Goal: Information Seeking & Learning: Learn about a topic

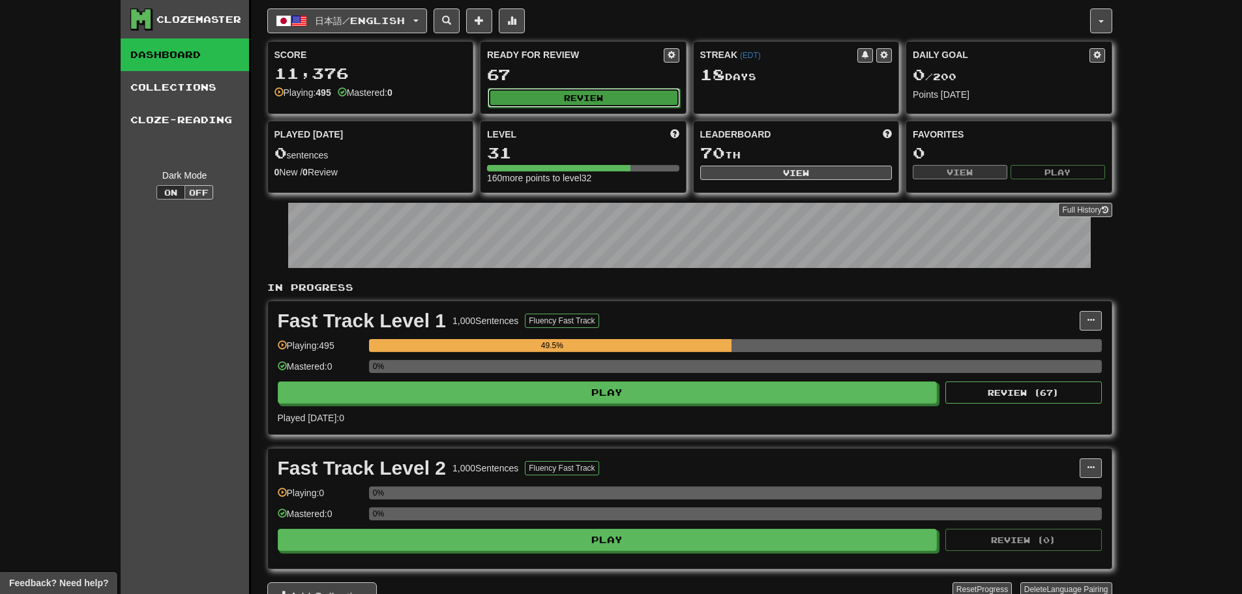
click at [562, 95] on button "Review" at bounding box center [584, 98] width 192 height 20
select select "********"
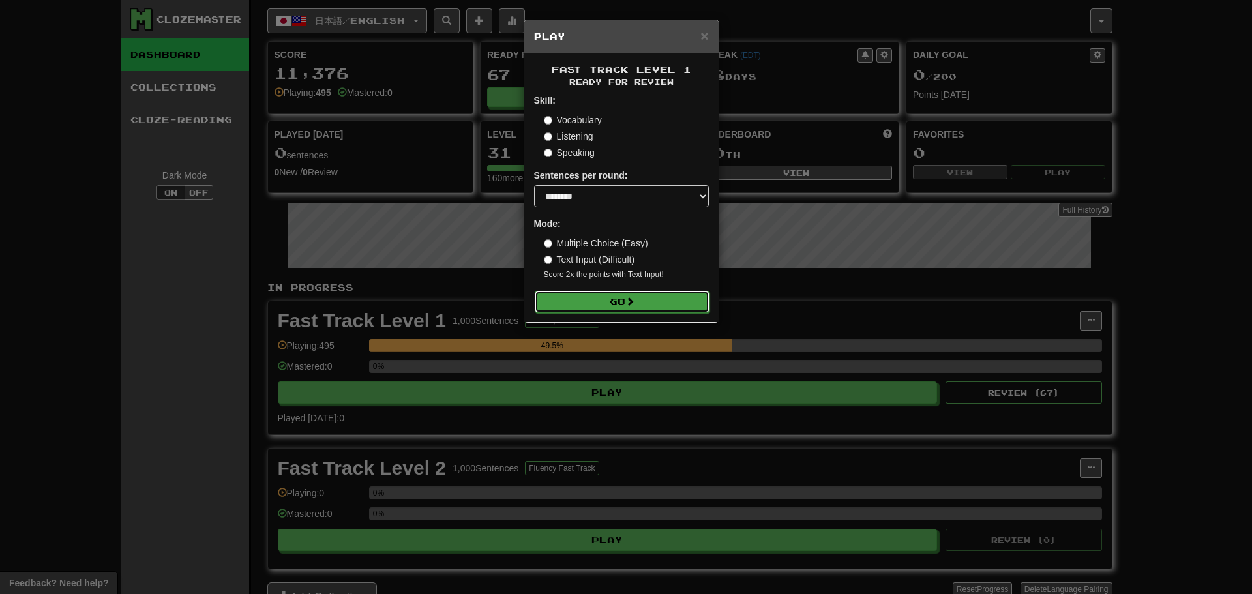
click at [619, 305] on button "Go" at bounding box center [622, 302] width 175 height 22
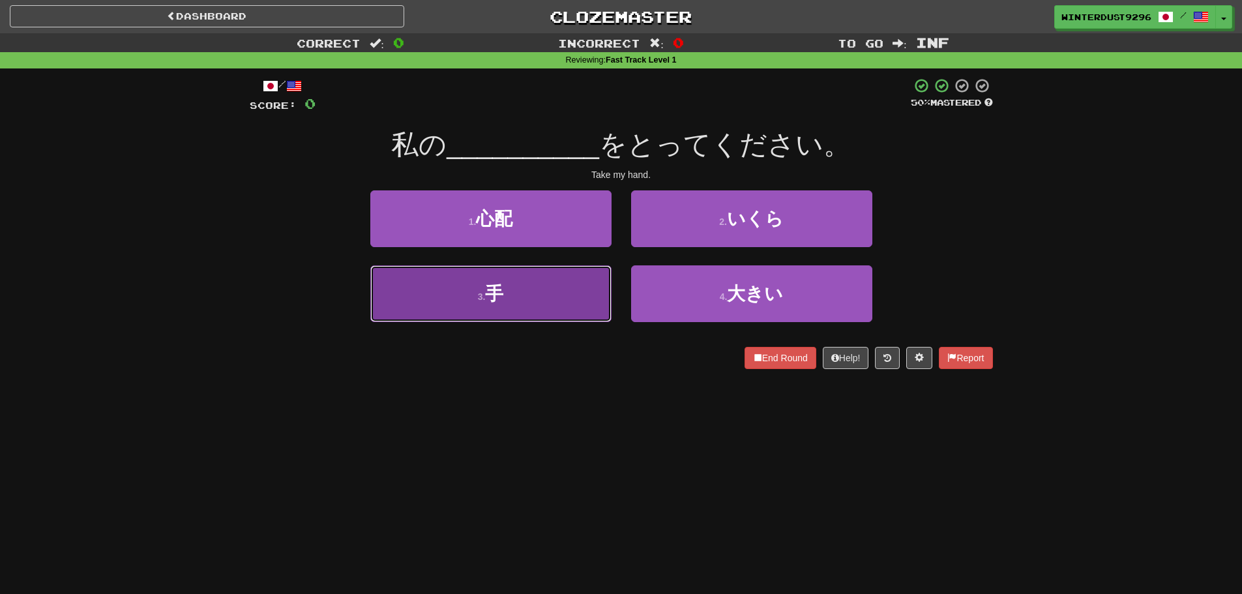
click at [578, 302] on button "3 . 手" at bounding box center [490, 293] width 241 height 57
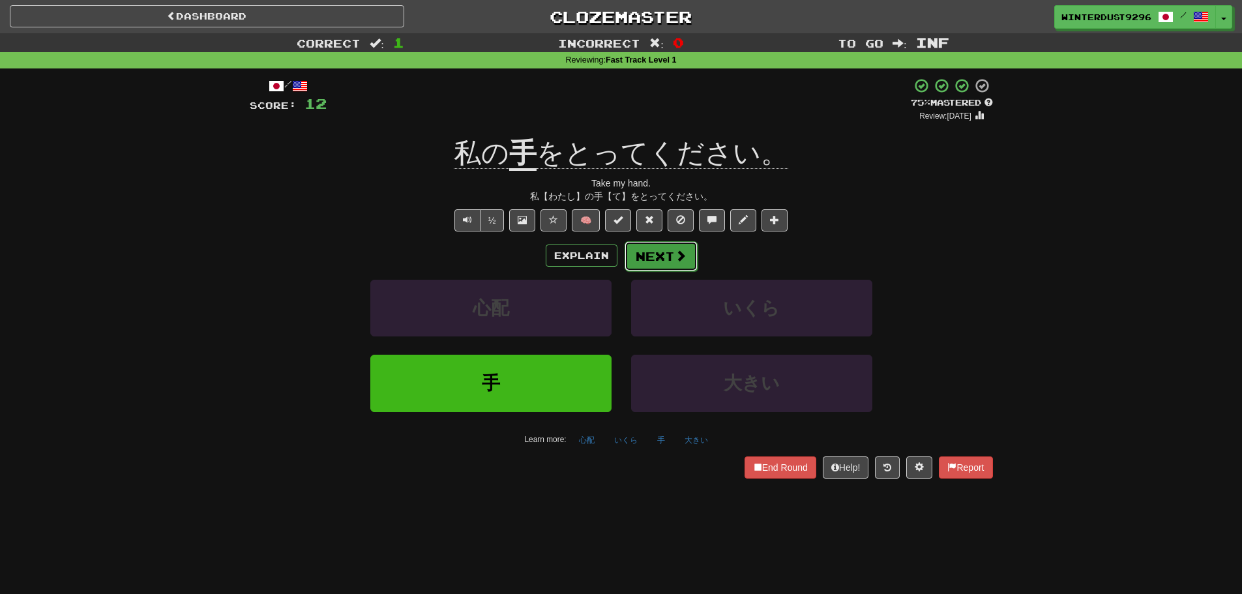
click at [670, 262] on button "Next" at bounding box center [661, 256] width 73 height 30
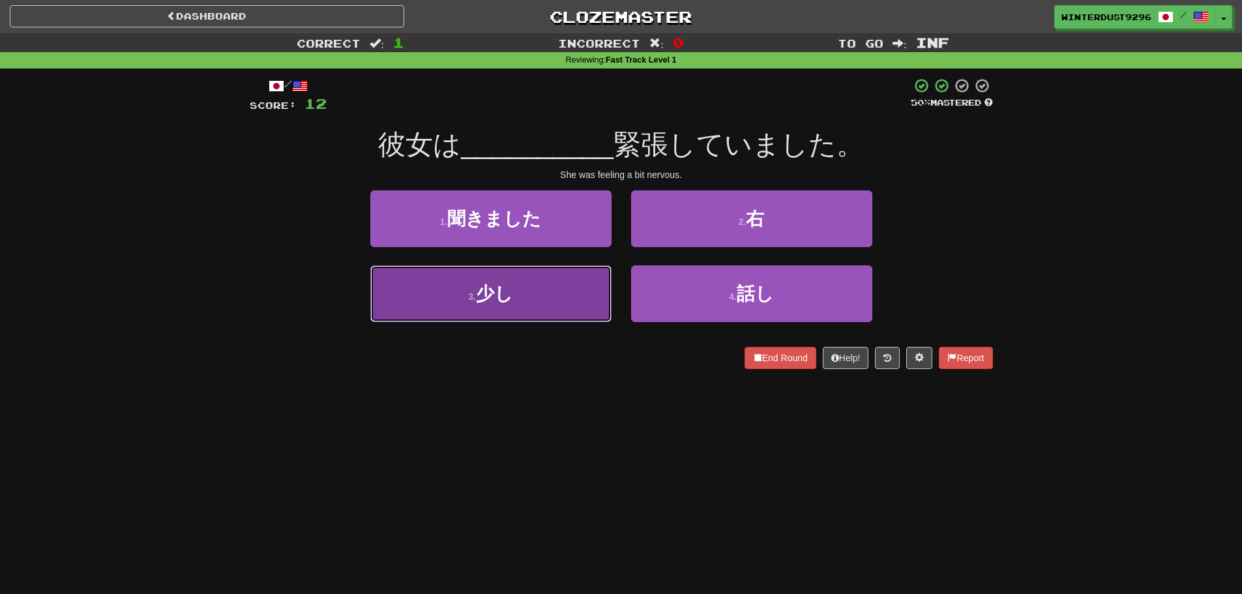
click at [535, 310] on button "3 . 少し" at bounding box center [490, 293] width 241 height 57
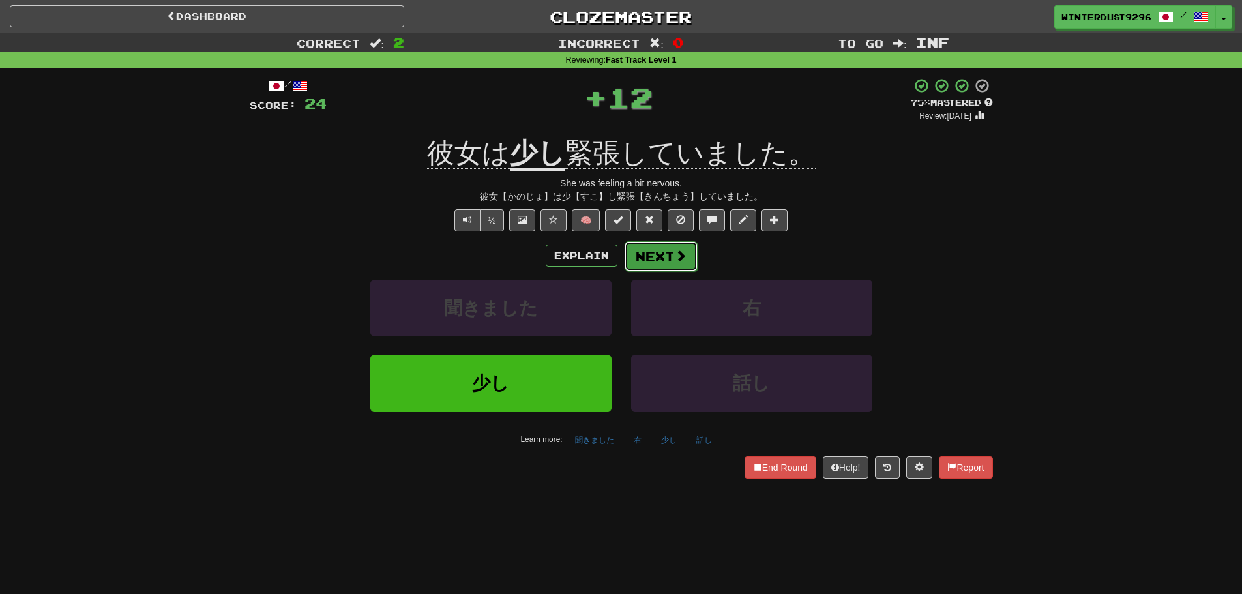
click at [658, 254] on button "Next" at bounding box center [661, 256] width 73 height 30
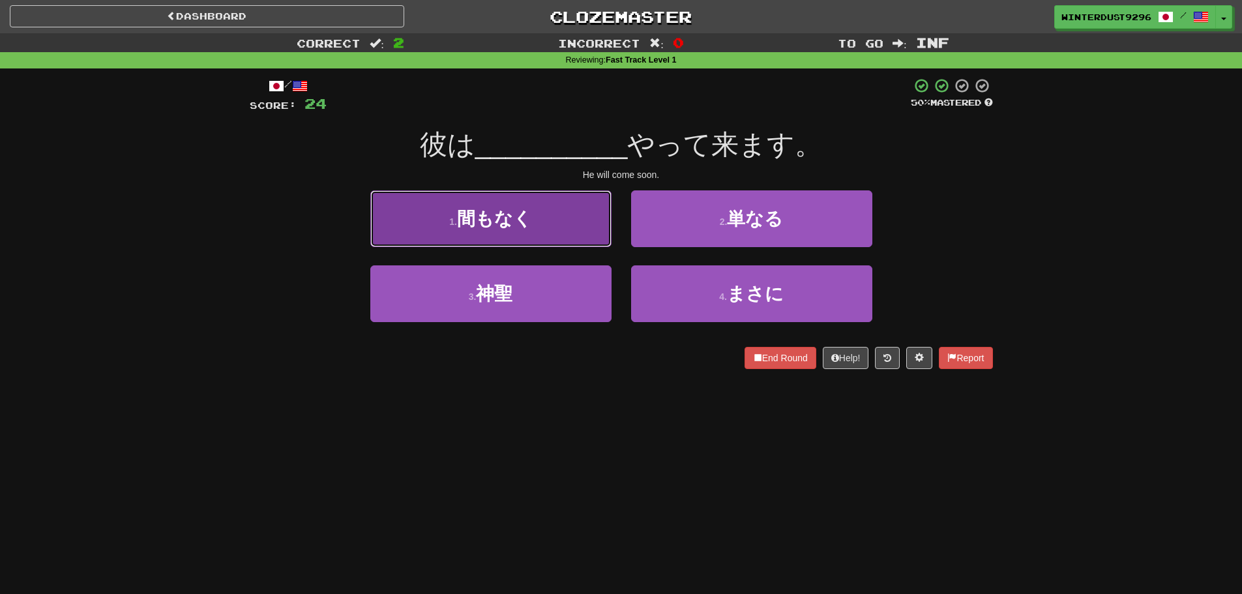
click at [547, 229] on button "1 . 間もなく" at bounding box center [490, 218] width 241 height 57
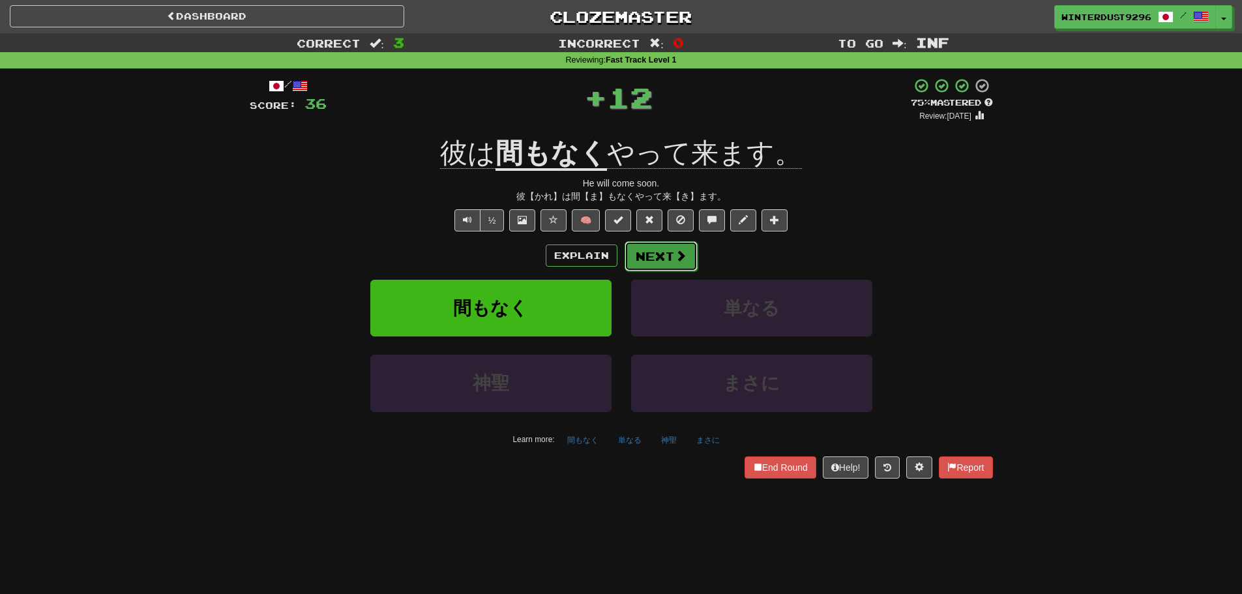
click at [655, 246] on button "Next" at bounding box center [661, 256] width 73 height 30
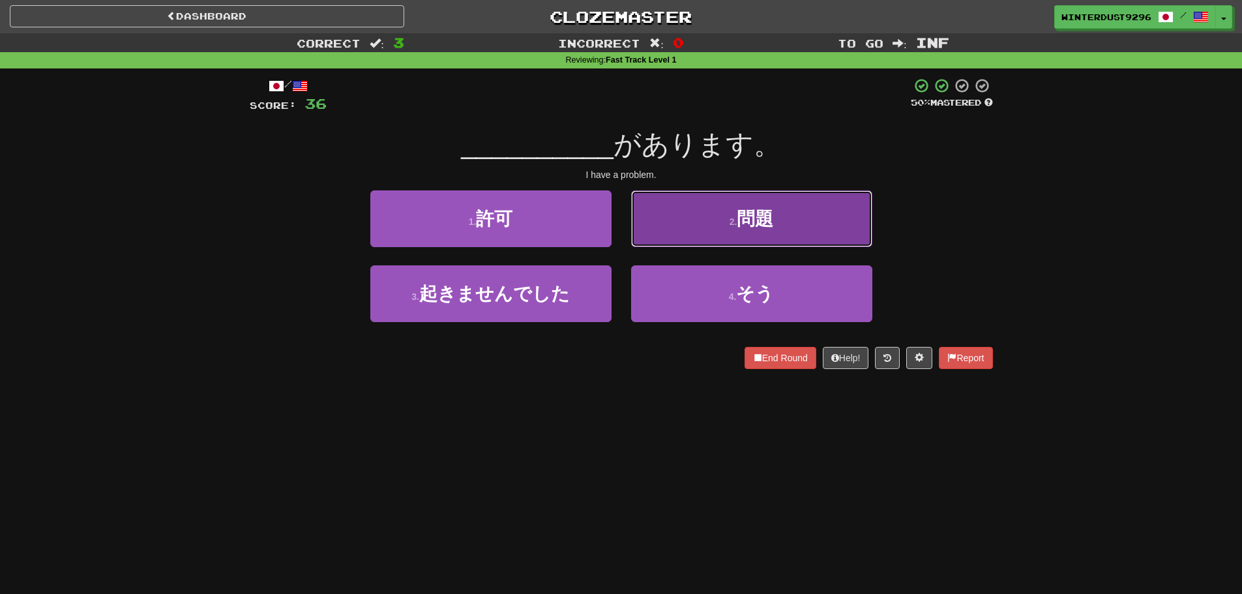
click at [728, 229] on button "2 . 問題" at bounding box center [751, 218] width 241 height 57
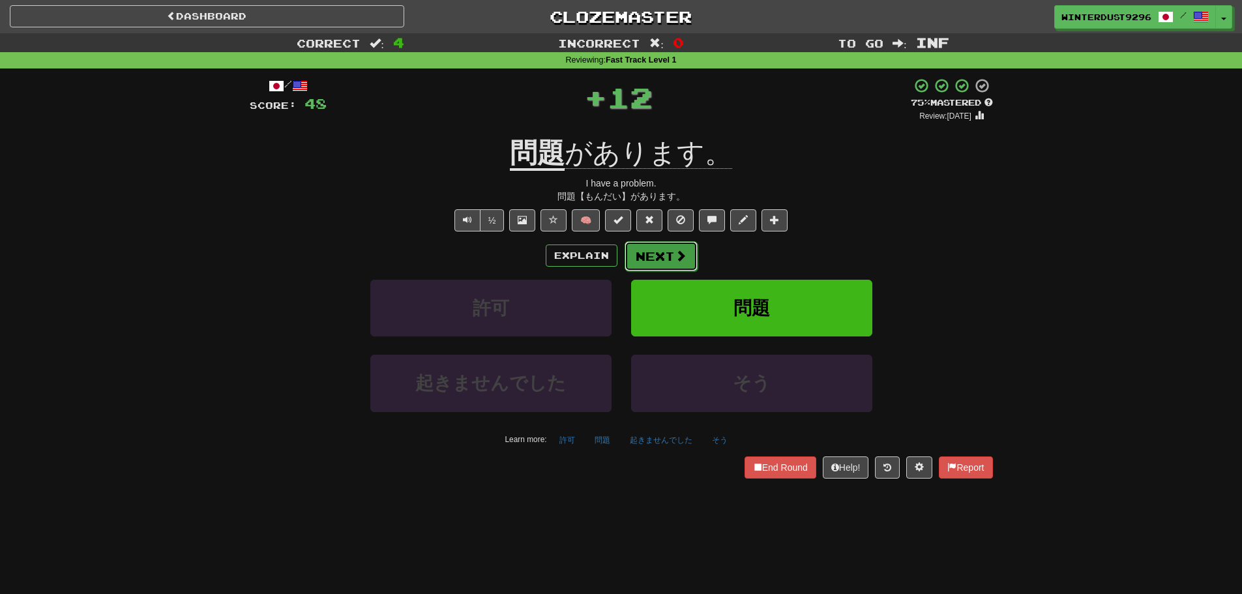
click at [660, 261] on button "Next" at bounding box center [661, 256] width 73 height 30
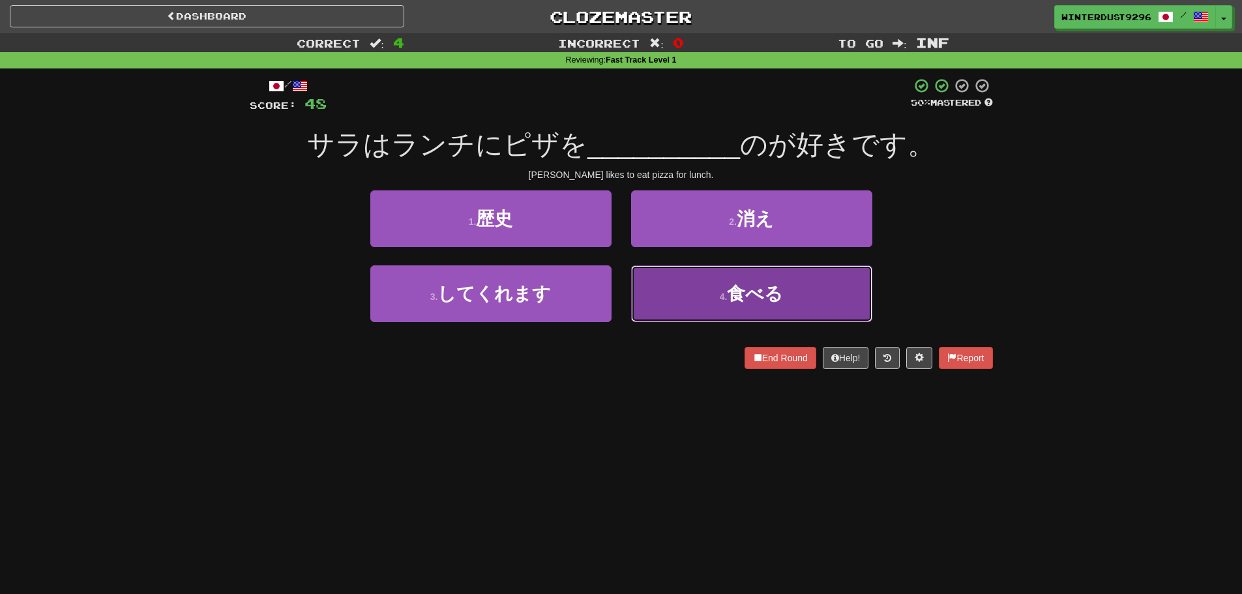
click at [709, 274] on button "4 . 食べる" at bounding box center [751, 293] width 241 height 57
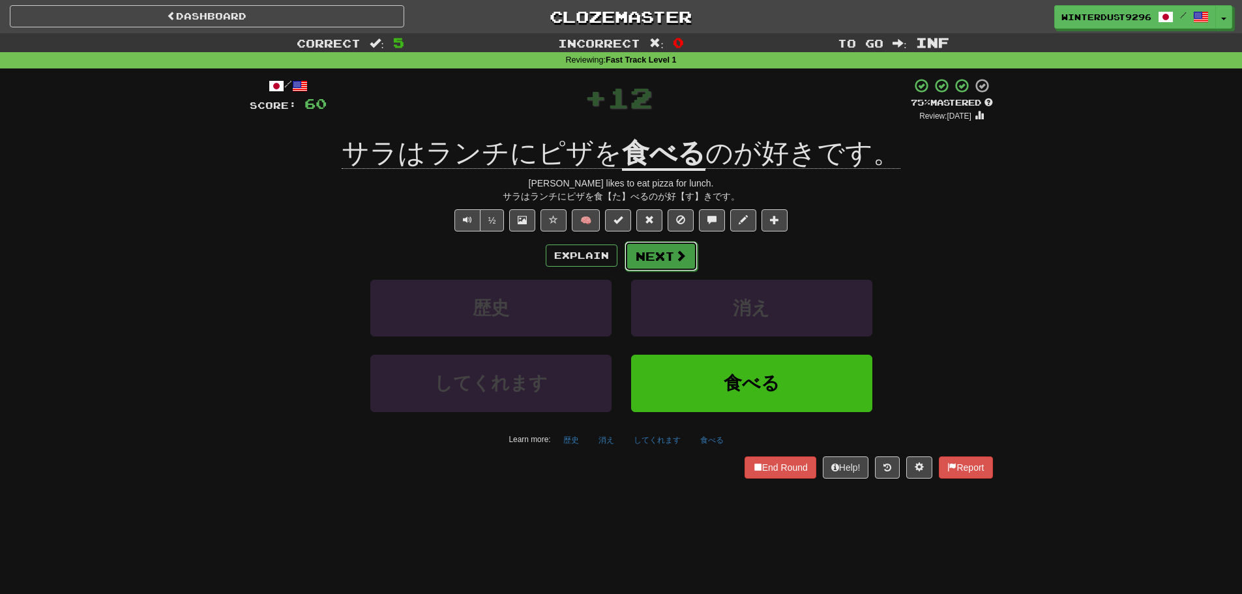
click at [655, 254] on button "Next" at bounding box center [661, 256] width 73 height 30
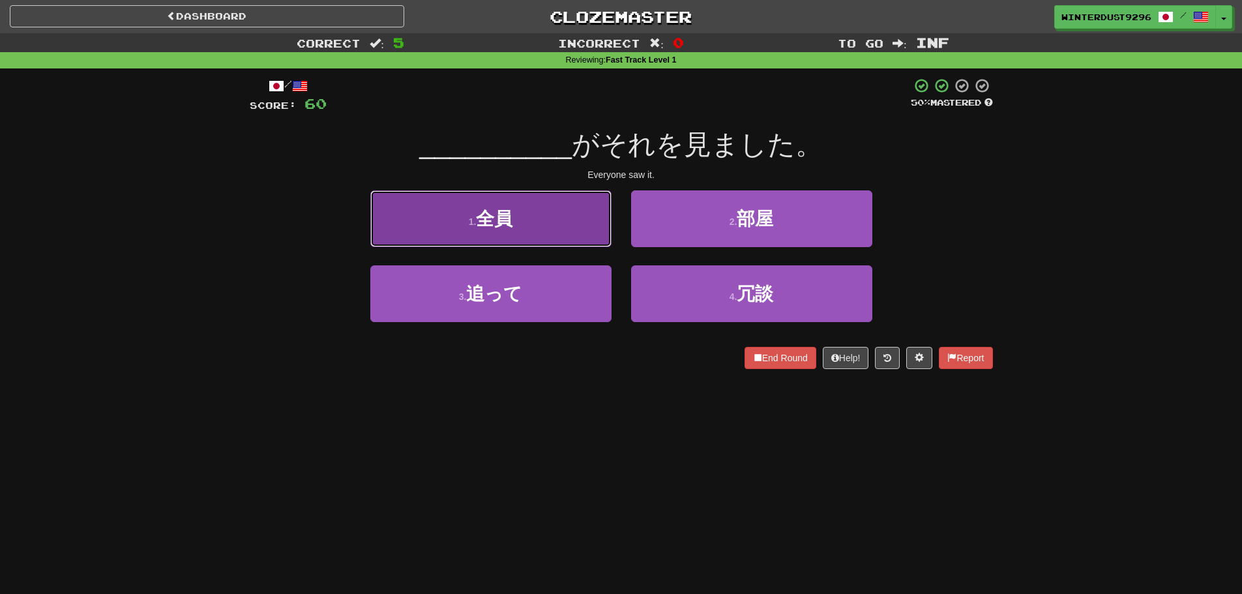
click at [585, 232] on button "1 . 全員" at bounding box center [490, 218] width 241 height 57
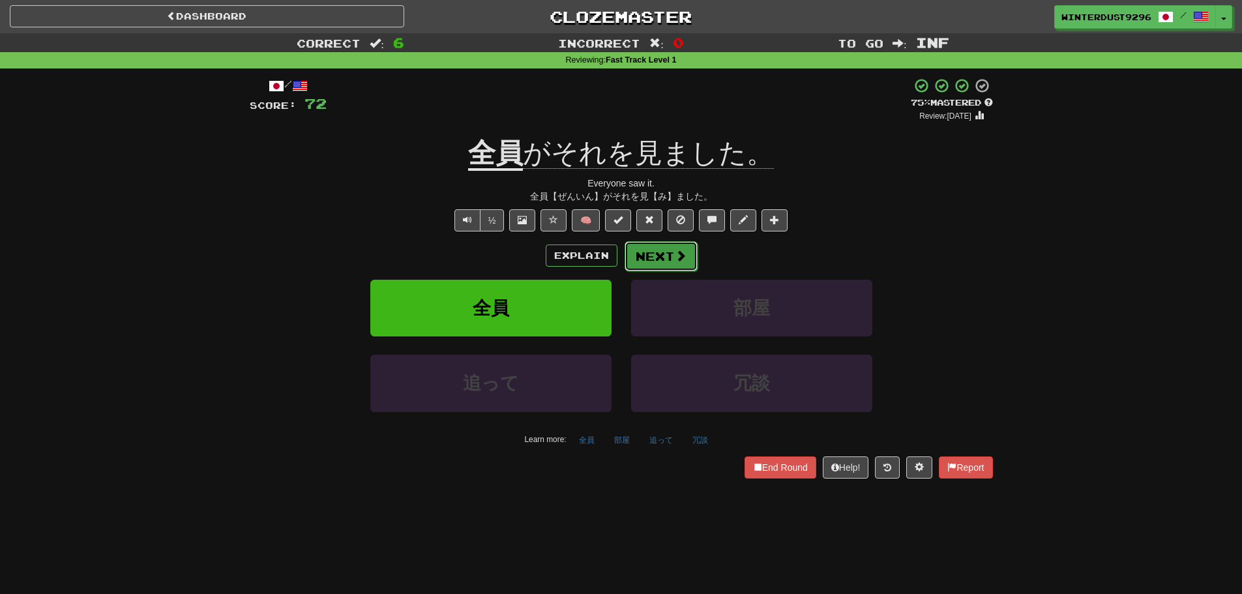
click at [676, 252] on span at bounding box center [681, 256] width 12 height 12
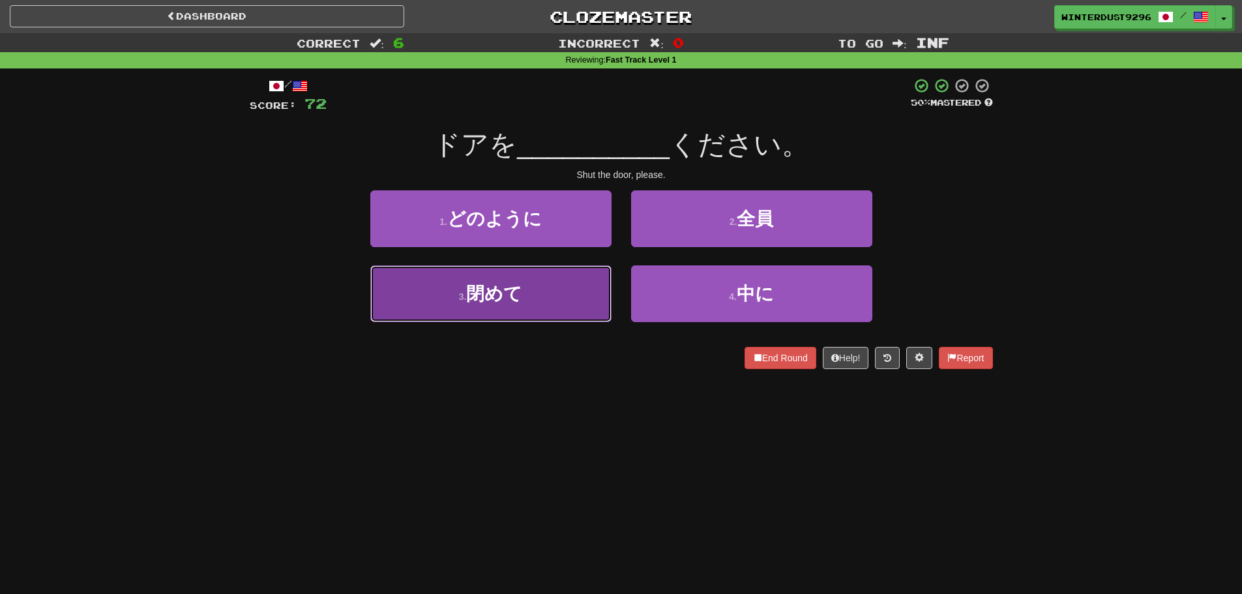
click at [547, 303] on button "3 . 閉めて" at bounding box center [490, 293] width 241 height 57
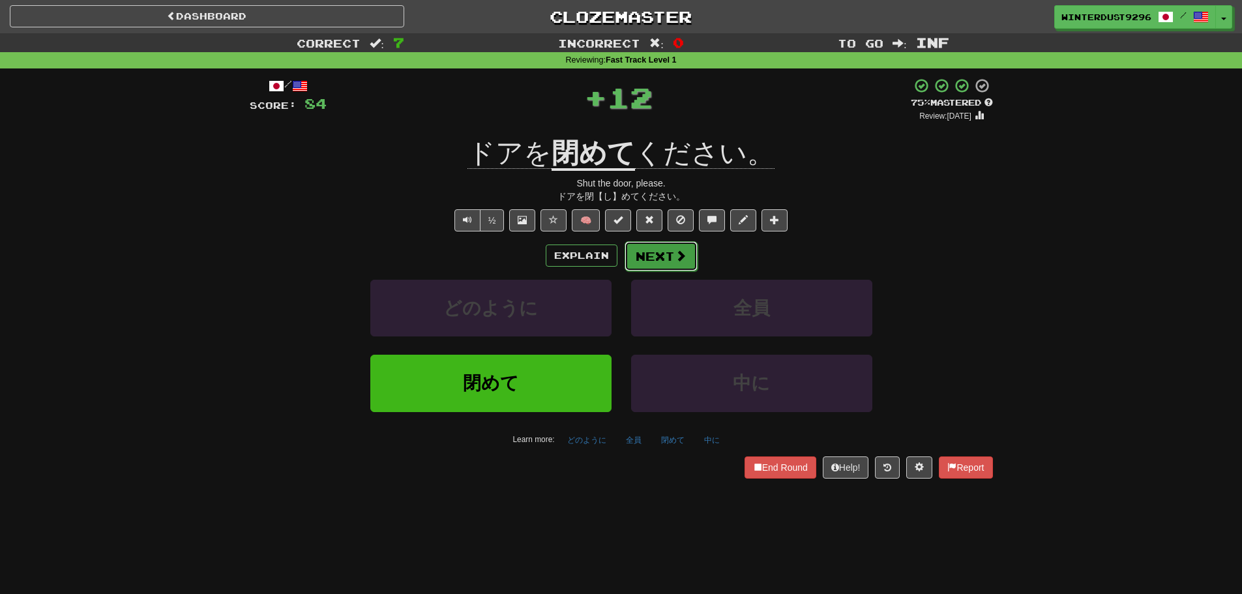
click at [648, 261] on button "Next" at bounding box center [661, 256] width 73 height 30
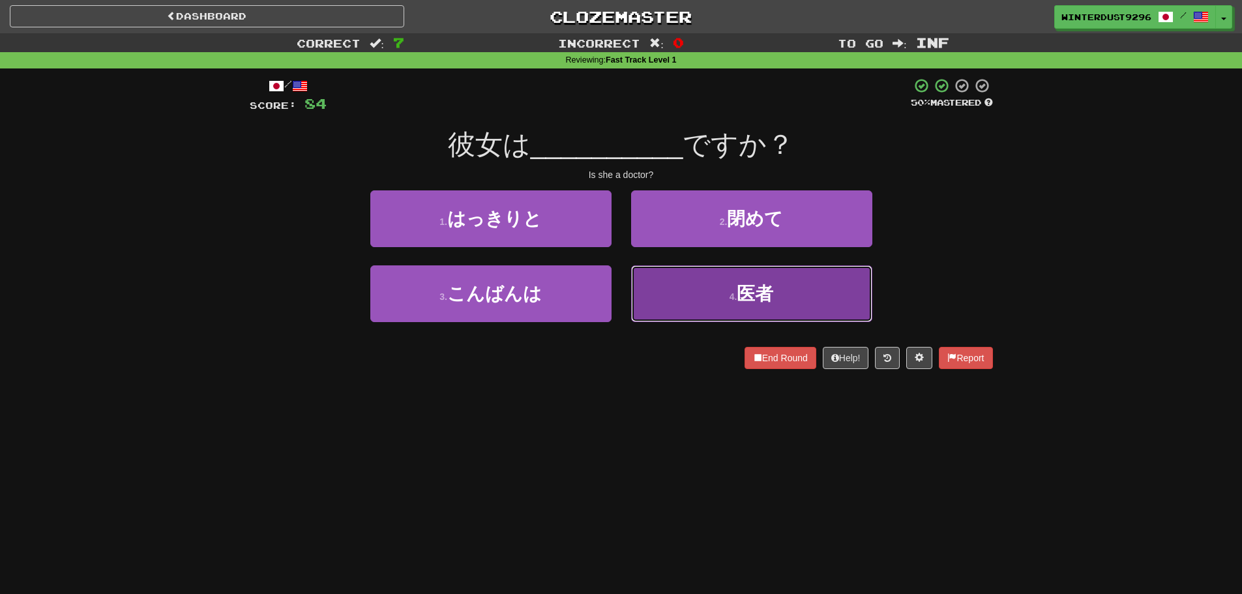
click at [705, 301] on button "4 . 医者" at bounding box center [751, 293] width 241 height 57
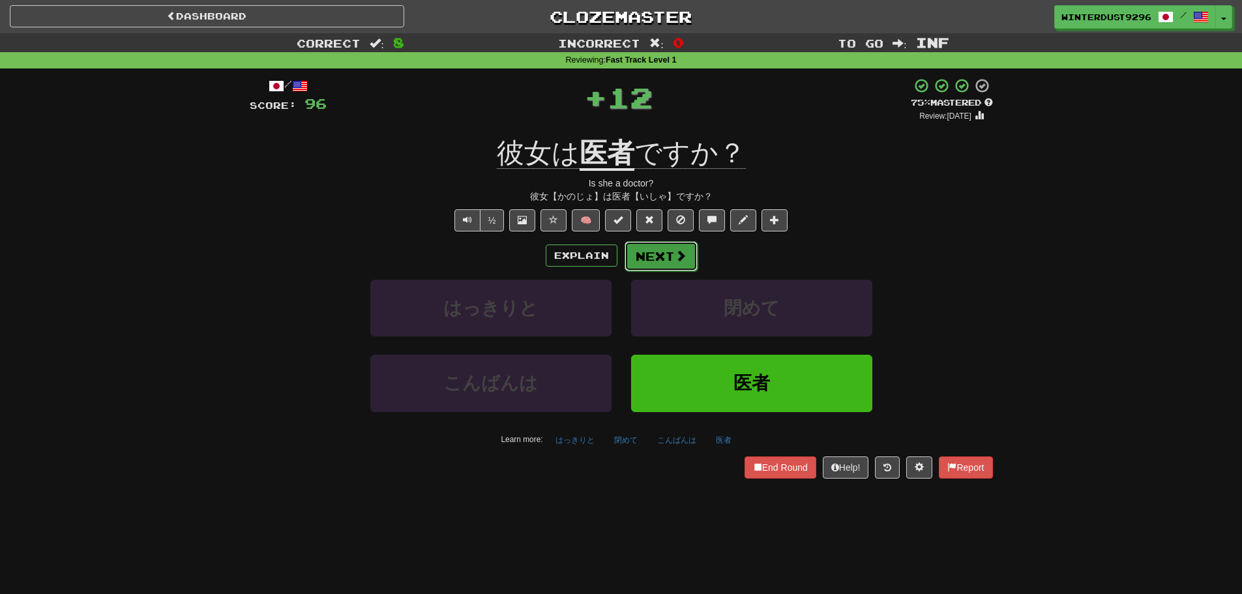
click at [655, 244] on button "Next" at bounding box center [661, 256] width 73 height 30
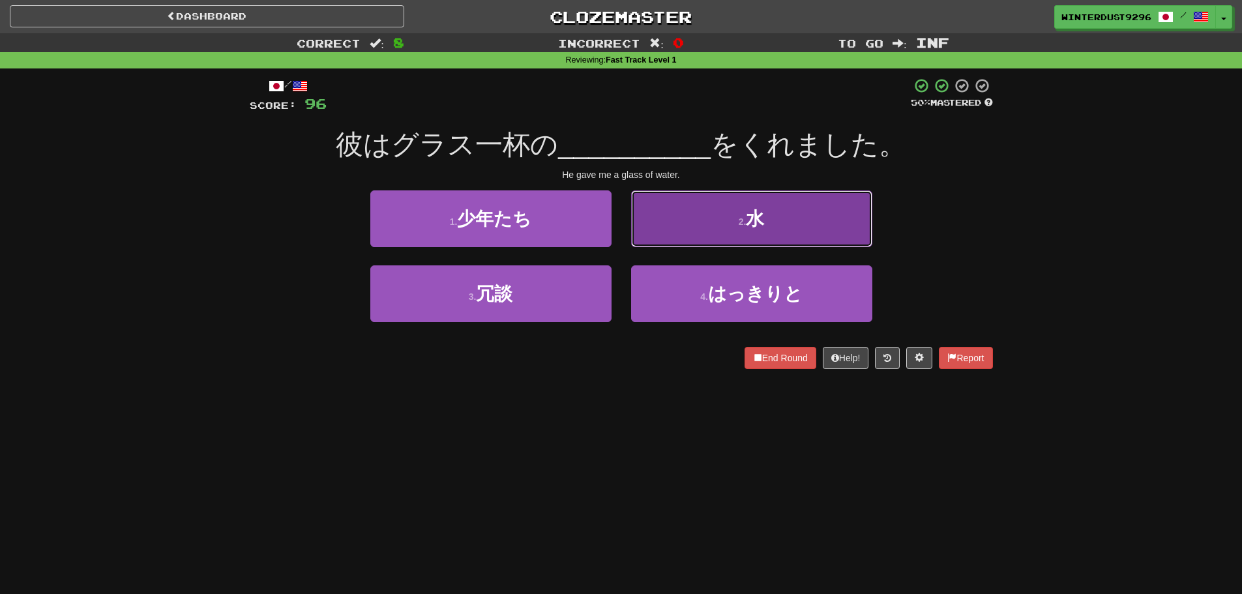
click at [736, 236] on button "2 . 水" at bounding box center [751, 218] width 241 height 57
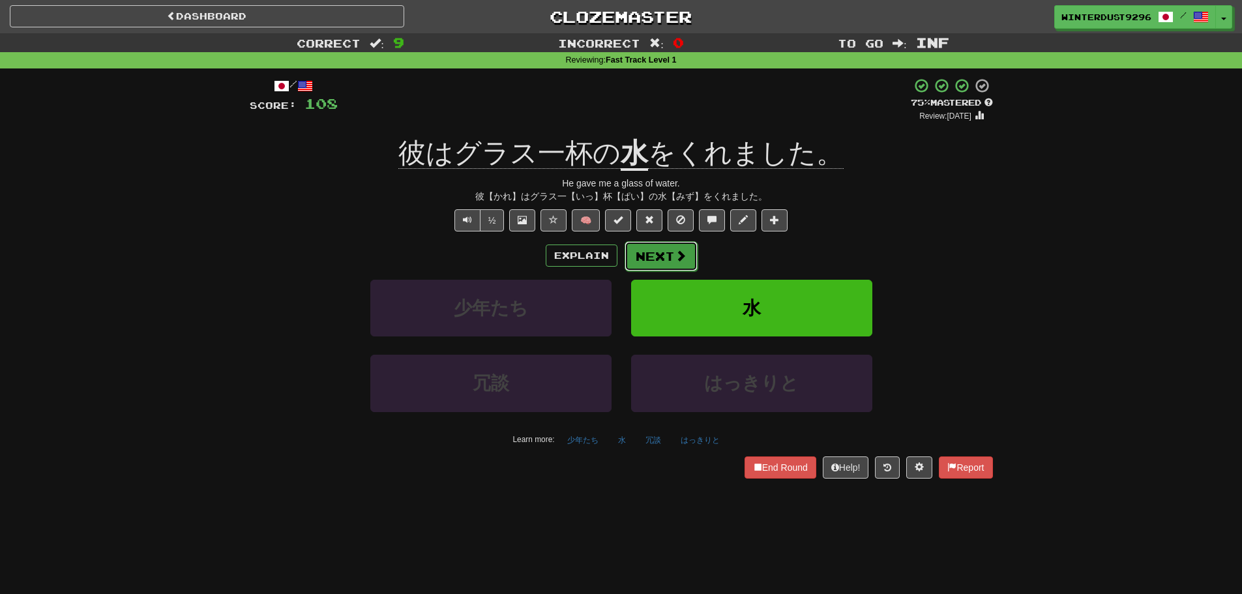
click at [660, 256] on button "Next" at bounding box center [661, 256] width 73 height 30
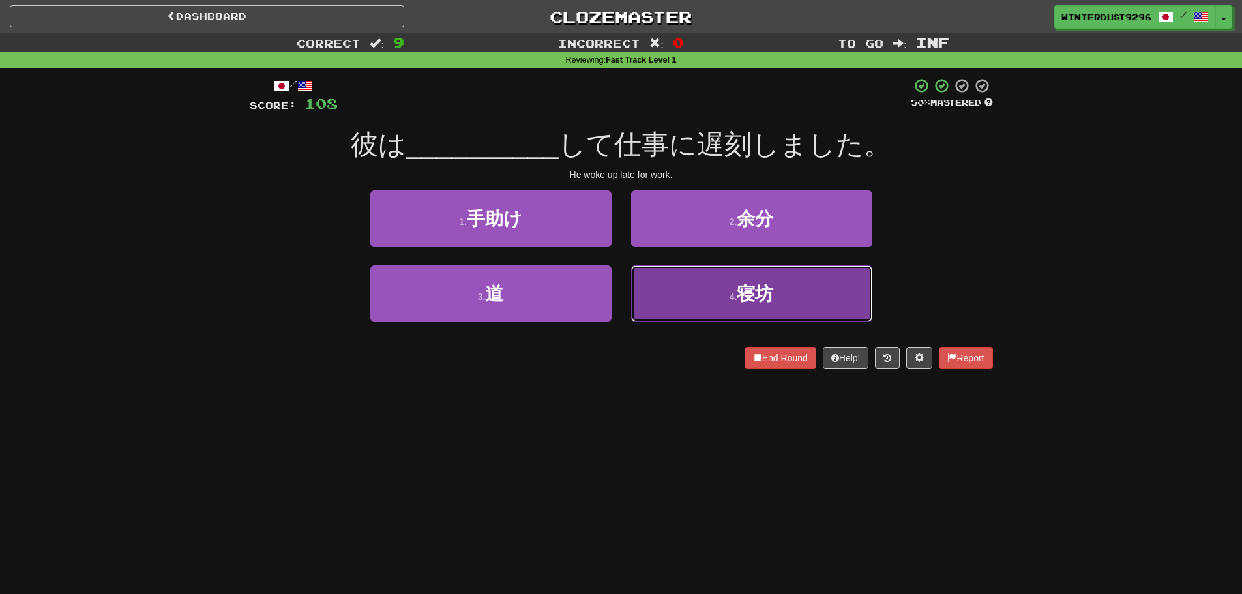
click at [698, 296] on button "4 . 寝坊" at bounding box center [751, 293] width 241 height 57
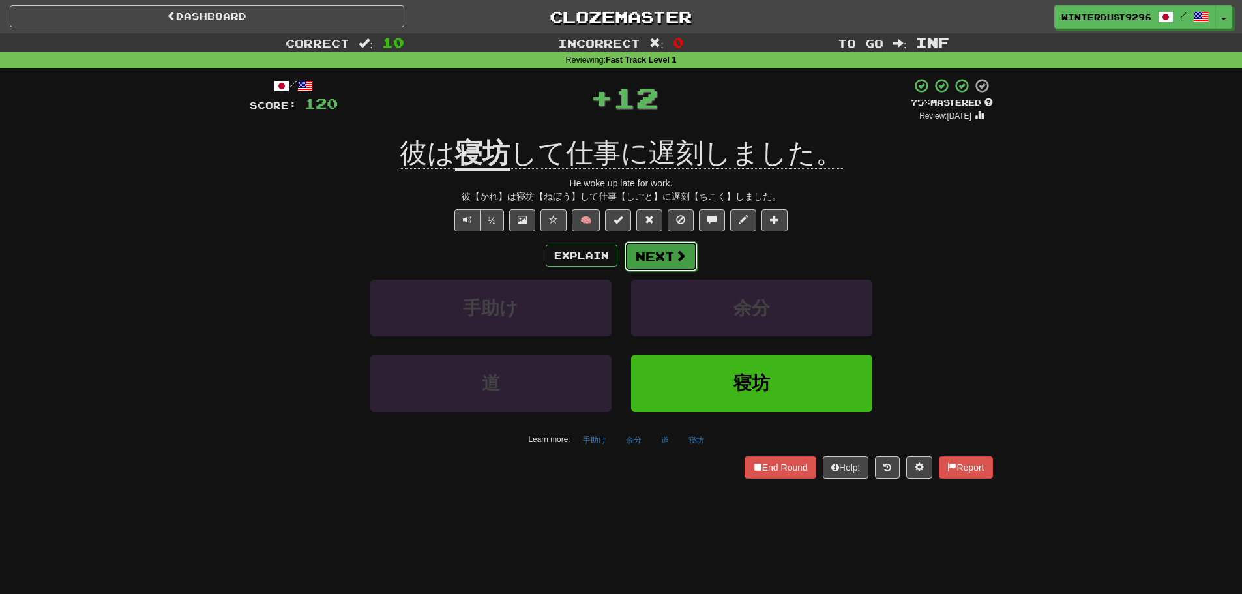
click at [652, 258] on button "Next" at bounding box center [661, 256] width 73 height 30
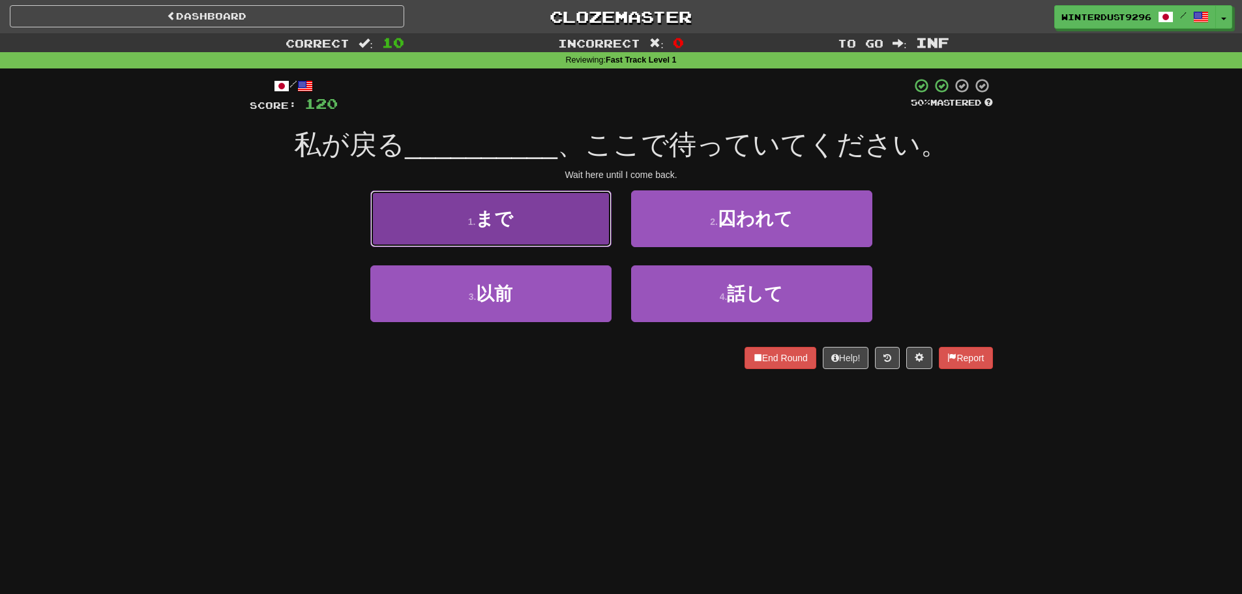
click at [522, 229] on button "1 . まで" at bounding box center [490, 218] width 241 height 57
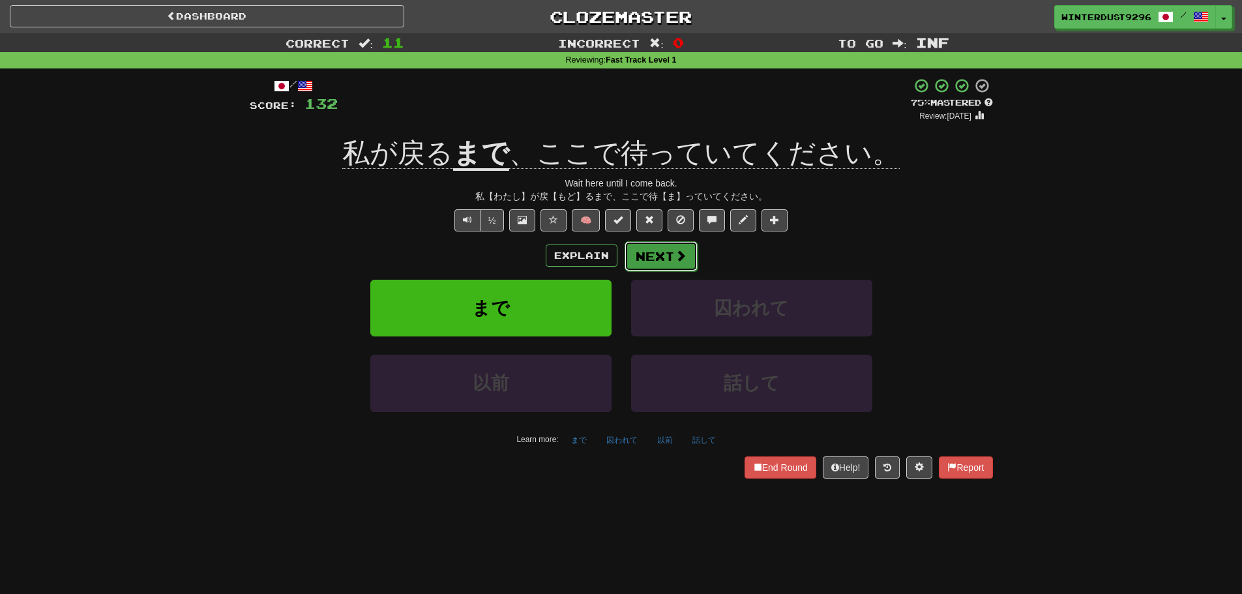
click at [661, 254] on button "Next" at bounding box center [661, 256] width 73 height 30
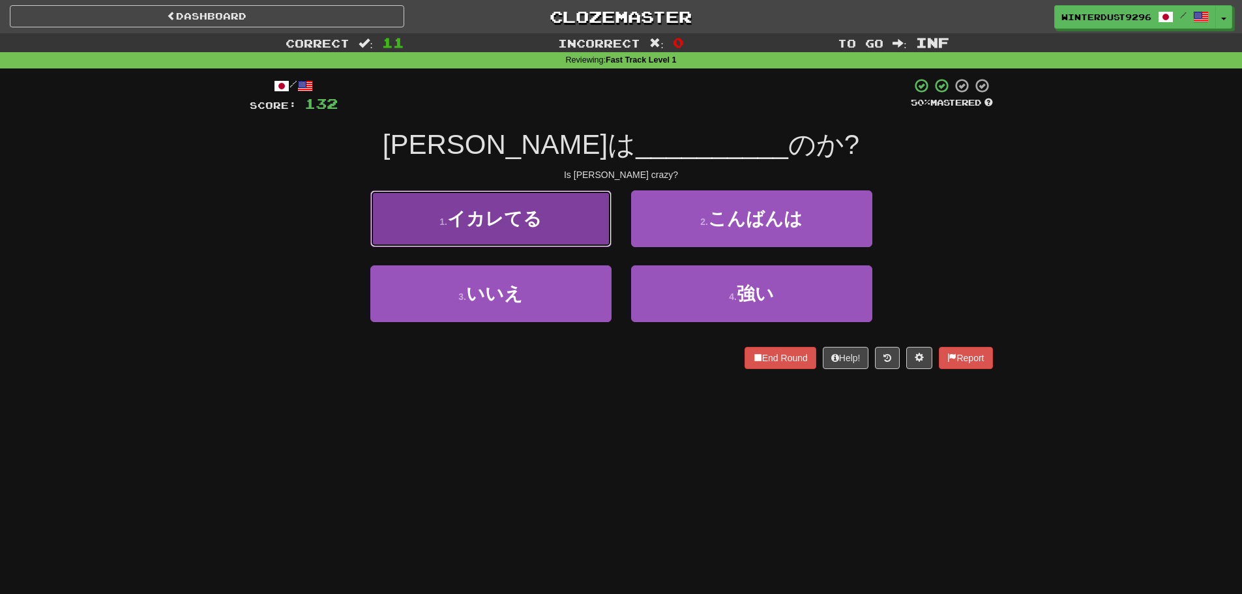
click at [568, 238] on button "1 . イカレてる" at bounding box center [490, 218] width 241 height 57
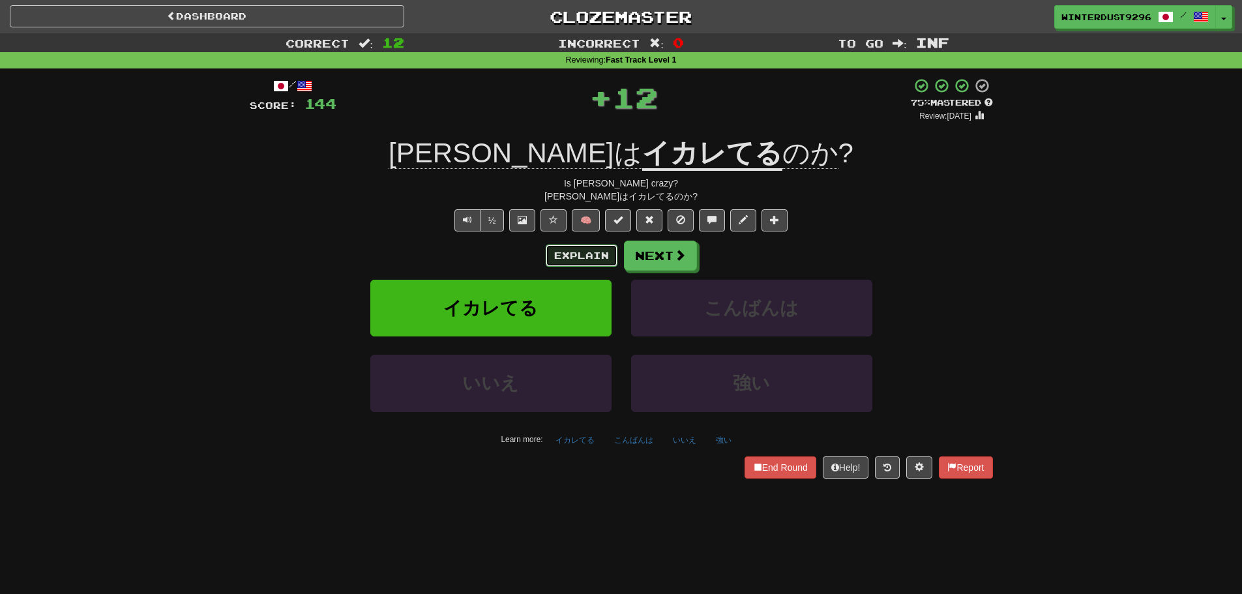
click at [568, 262] on button "Explain" at bounding box center [582, 255] width 72 height 22
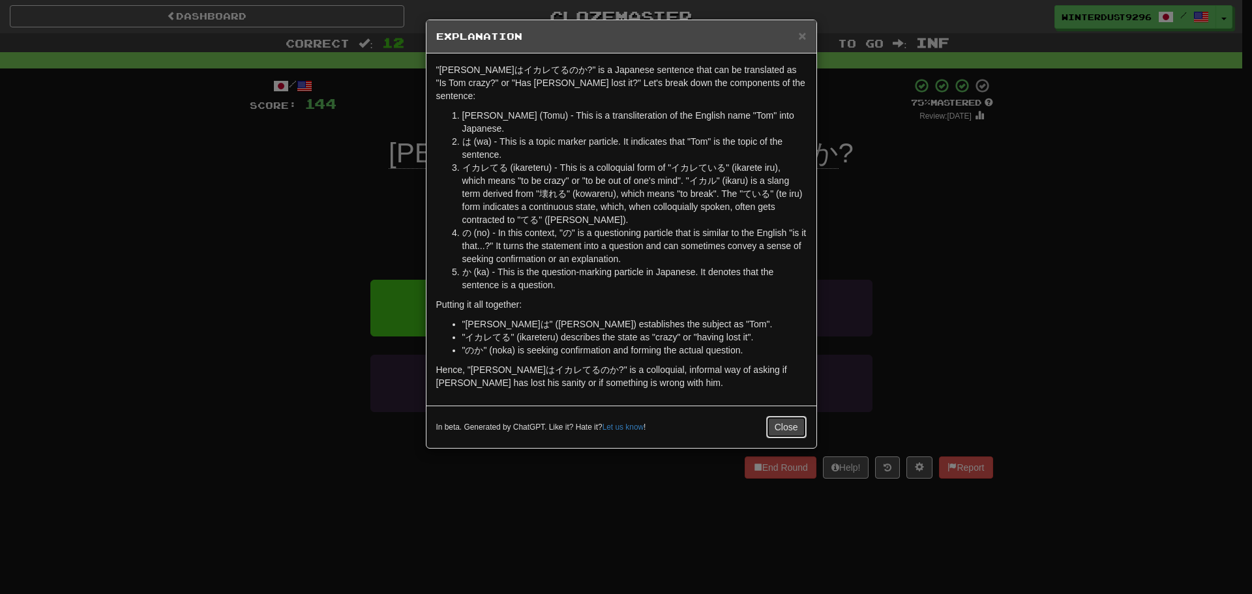
click at [794, 416] on button "Close" at bounding box center [786, 427] width 40 height 22
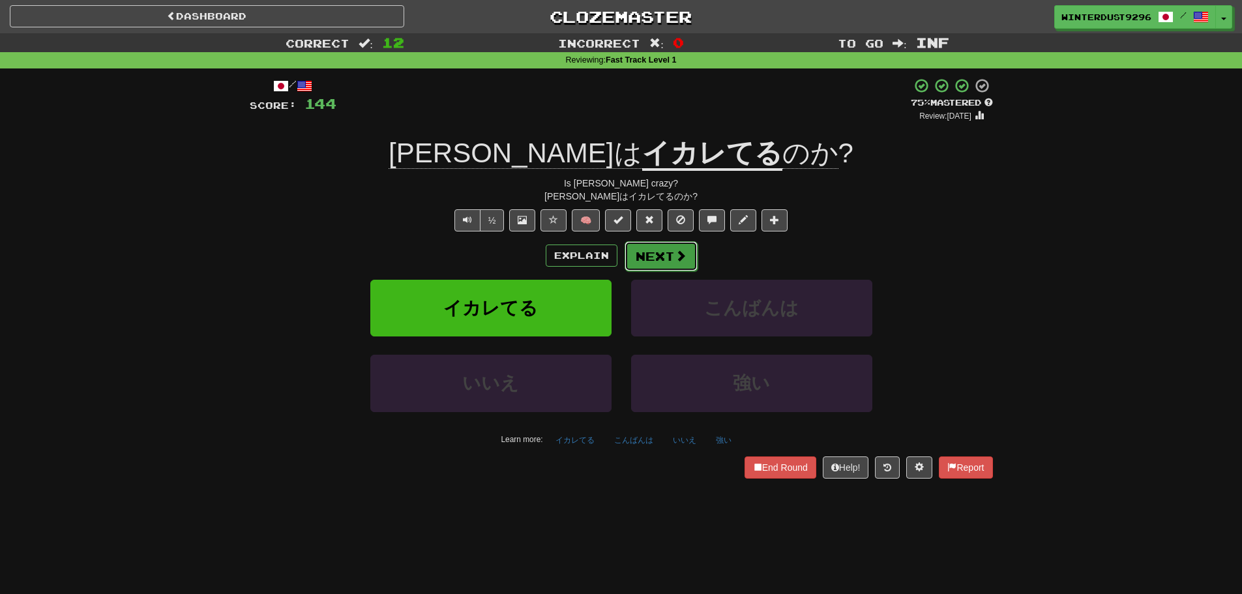
click at [662, 254] on button "Next" at bounding box center [661, 256] width 73 height 30
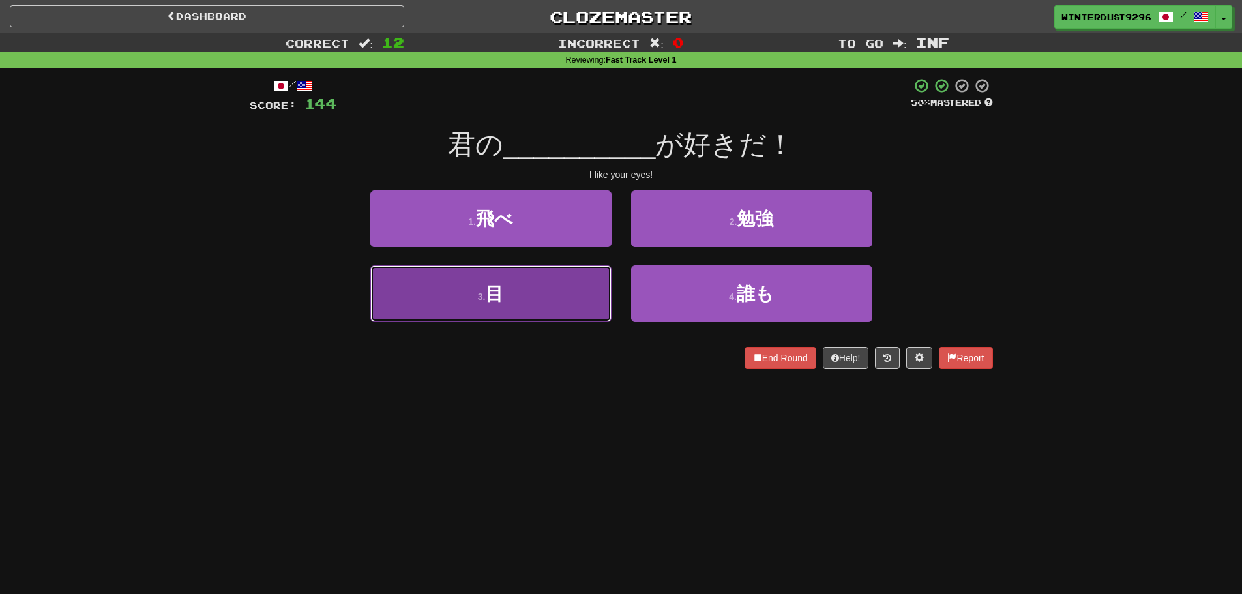
click at [543, 293] on button "3 . 目" at bounding box center [490, 293] width 241 height 57
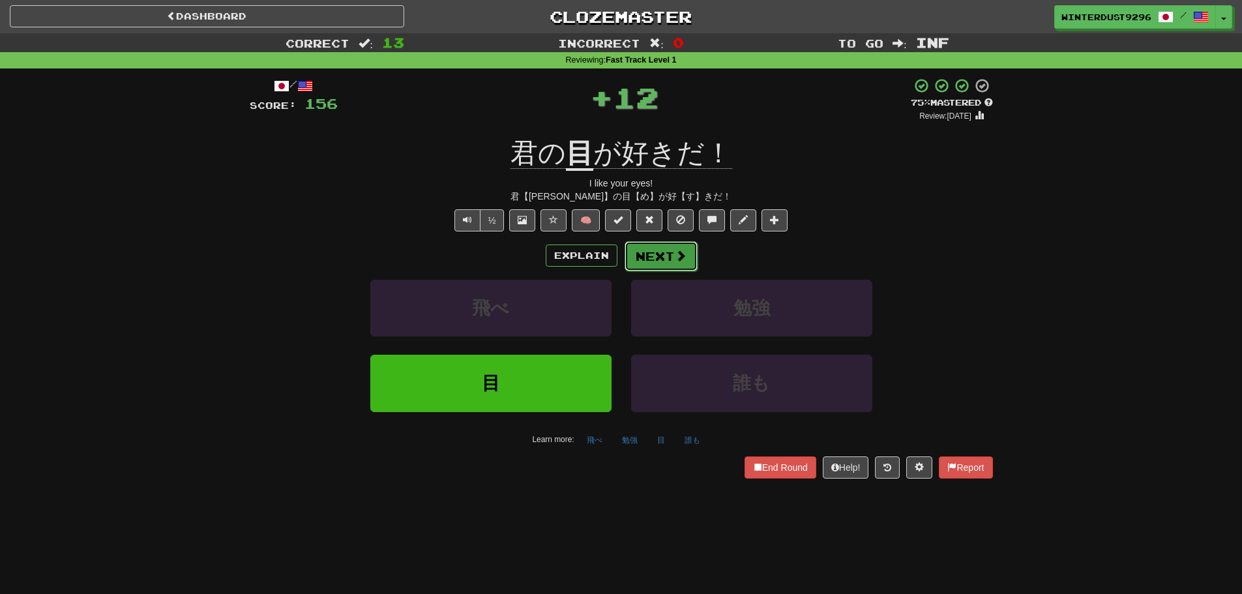
click at [642, 250] on button "Next" at bounding box center [661, 256] width 73 height 30
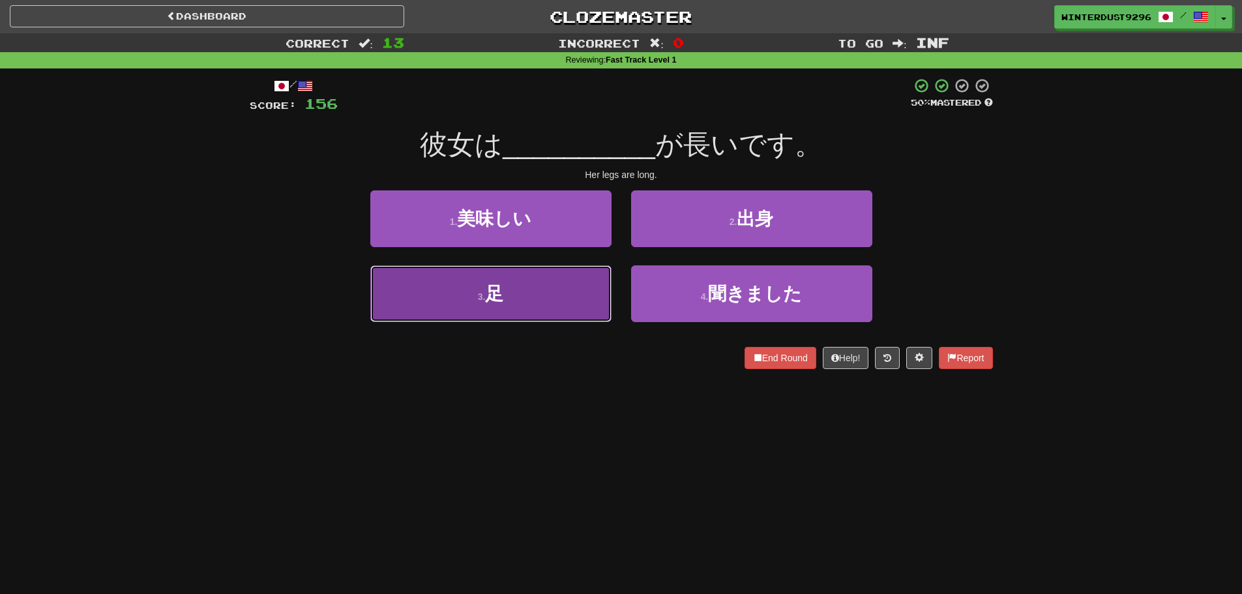
click at [555, 297] on button "3 . 足" at bounding box center [490, 293] width 241 height 57
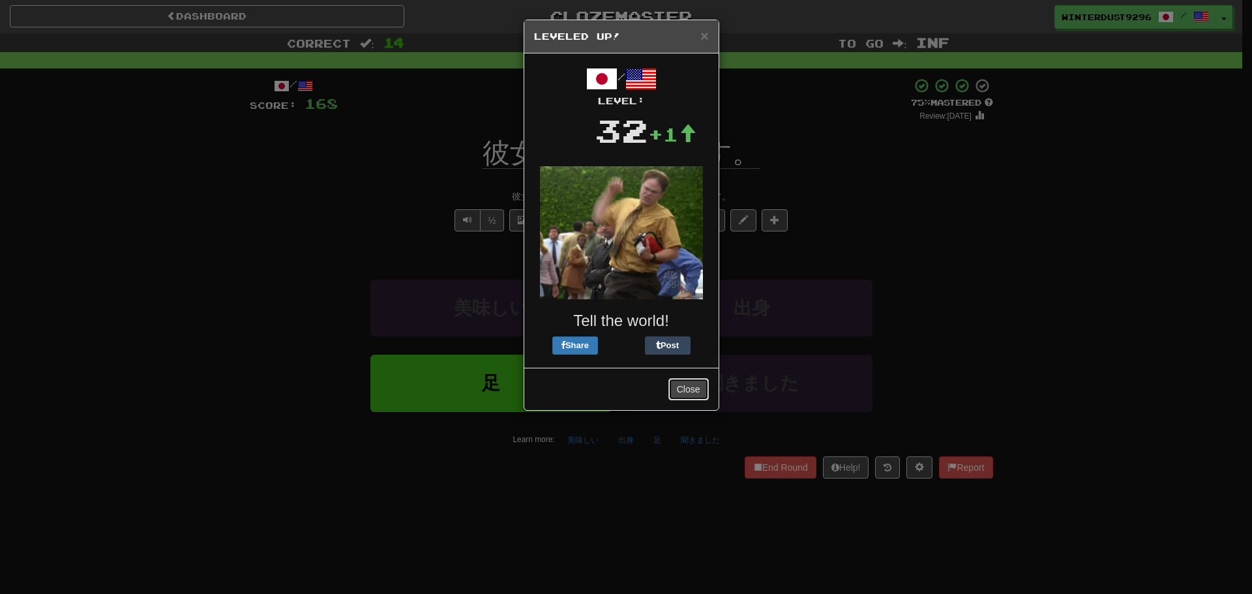
click at [695, 386] on button "Close" at bounding box center [688, 389] width 40 height 22
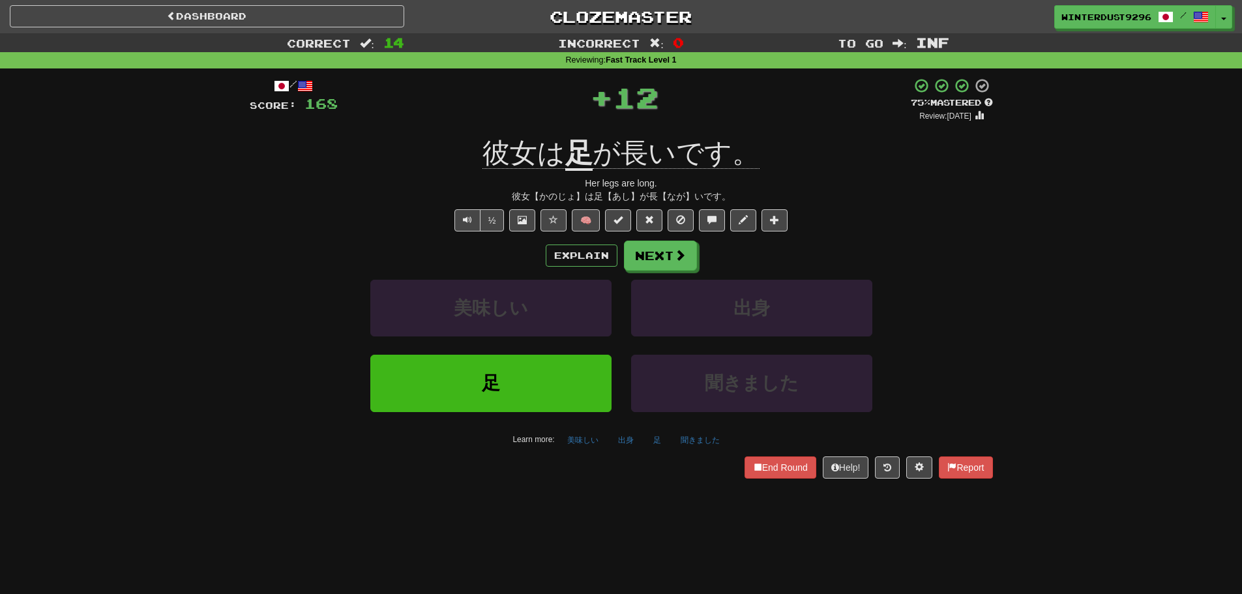
click at [679, 271] on div "Explain Next 美味しい 出身 足 聞きました Learn more: 美味しい 出身 足 聞きました" at bounding box center [621, 345] width 743 height 209
click at [678, 261] on span at bounding box center [681, 256] width 12 height 12
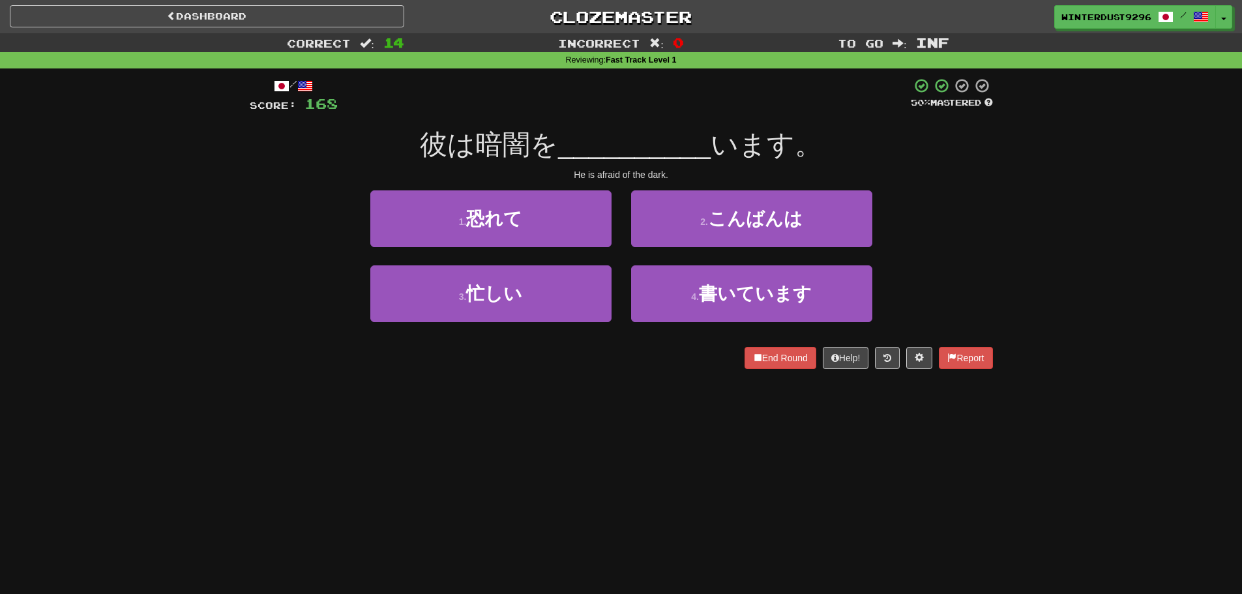
click at [492, 150] on span "彼は暗闇を" at bounding box center [489, 144] width 138 height 31
click at [518, 145] on span "彼は暗闇を" at bounding box center [489, 144] width 138 height 31
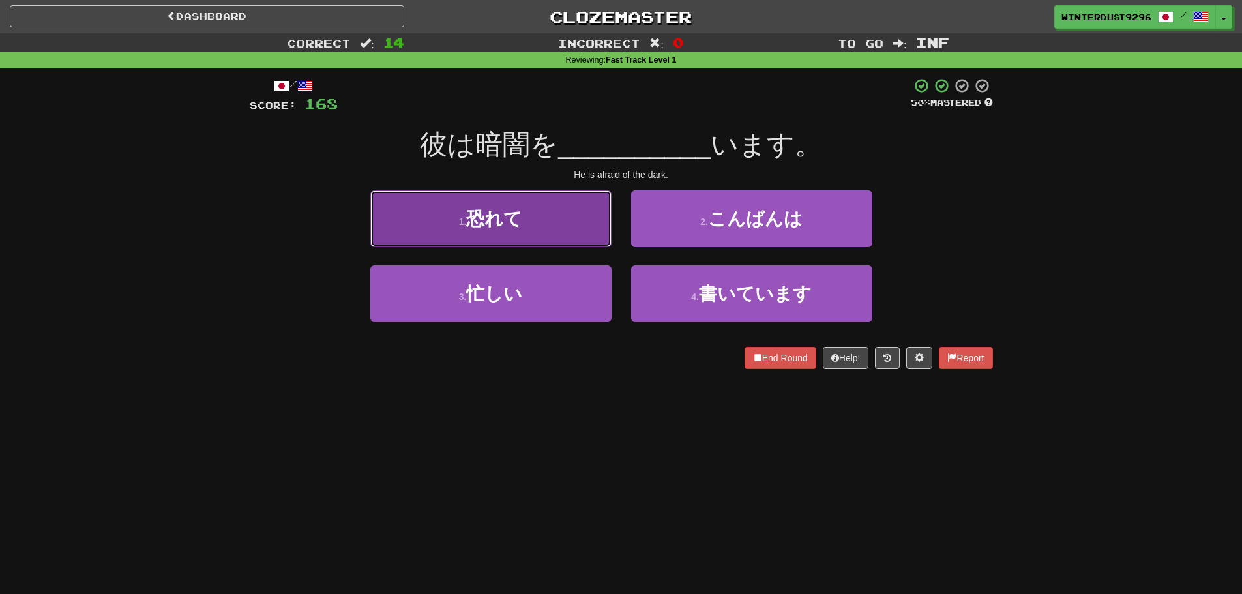
click at [521, 233] on button "1 . 恐れて" at bounding box center [490, 218] width 241 height 57
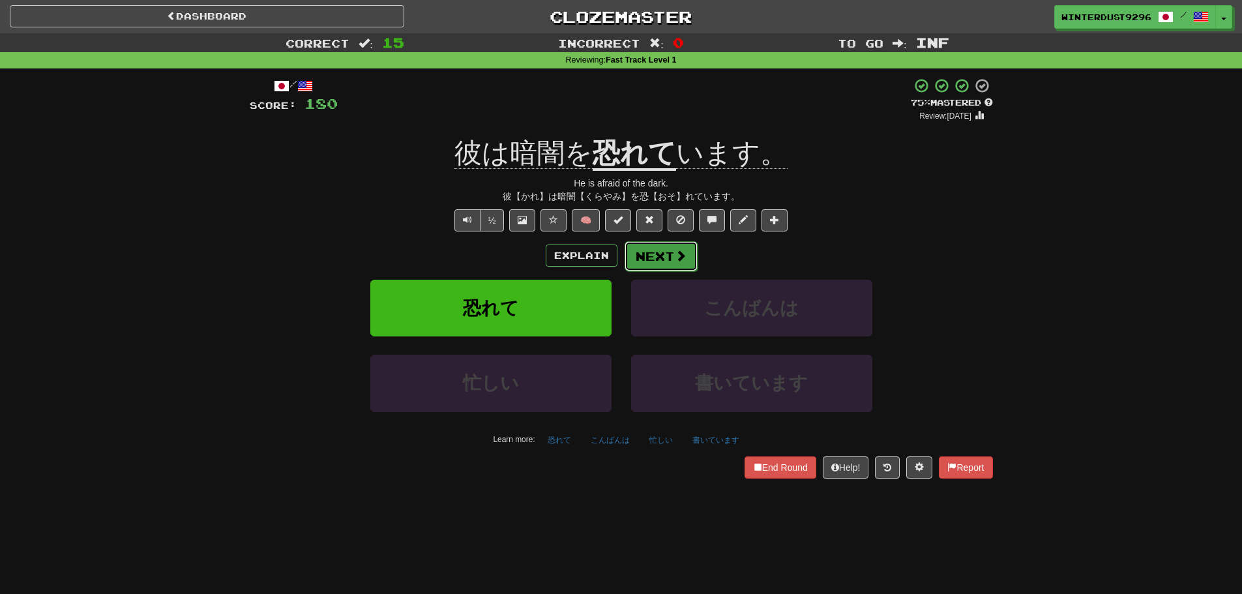
click at [671, 243] on button "Next" at bounding box center [661, 256] width 73 height 30
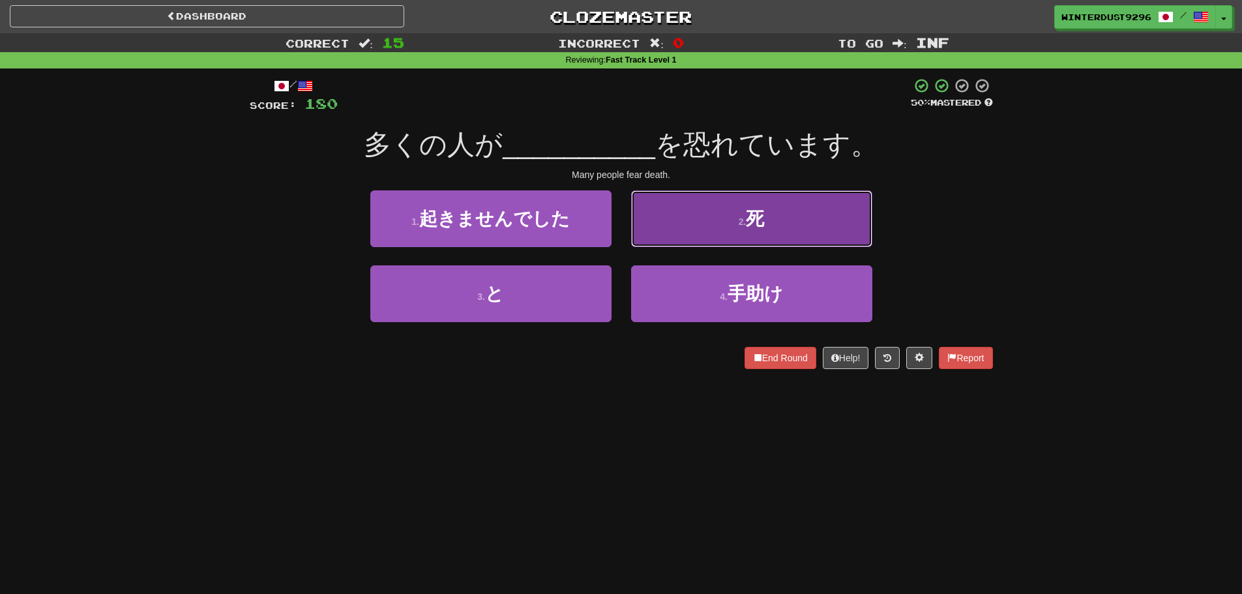
click at [776, 228] on button "2 . 死" at bounding box center [751, 218] width 241 height 57
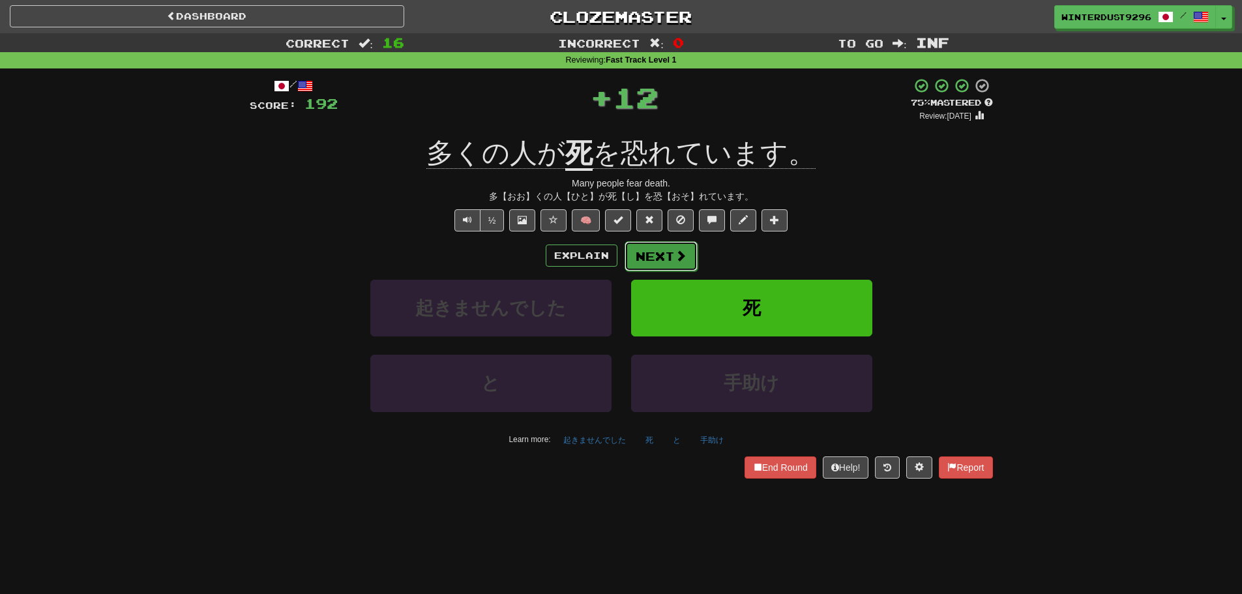
click at [660, 269] on button "Next" at bounding box center [661, 256] width 73 height 30
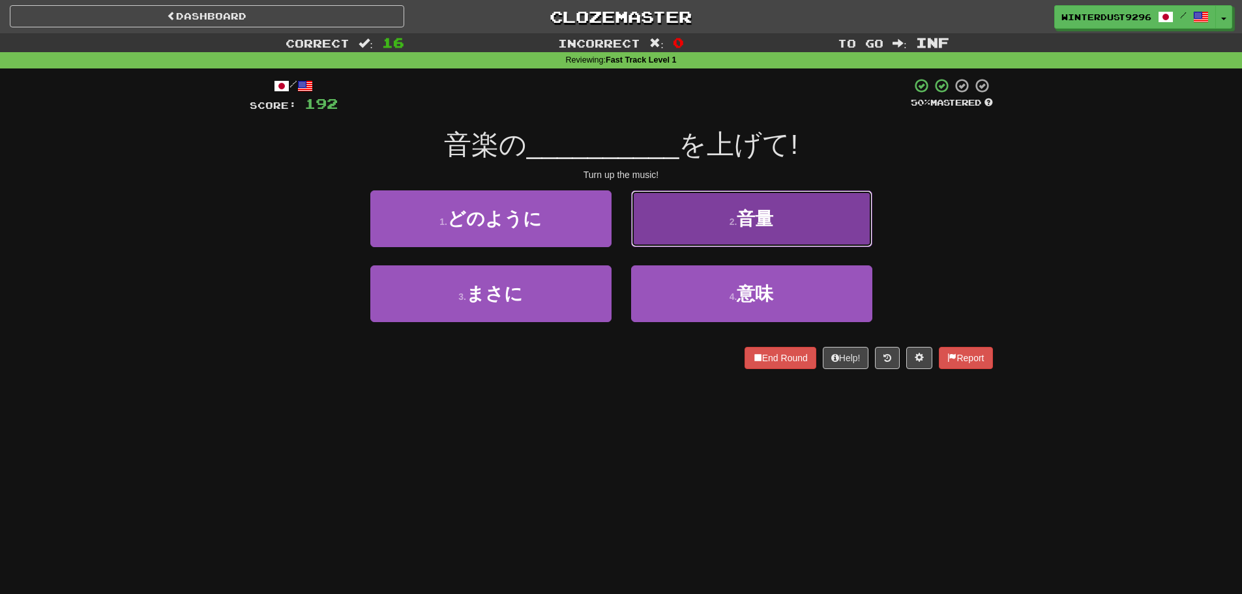
click at [756, 209] on span "音量" at bounding box center [755, 219] width 37 height 20
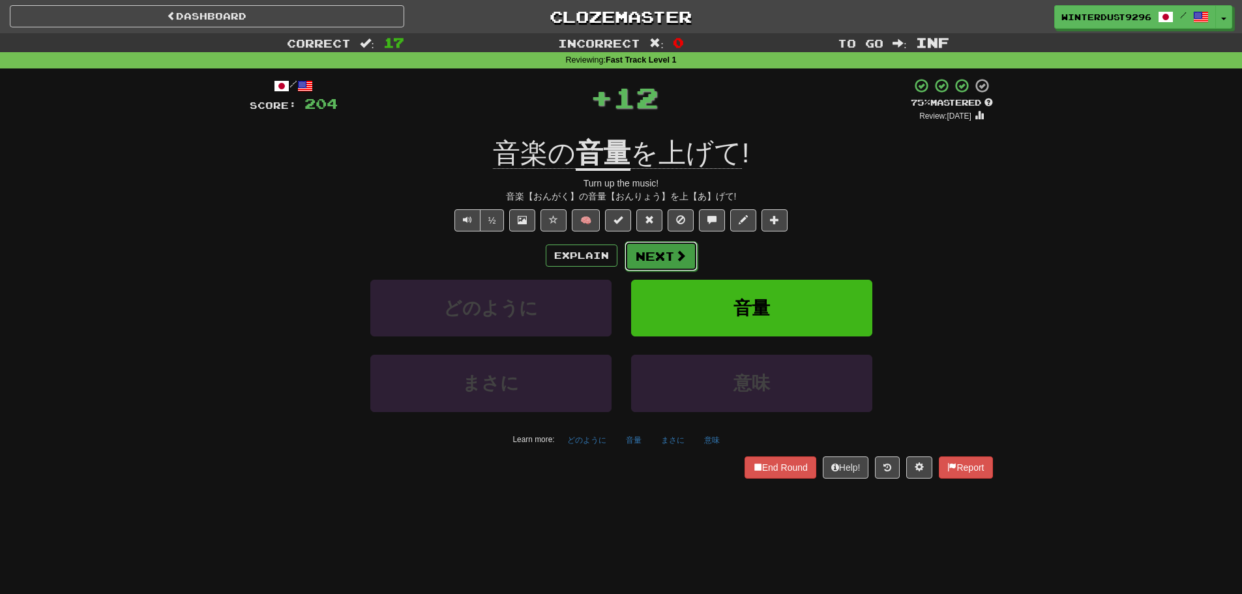
click at [684, 258] on span at bounding box center [681, 256] width 12 height 12
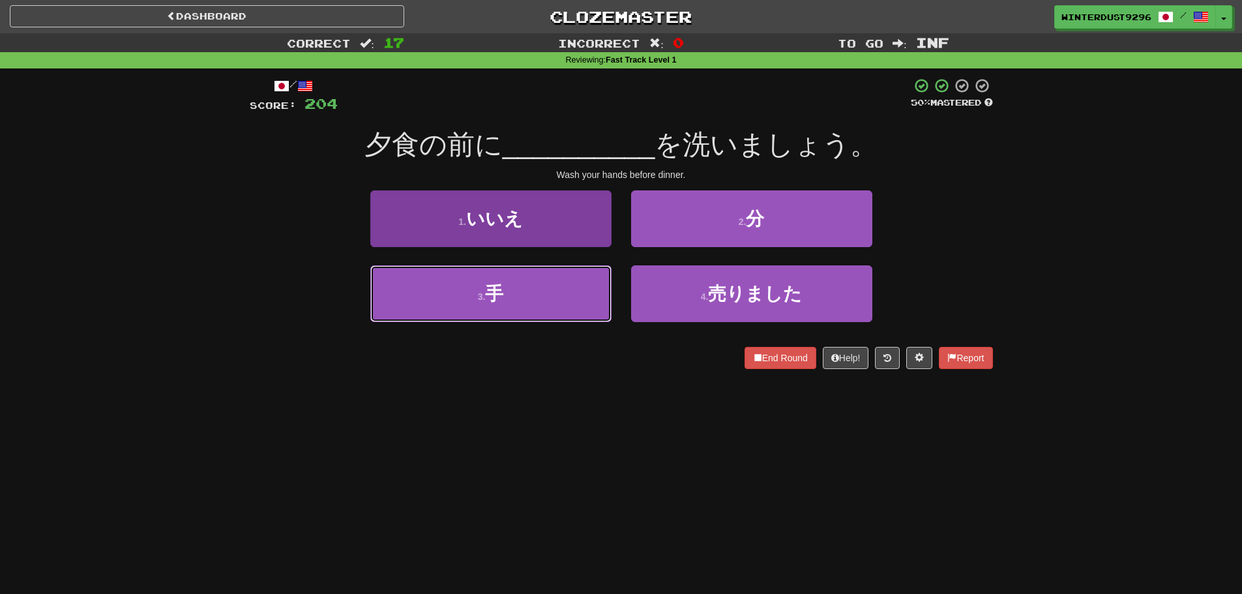
click at [569, 297] on button "3 . 手" at bounding box center [490, 293] width 241 height 57
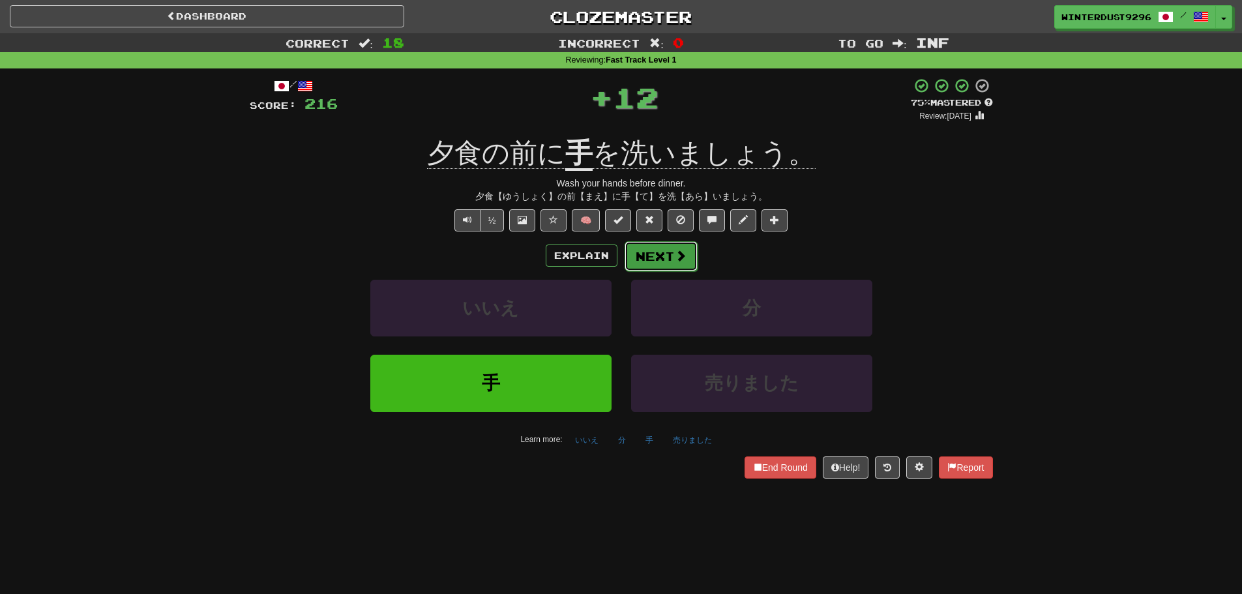
drag, startPoint x: 694, startPoint y: 245, endPoint x: 693, endPoint y: 269, distance: 23.5
drag, startPoint x: 693, startPoint y: 269, endPoint x: 887, endPoint y: 205, distance: 204.5
click at [889, 207] on div "/ Score: 216 + 12 75 % Mastered Review: 2025-10-20 夕食の前に 手 を洗いましょう。 Wash your h…" at bounding box center [621, 278] width 743 height 400
click at [679, 244] on button "Next" at bounding box center [661, 256] width 73 height 30
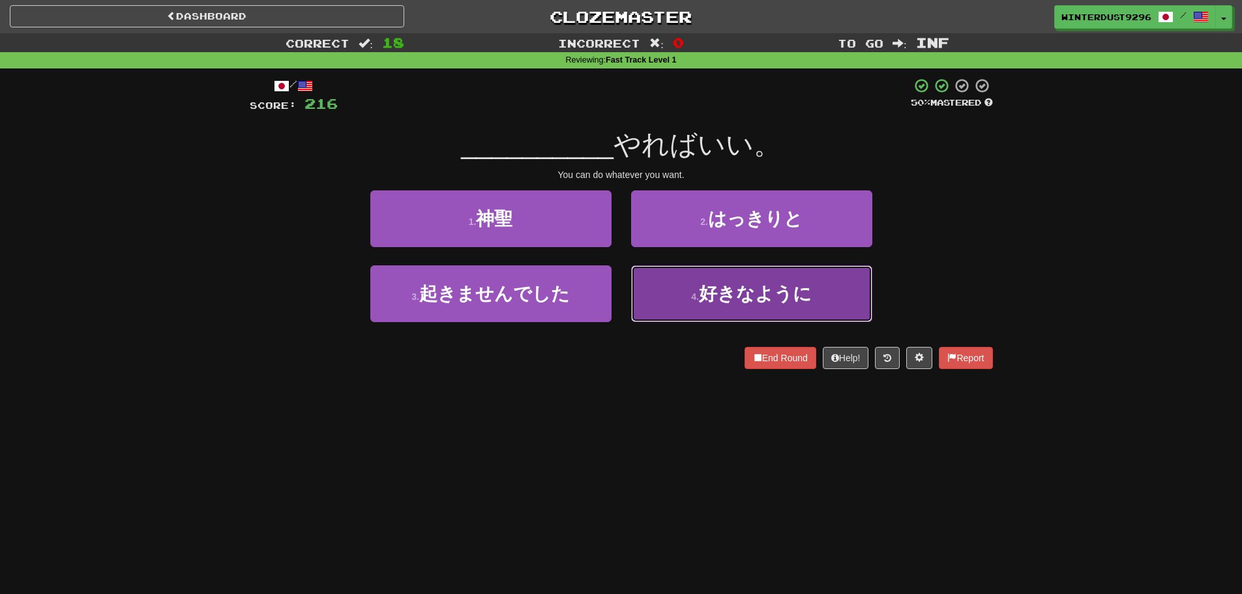
click at [685, 305] on button "4 . 好きなように" at bounding box center [751, 293] width 241 height 57
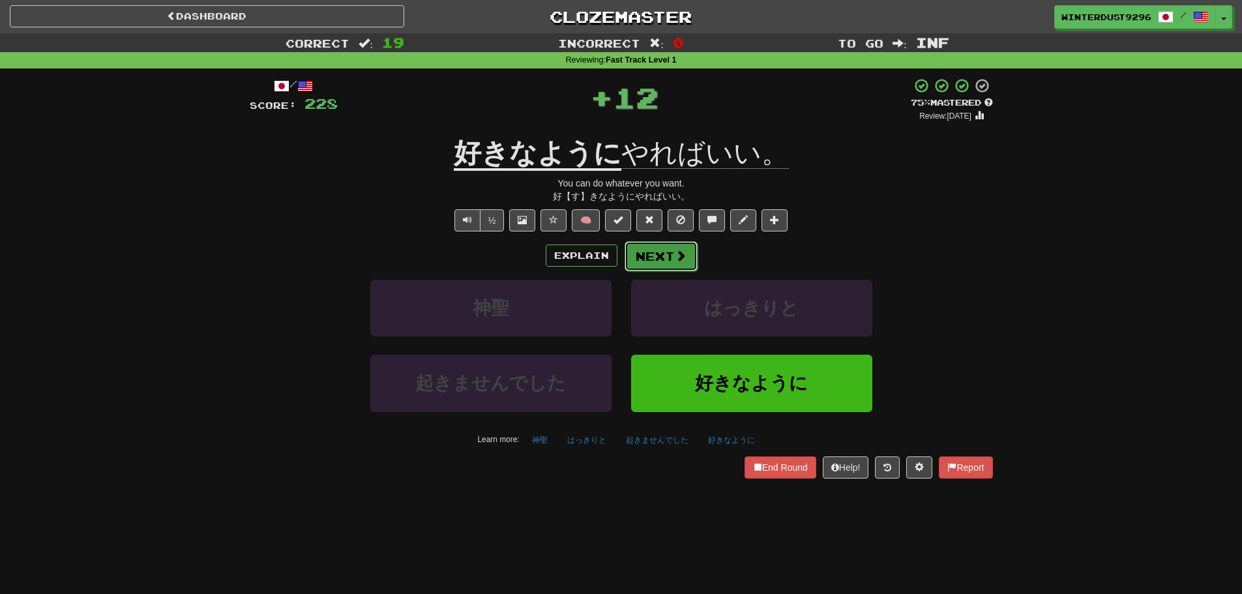
click at [643, 253] on button "Next" at bounding box center [661, 256] width 73 height 30
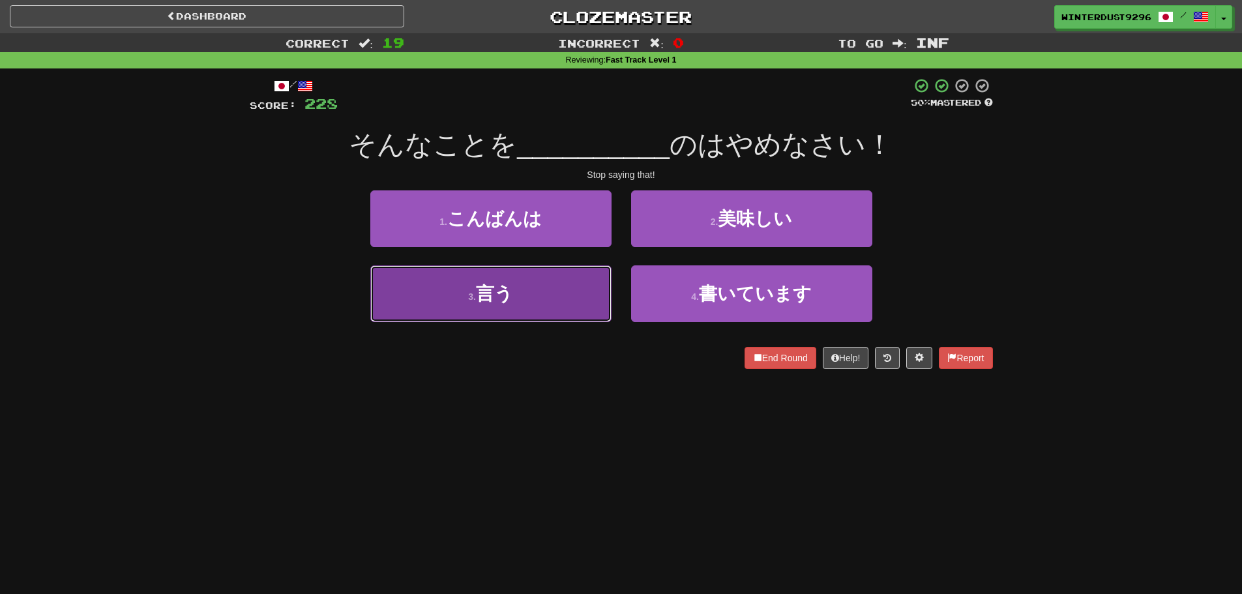
click at [569, 299] on button "3 . 言う" at bounding box center [490, 293] width 241 height 57
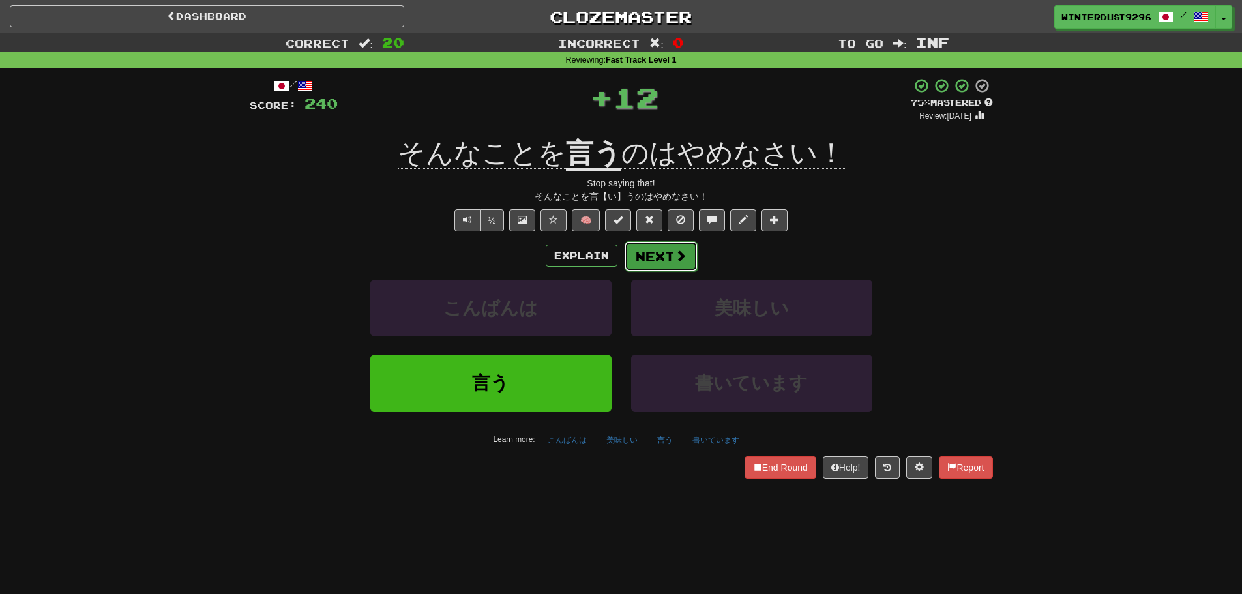
click at [669, 256] on button "Next" at bounding box center [661, 256] width 73 height 30
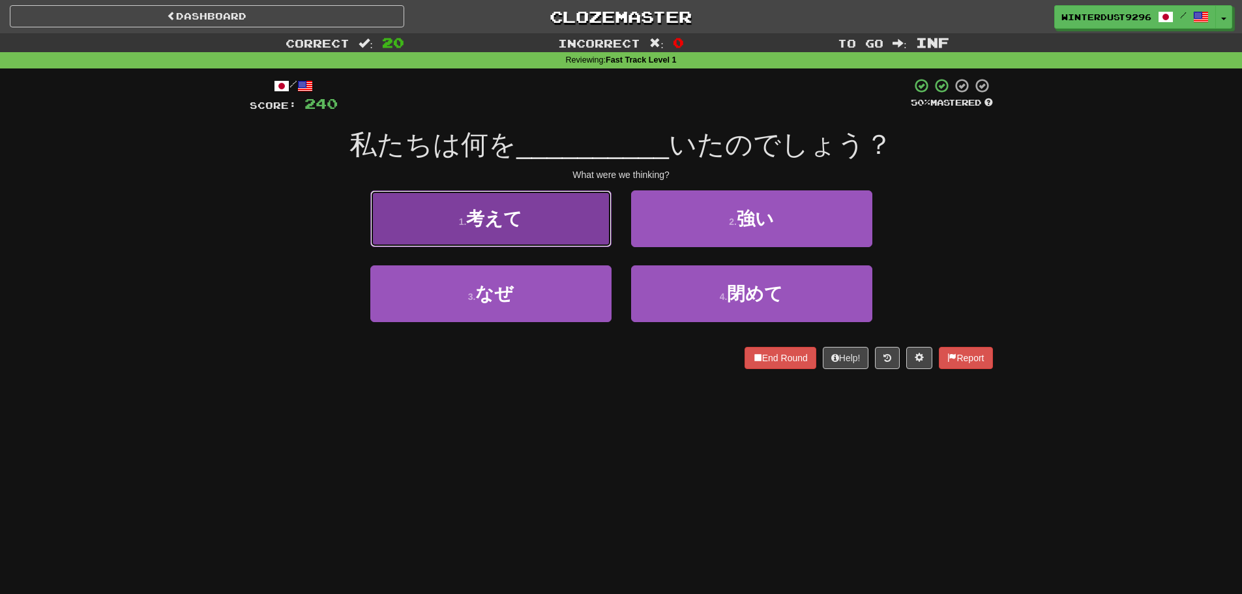
click at [549, 211] on button "1 . 考えて" at bounding box center [490, 218] width 241 height 57
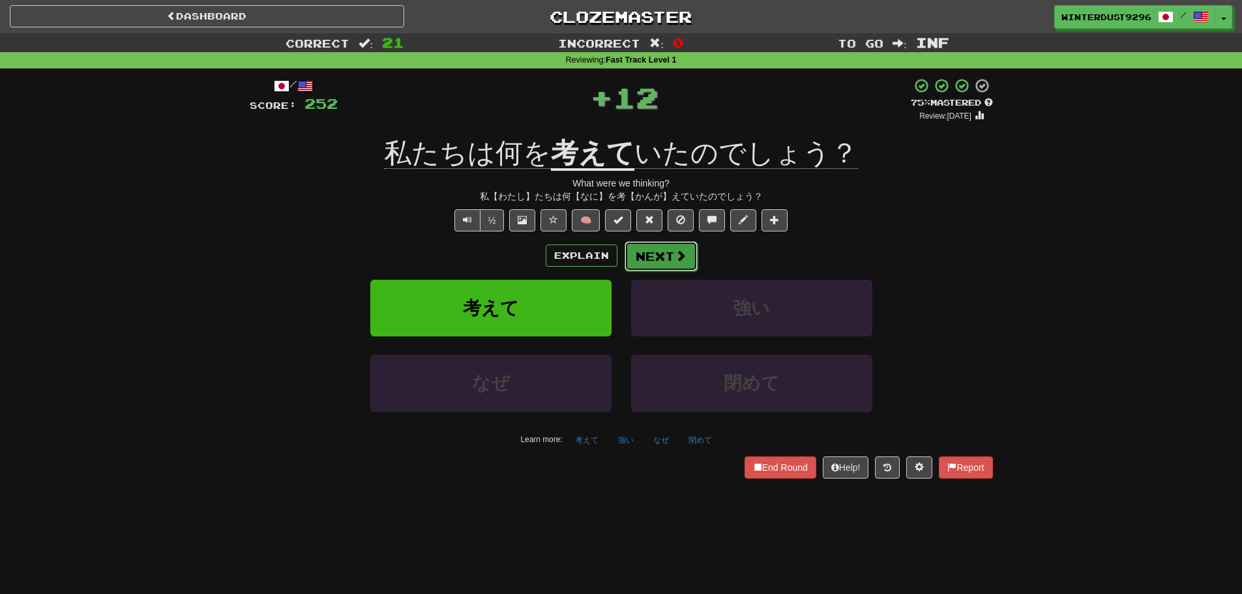
click at [675, 260] on span at bounding box center [681, 256] width 12 height 12
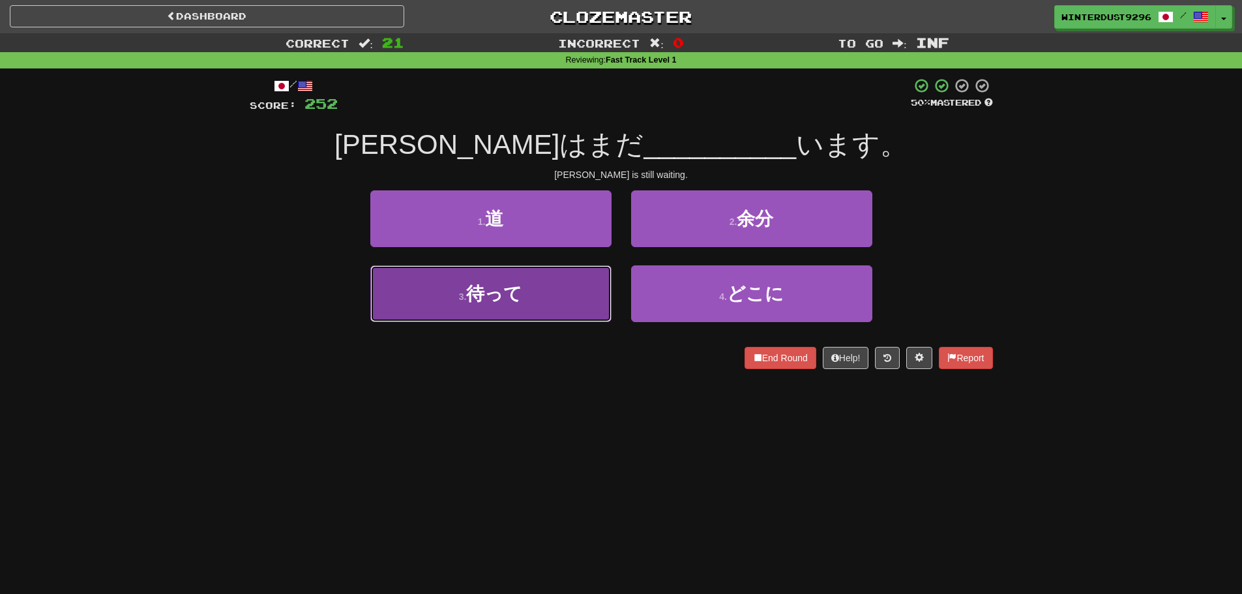
click at [567, 297] on button "3 . 待って" at bounding box center [490, 293] width 241 height 57
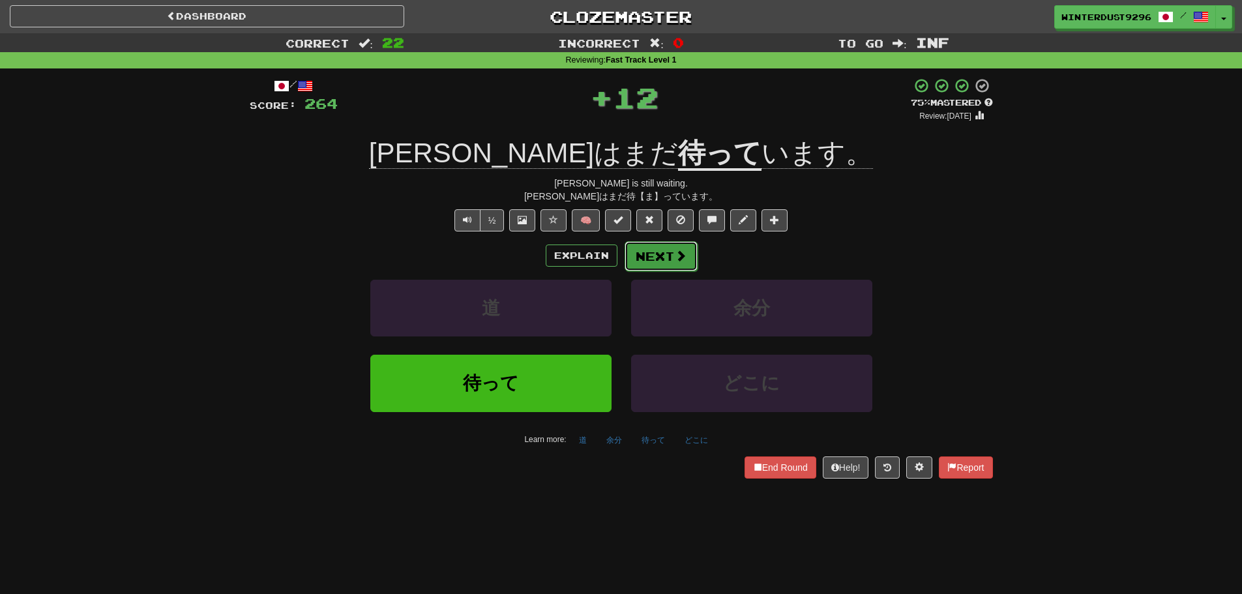
click at [683, 253] on span at bounding box center [681, 256] width 12 height 12
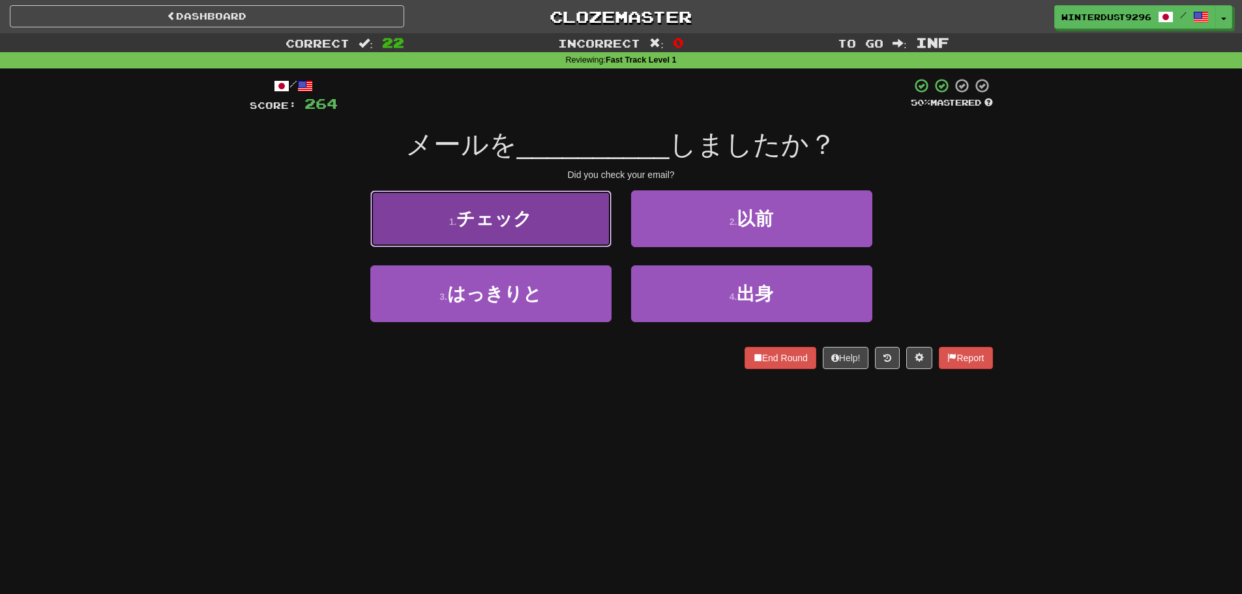
click at [574, 226] on button "1 . チェック" at bounding box center [490, 218] width 241 height 57
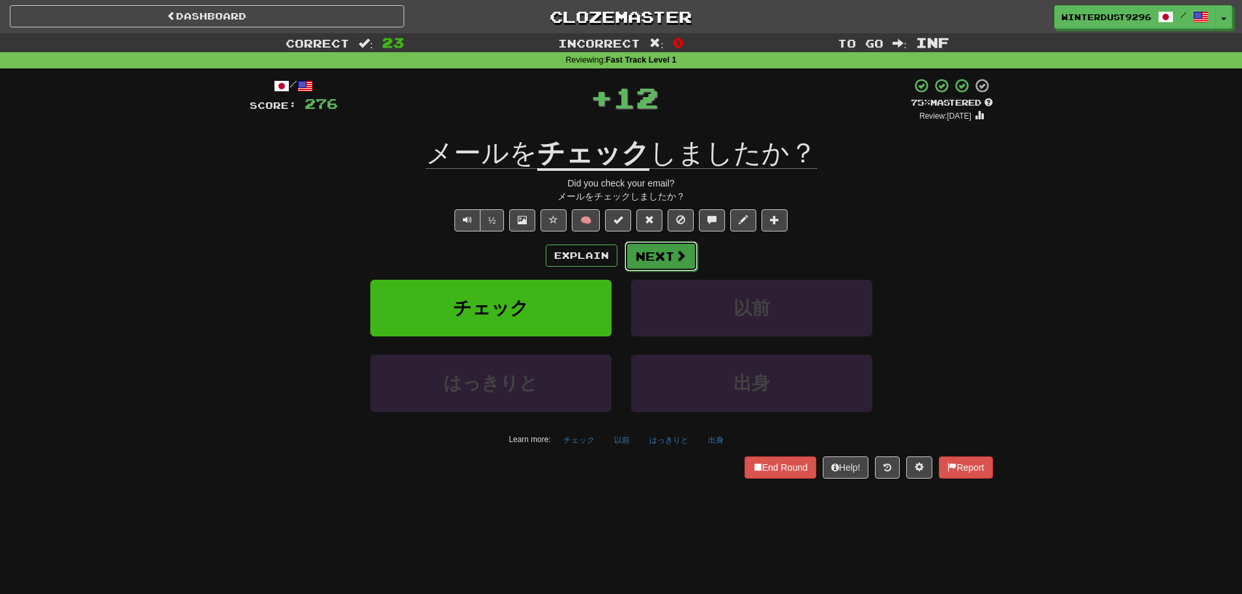
click at [671, 256] on button "Next" at bounding box center [661, 256] width 73 height 30
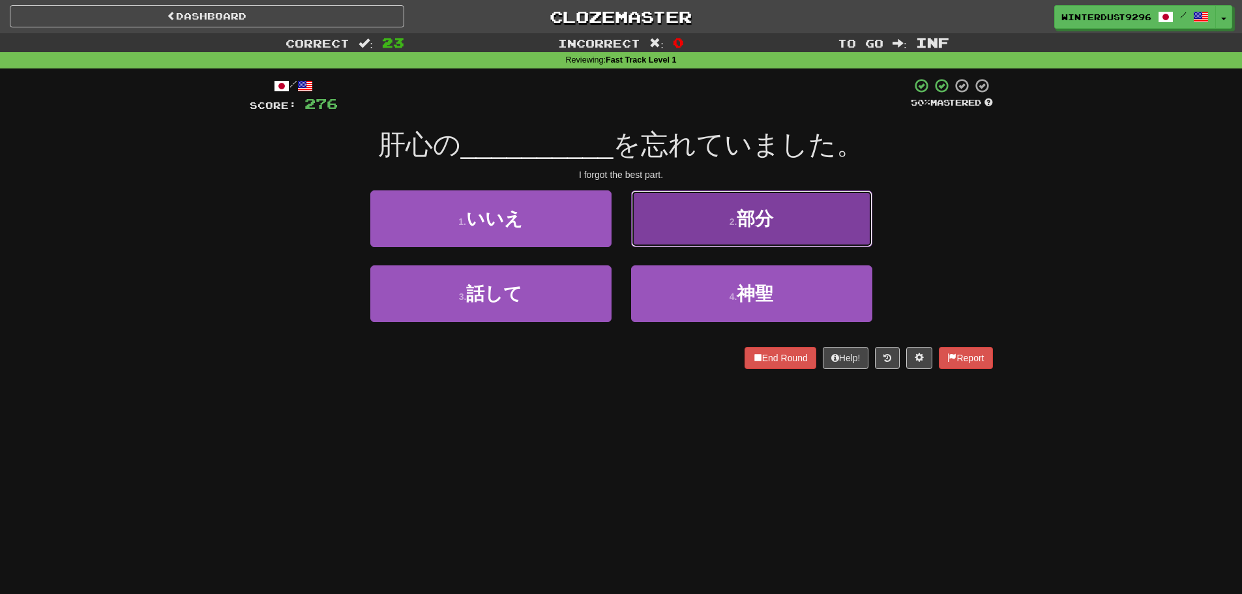
click at [724, 230] on button "2 . 部分" at bounding box center [751, 218] width 241 height 57
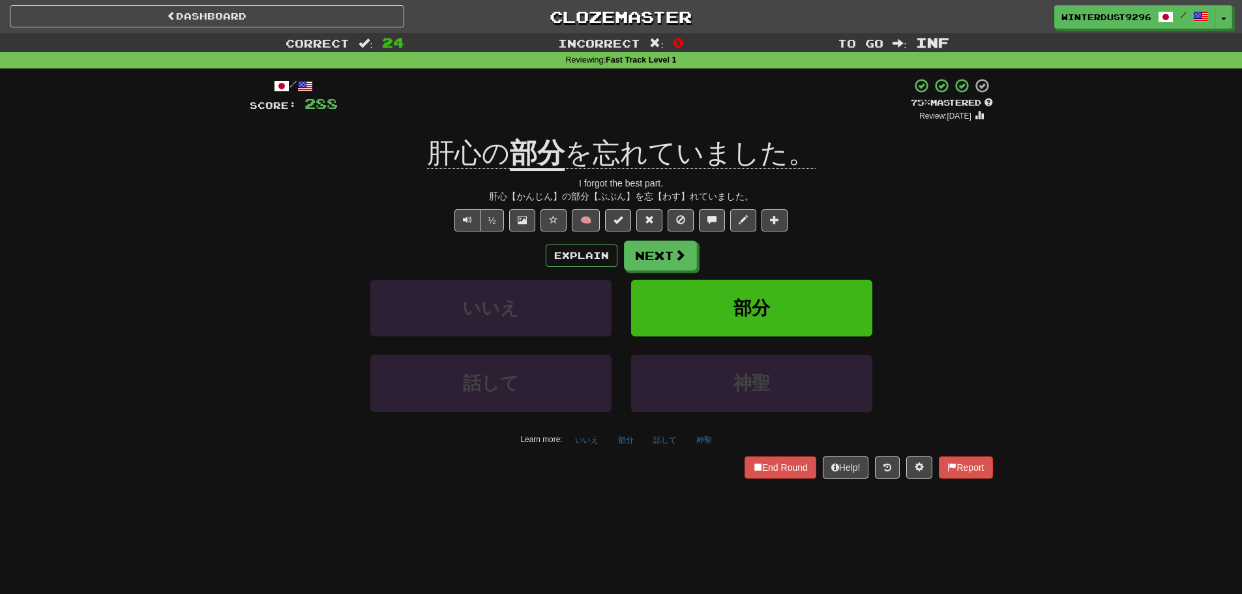
click at [447, 155] on span "肝心の" at bounding box center [468, 153] width 83 height 31
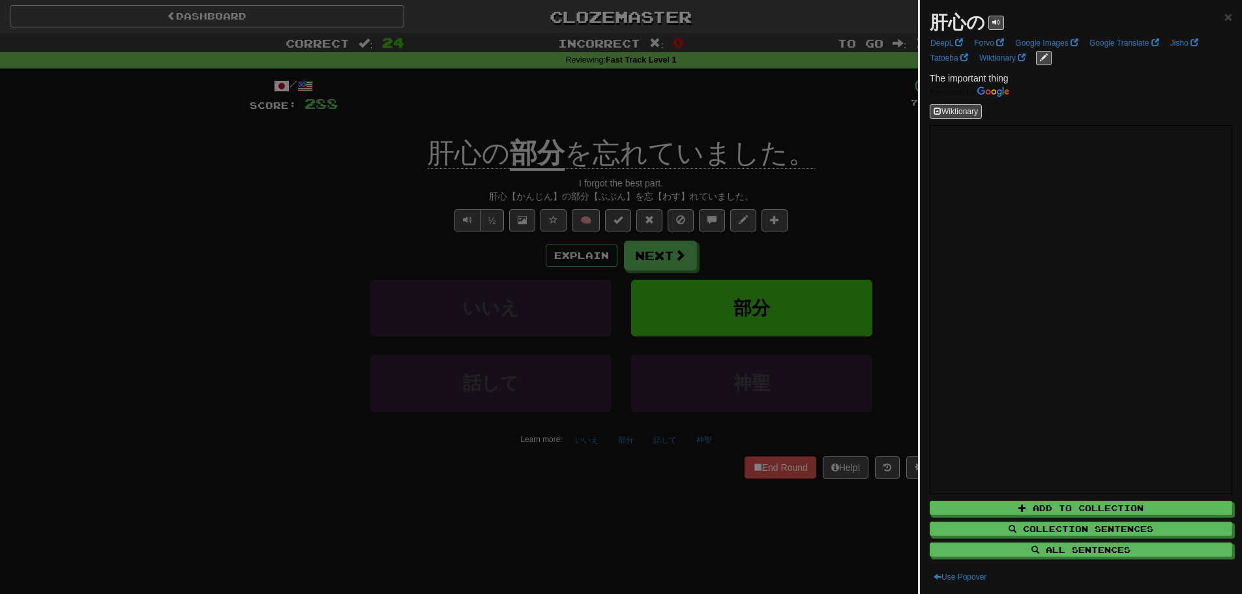
click at [510, 473] on div at bounding box center [621, 297] width 1242 height 594
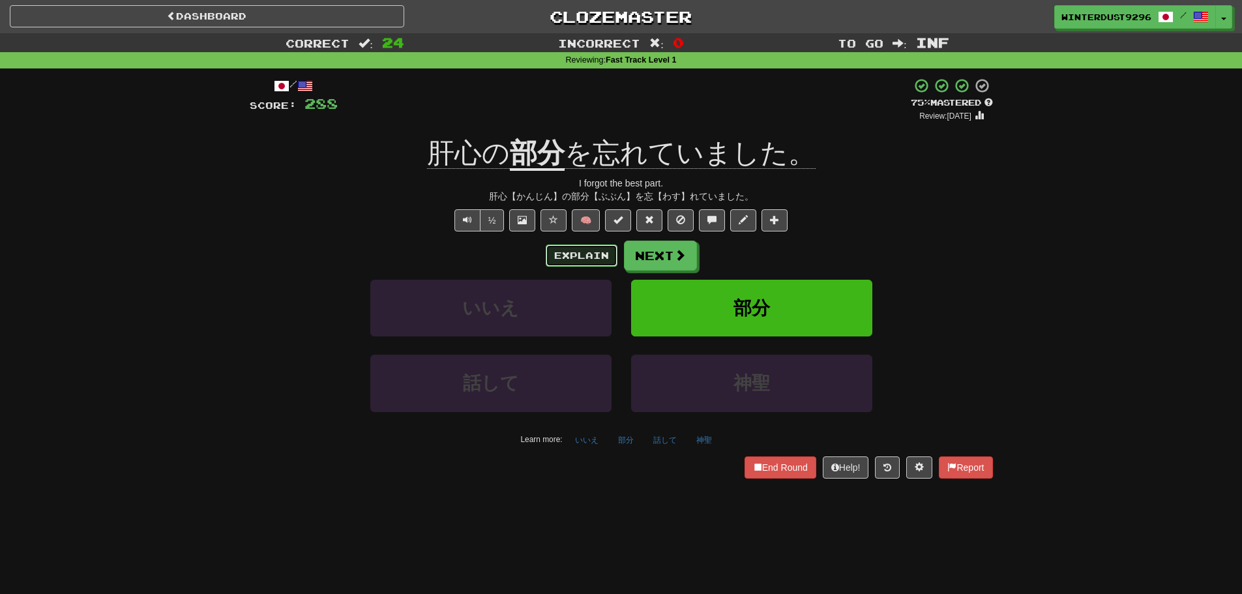
click at [563, 258] on button "Explain" at bounding box center [582, 255] width 72 height 22
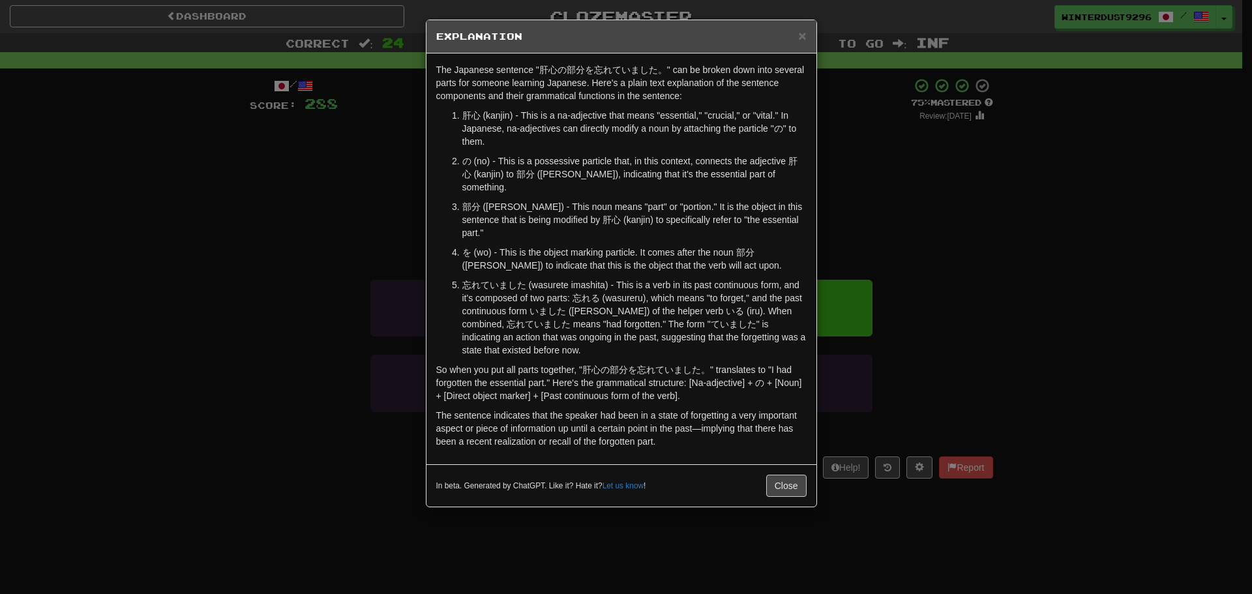
click at [879, 248] on div "× Explanation The Japanese sentence "肝心の部分を忘れていました。" can be broken down into se…" at bounding box center [626, 297] width 1252 height 594
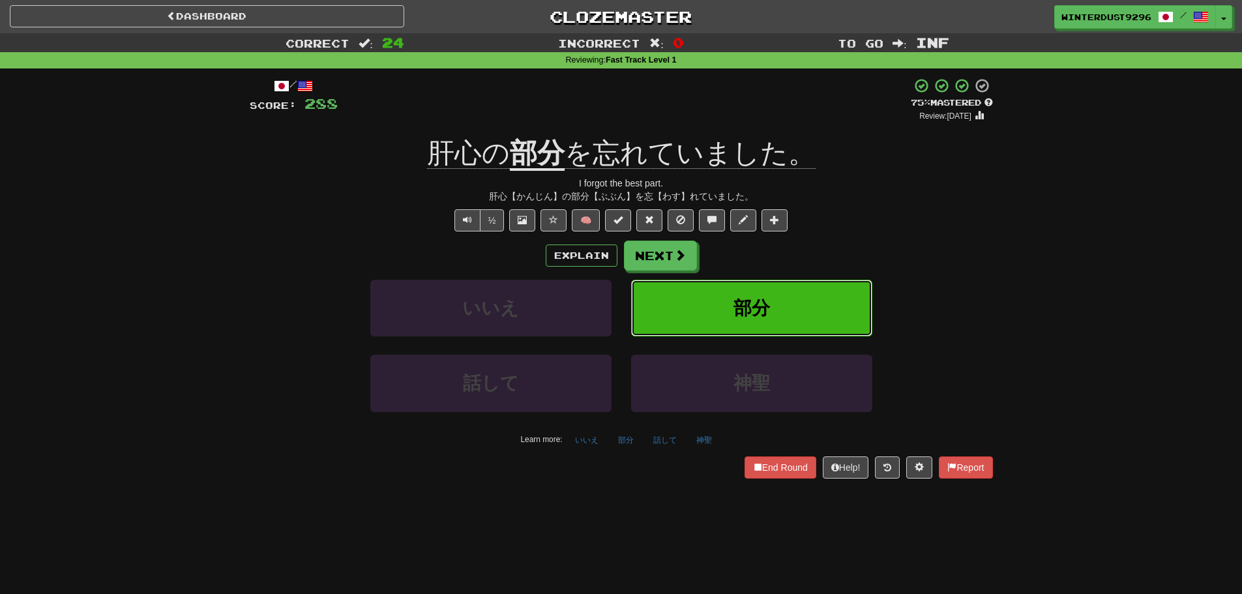
drag, startPoint x: 835, startPoint y: 309, endPoint x: 858, endPoint y: 222, distance: 89.7
click at [858, 222] on div "/ Score: 288 + 12 75 % Mastered Review: 2025-10-20 肝心の 部分 を忘れていました。 I forgot th…" at bounding box center [621, 278] width 743 height 400
click at [683, 233] on div "/ Score: 288 + 12 75 % Mastered Review: 2025-10-20 肝心の 部分 を忘れていました。 I forgot th…" at bounding box center [621, 278] width 743 height 400
click at [679, 254] on span at bounding box center [681, 256] width 12 height 12
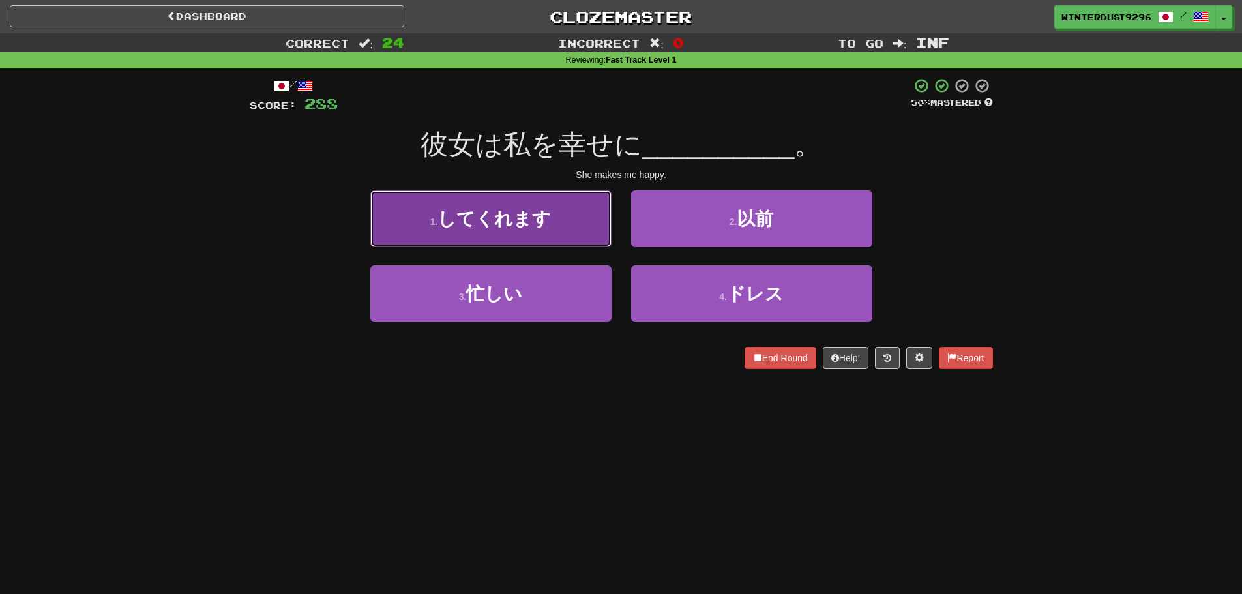
click at [595, 214] on button "1 . してくれます" at bounding box center [490, 218] width 241 height 57
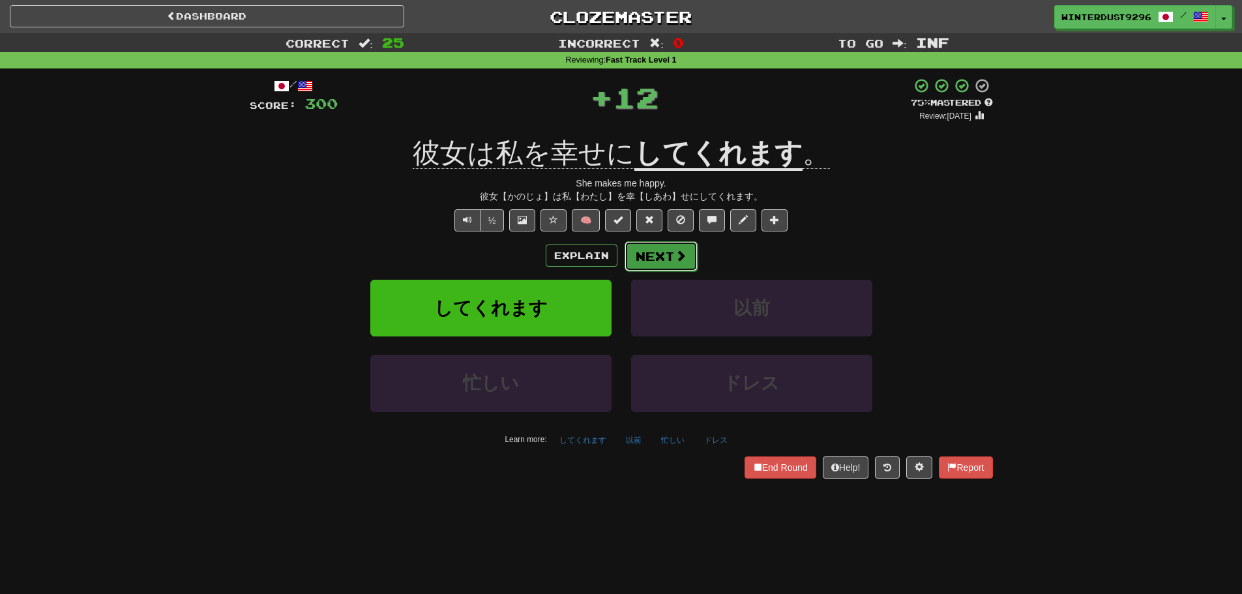
click at [681, 263] on button "Next" at bounding box center [661, 256] width 73 height 30
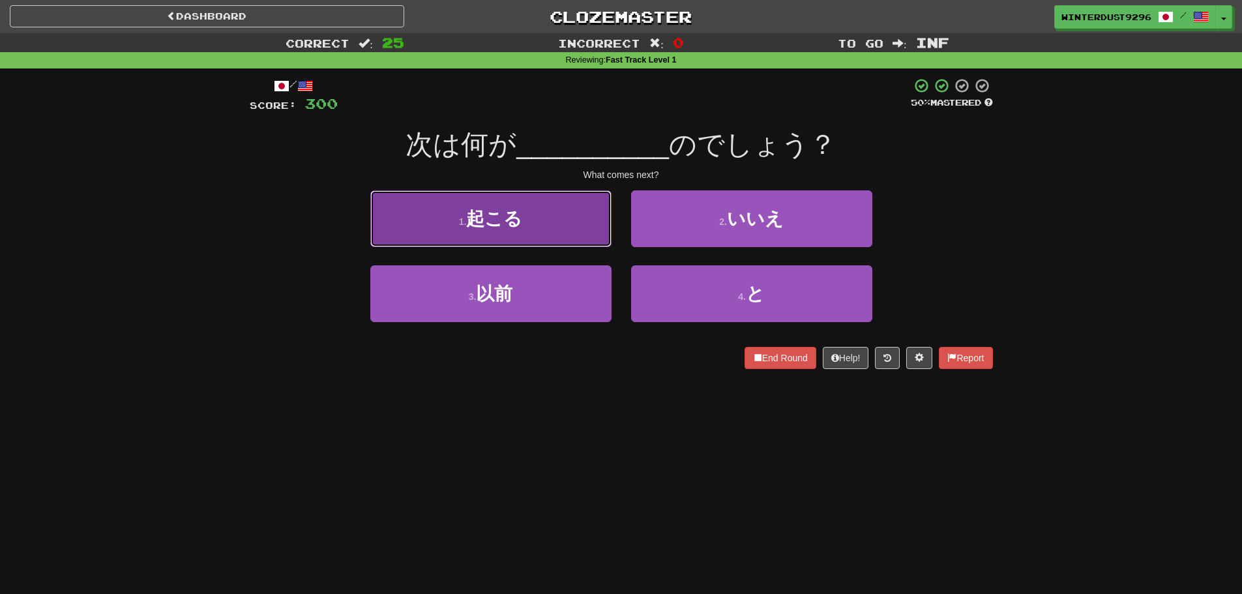
click at [574, 235] on button "1 . 起こる" at bounding box center [490, 218] width 241 height 57
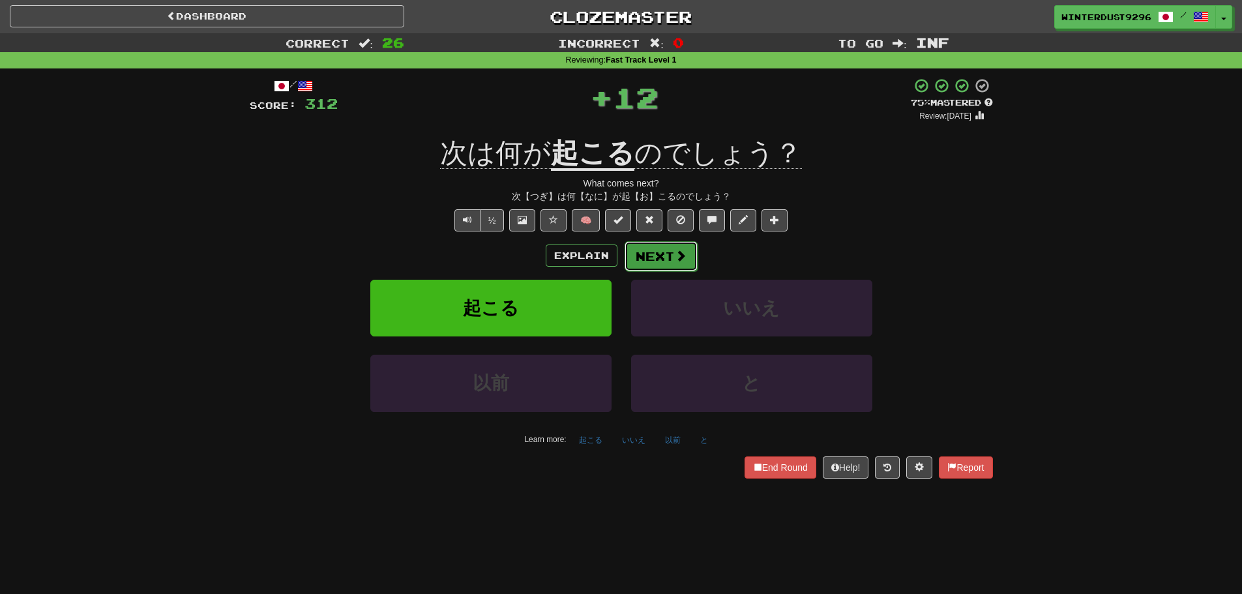
click at [680, 263] on button "Next" at bounding box center [661, 256] width 73 height 30
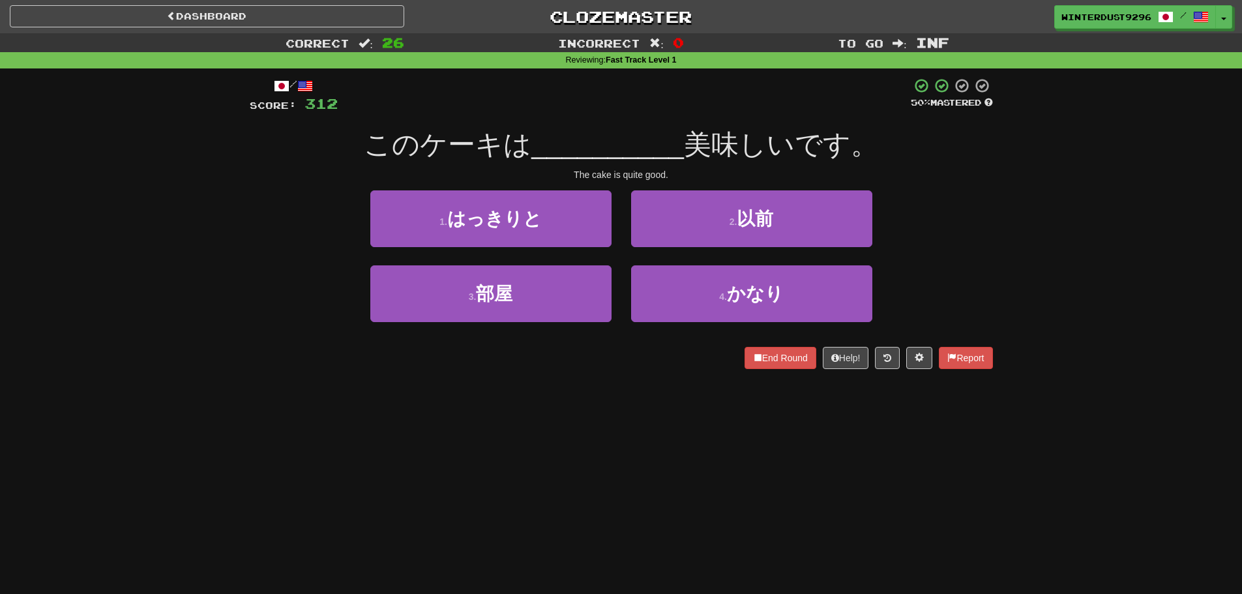
drag, startPoint x: 535, startPoint y: 490, endPoint x: 421, endPoint y: 416, distance: 135.8
click at [421, 416] on div "Dashboard Clozemaster WinterDust9296 / Toggle Dropdown Dashboard Leaderboard Ac…" at bounding box center [621, 297] width 1242 height 594
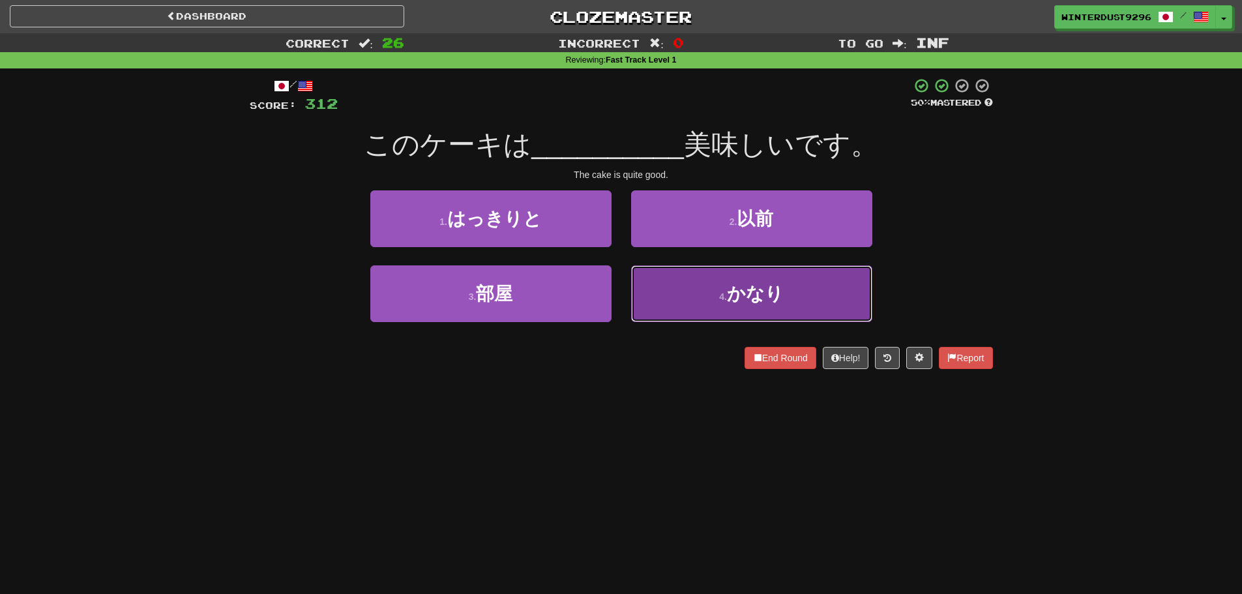
click at [823, 310] on button "4 . かなり" at bounding box center [751, 293] width 241 height 57
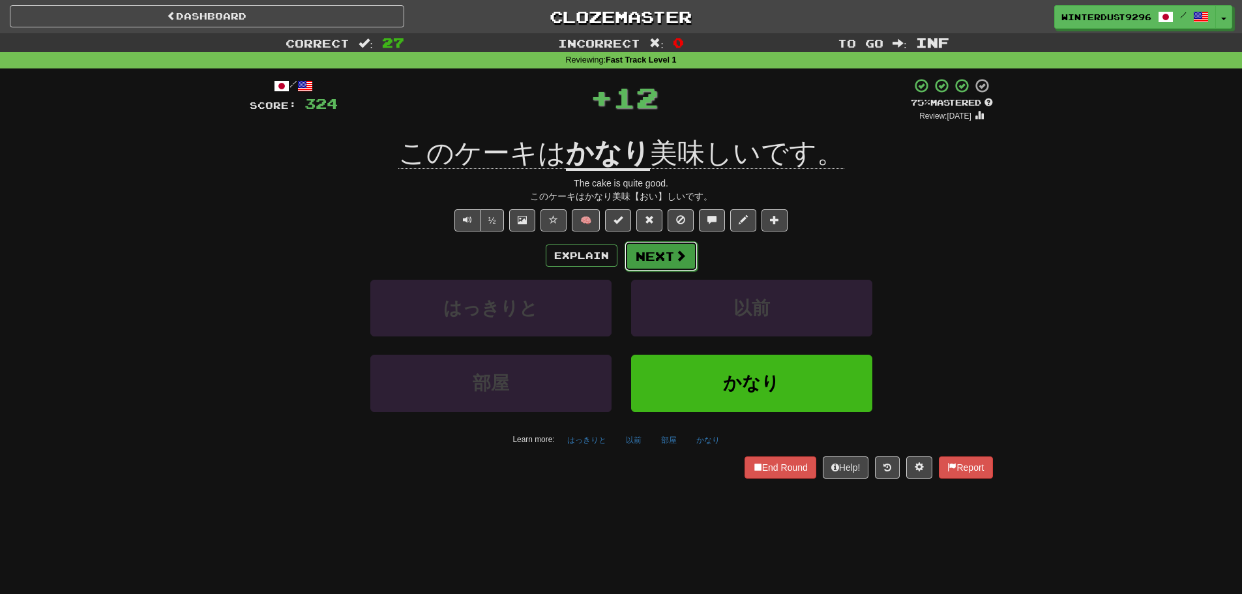
click at [671, 245] on button "Next" at bounding box center [661, 256] width 73 height 30
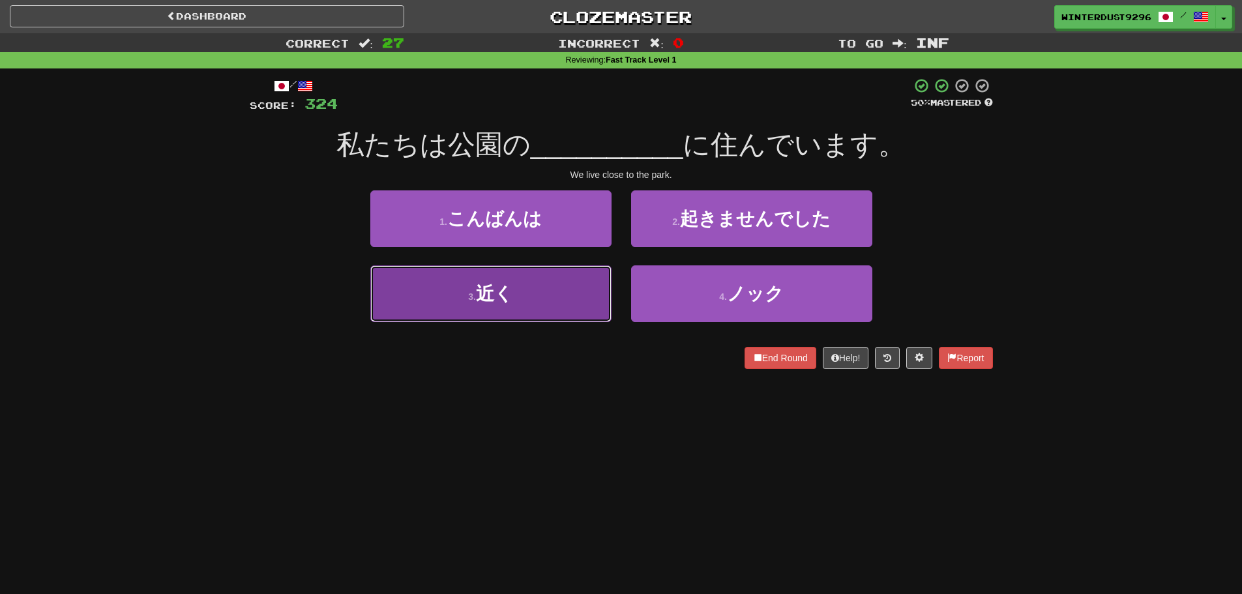
click at [577, 302] on button "3 . 近く" at bounding box center [490, 293] width 241 height 57
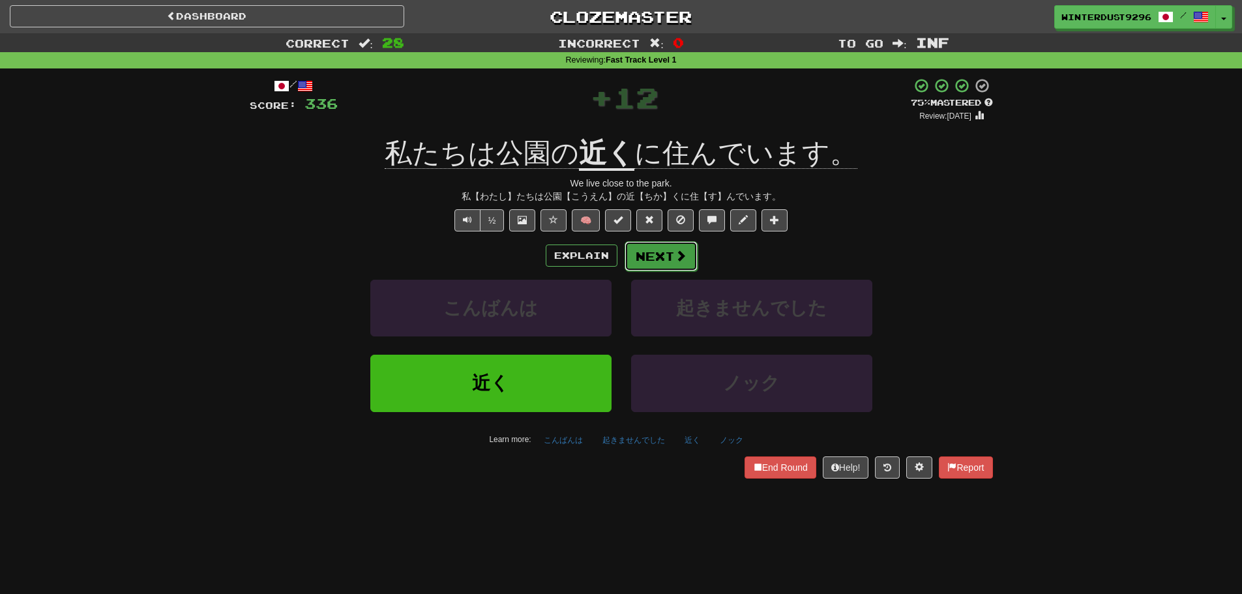
click at [679, 253] on span at bounding box center [681, 256] width 12 height 12
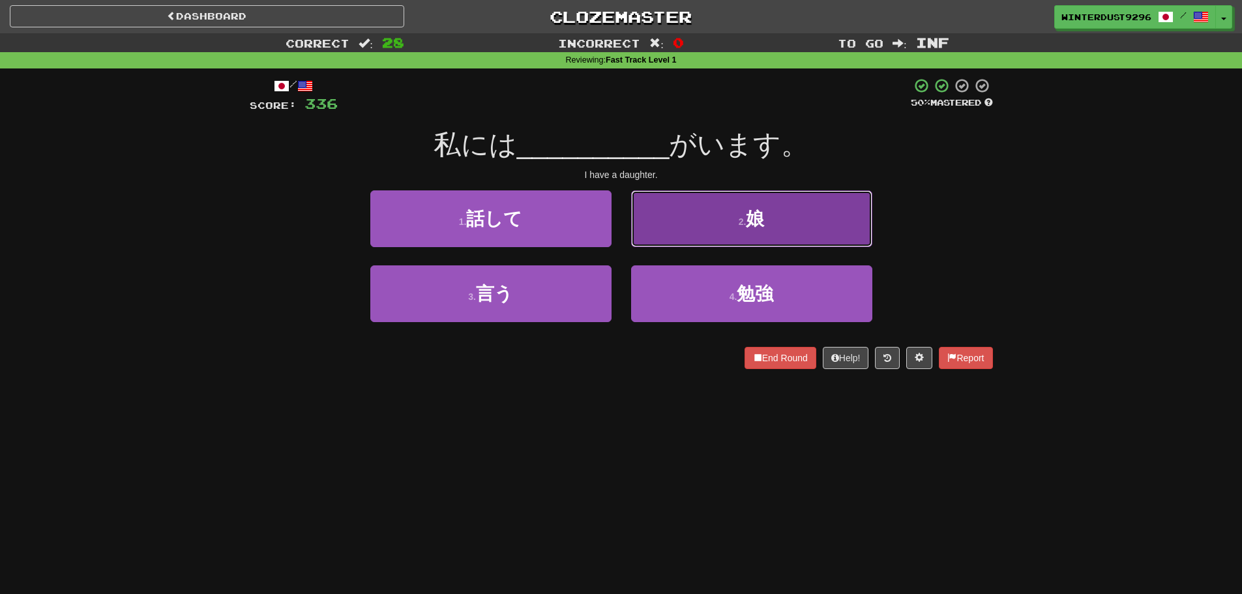
click at [717, 235] on button "2 . 娘" at bounding box center [751, 218] width 241 height 57
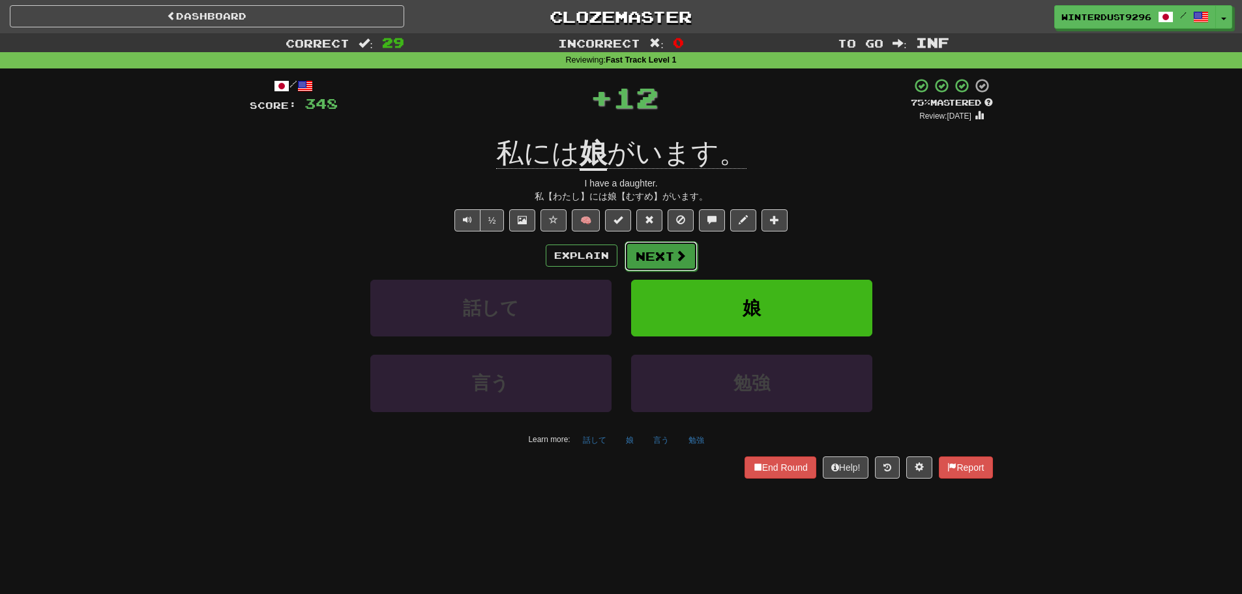
click at [677, 250] on span at bounding box center [681, 256] width 12 height 12
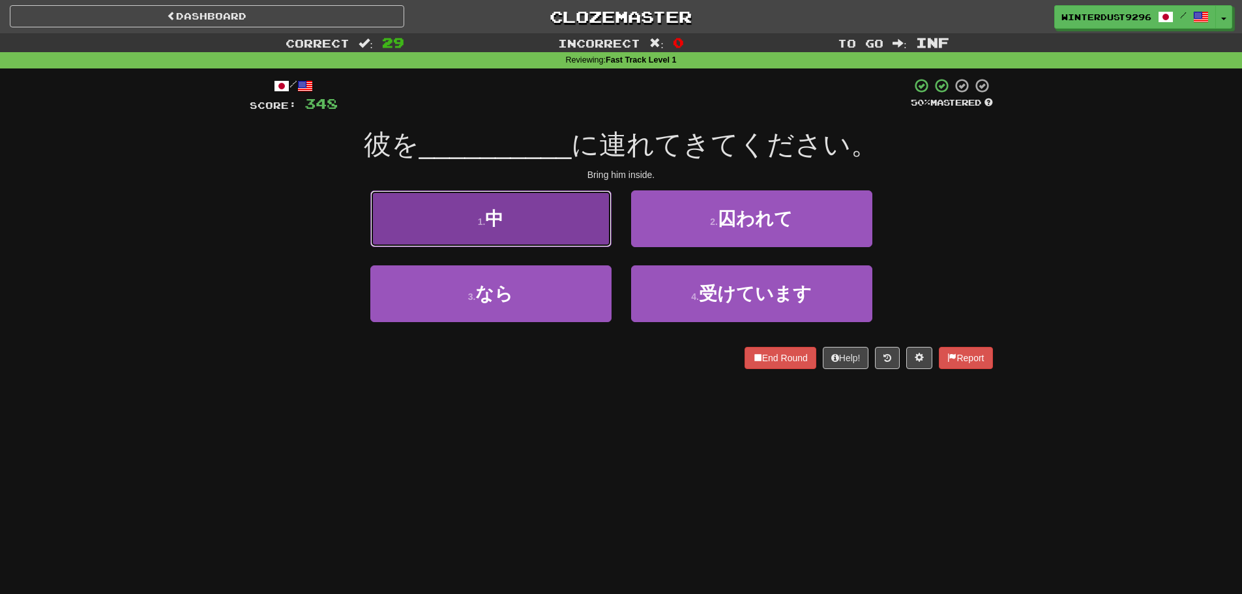
click at [565, 227] on button "1 . 中" at bounding box center [490, 218] width 241 height 57
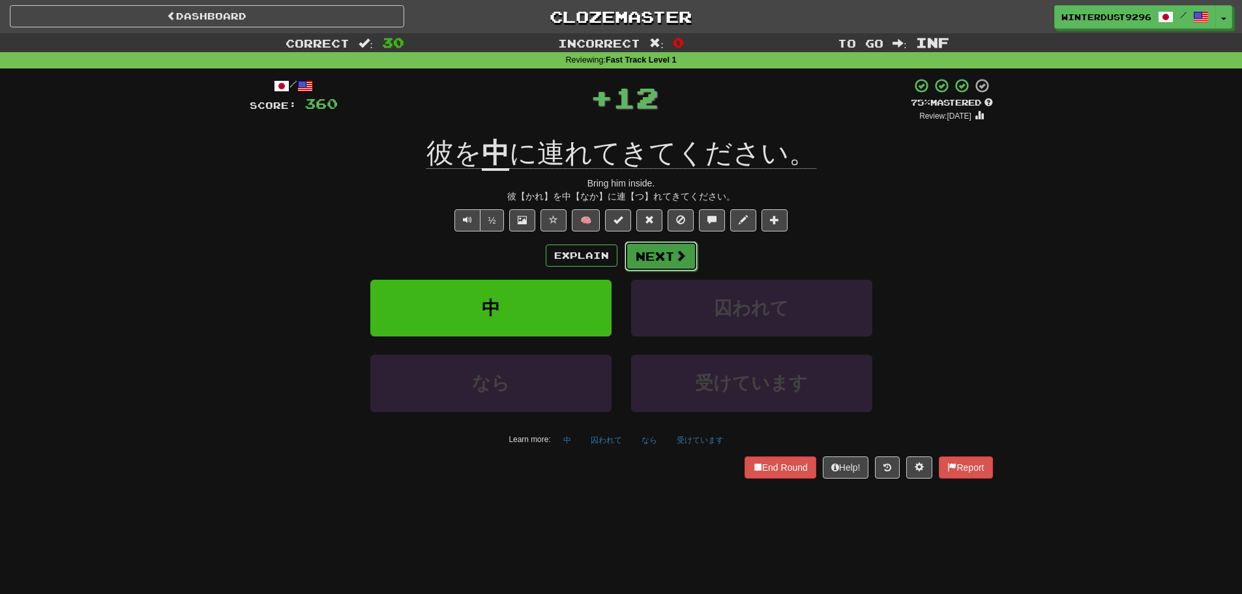
click at [671, 246] on button "Next" at bounding box center [661, 256] width 73 height 30
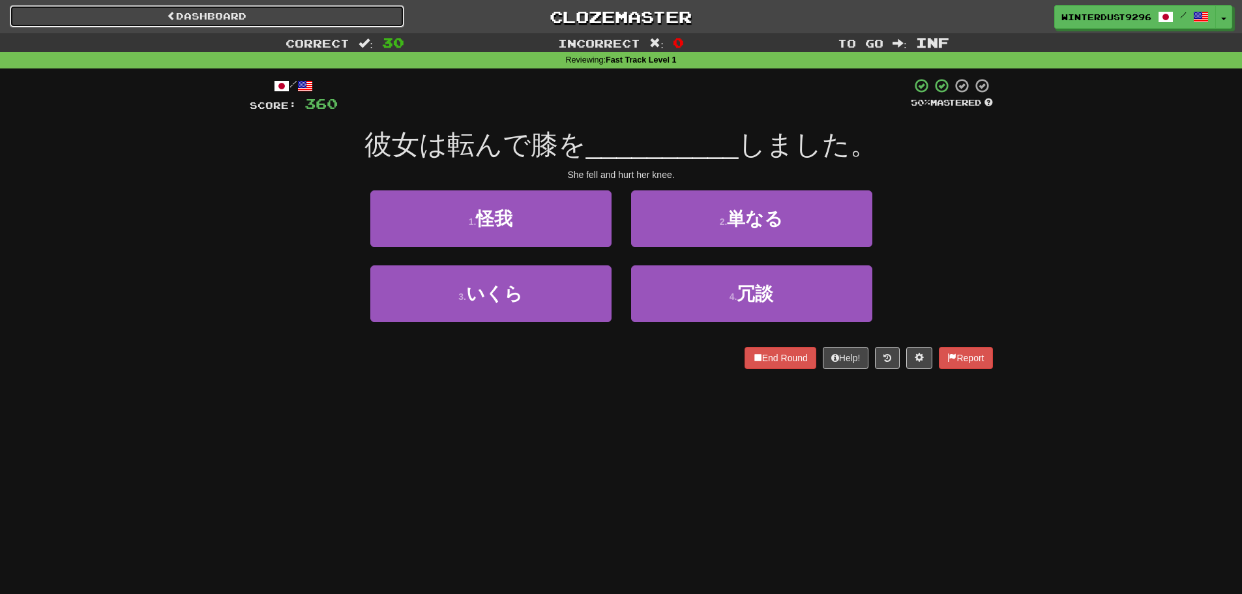
click at [135, 16] on link "Dashboard" at bounding box center [207, 16] width 394 height 22
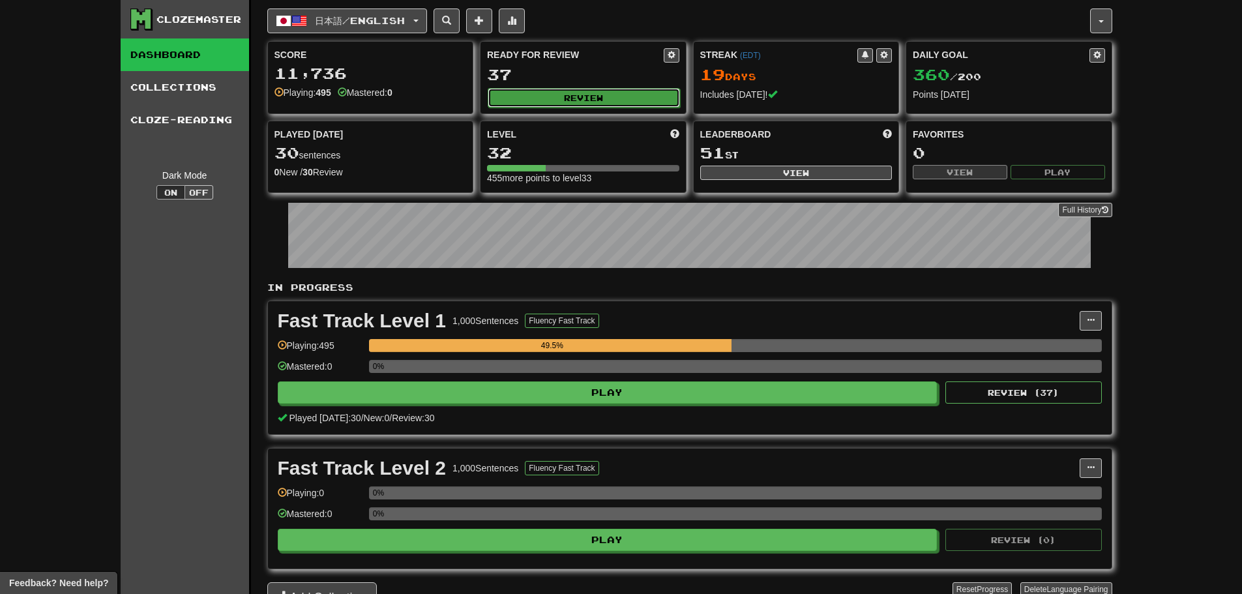
click at [616, 100] on button "Review" at bounding box center [584, 98] width 192 height 20
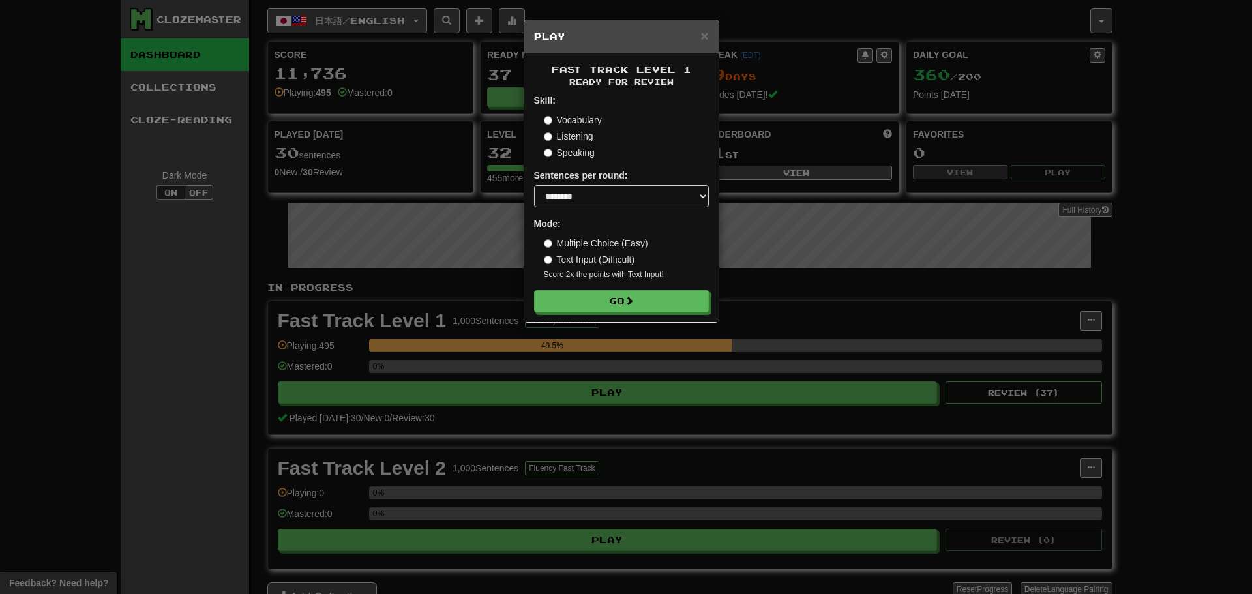
click at [600, 323] on div "× Play Fast Track Level 1 Ready for Review Skill: Vocabulary Listening Speaking…" at bounding box center [626, 297] width 1252 height 594
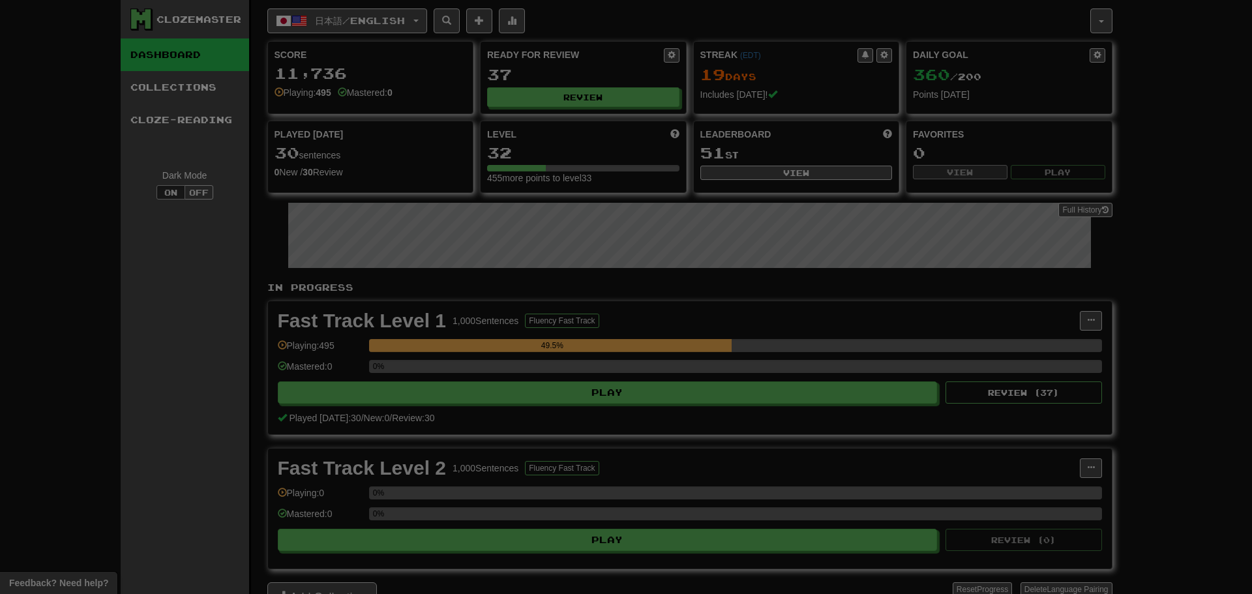
click at [601, 293] on div at bounding box center [626, 297] width 1252 height 594
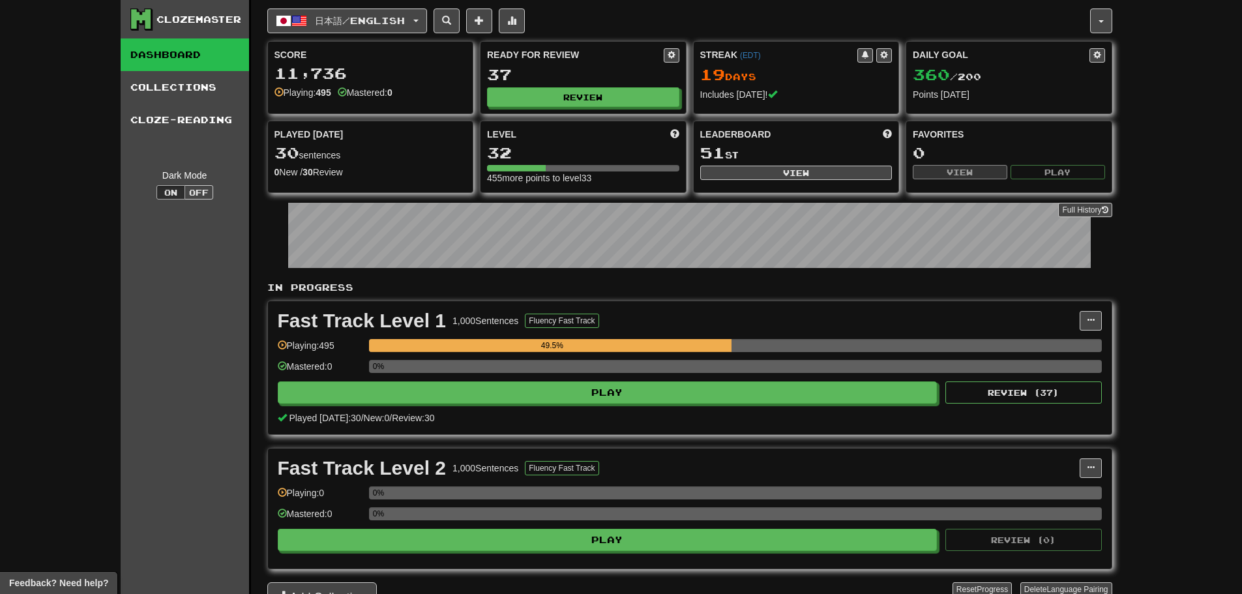
click at [551, 109] on div "Ready for Review 37 Review" at bounding box center [582, 78] width 205 height 72
click at [559, 98] on button "Review" at bounding box center [584, 98] width 192 height 20
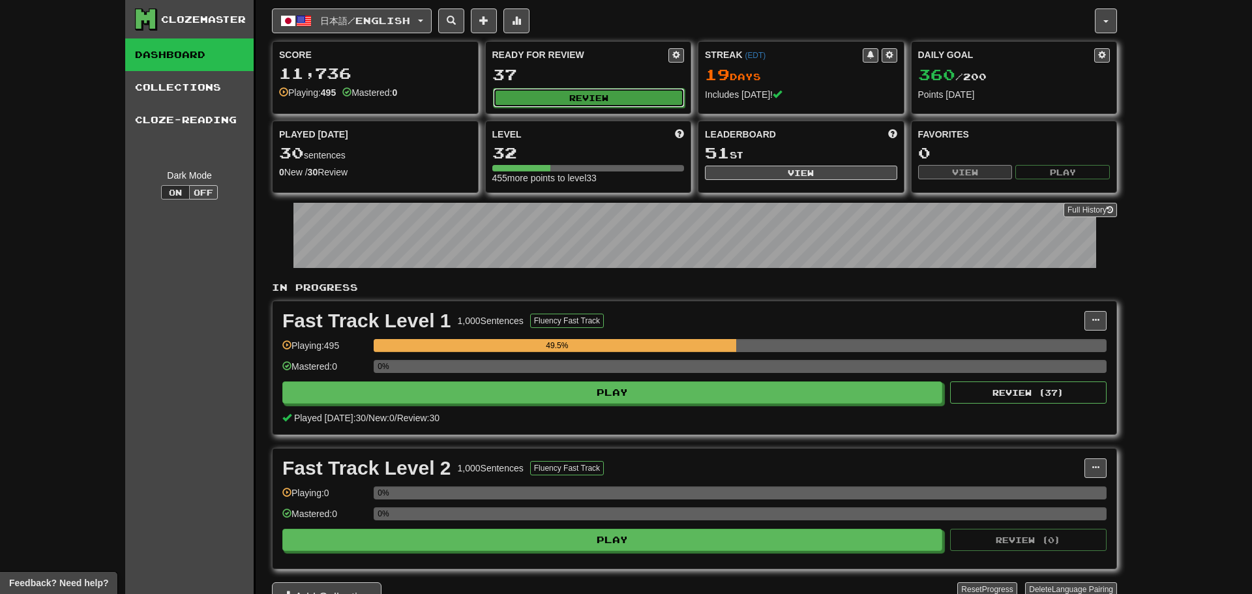
select select "********"
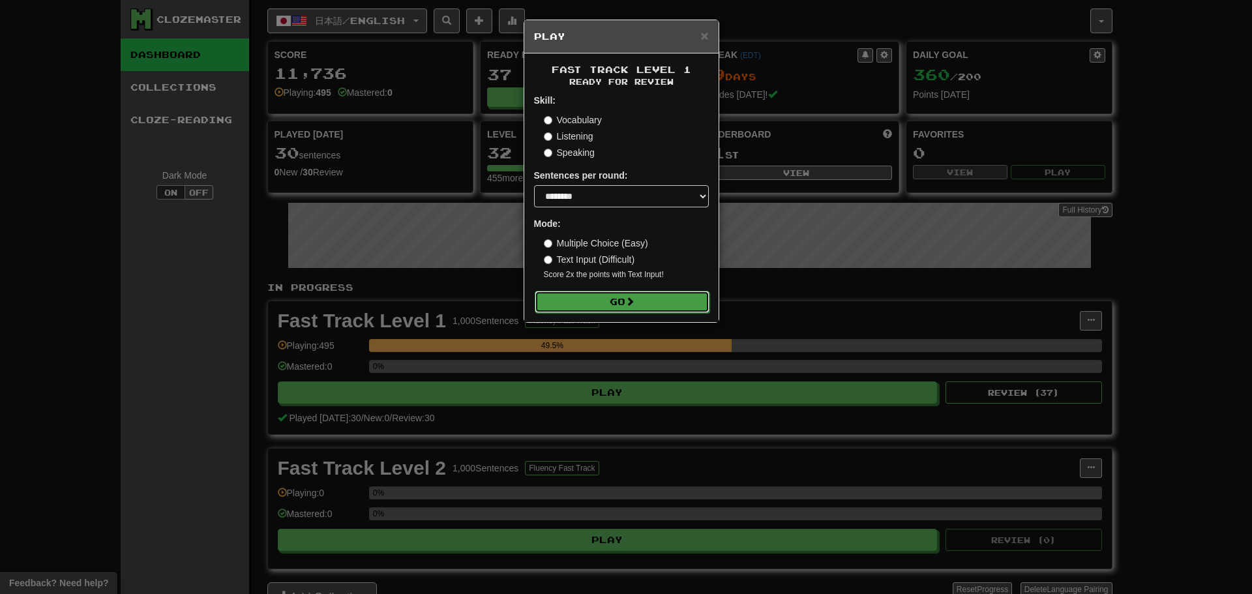
click at [596, 296] on button "Go" at bounding box center [622, 302] width 175 height 22
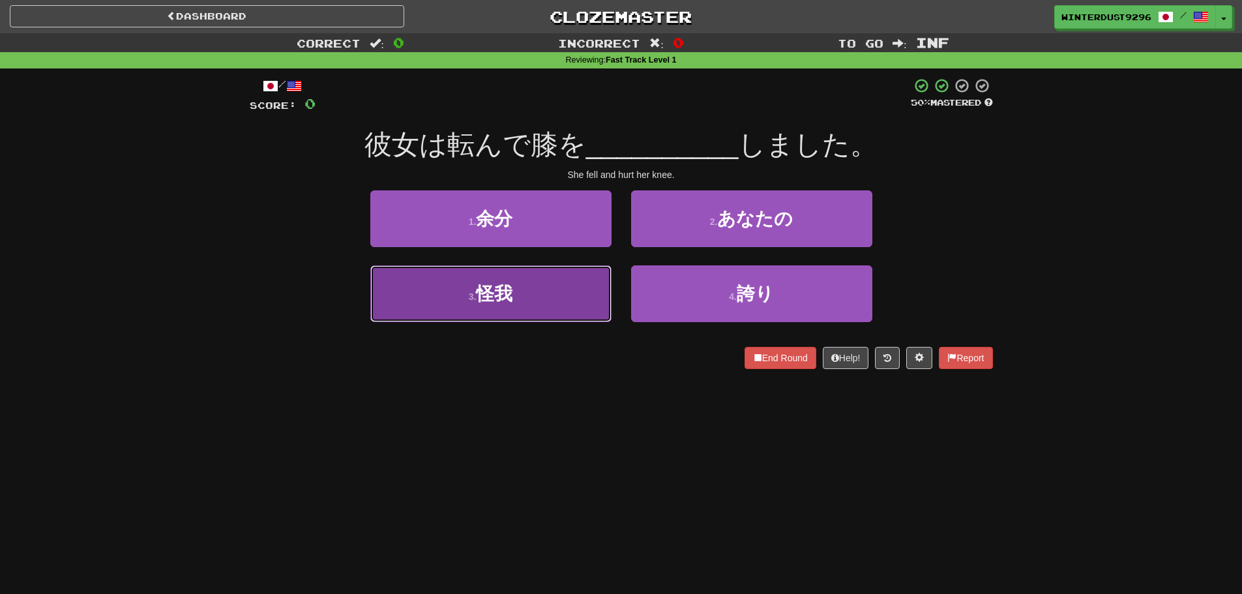
click at [580, 306] on button "3 . 怪我" at bounding box center [490, 293] width 241 height 57
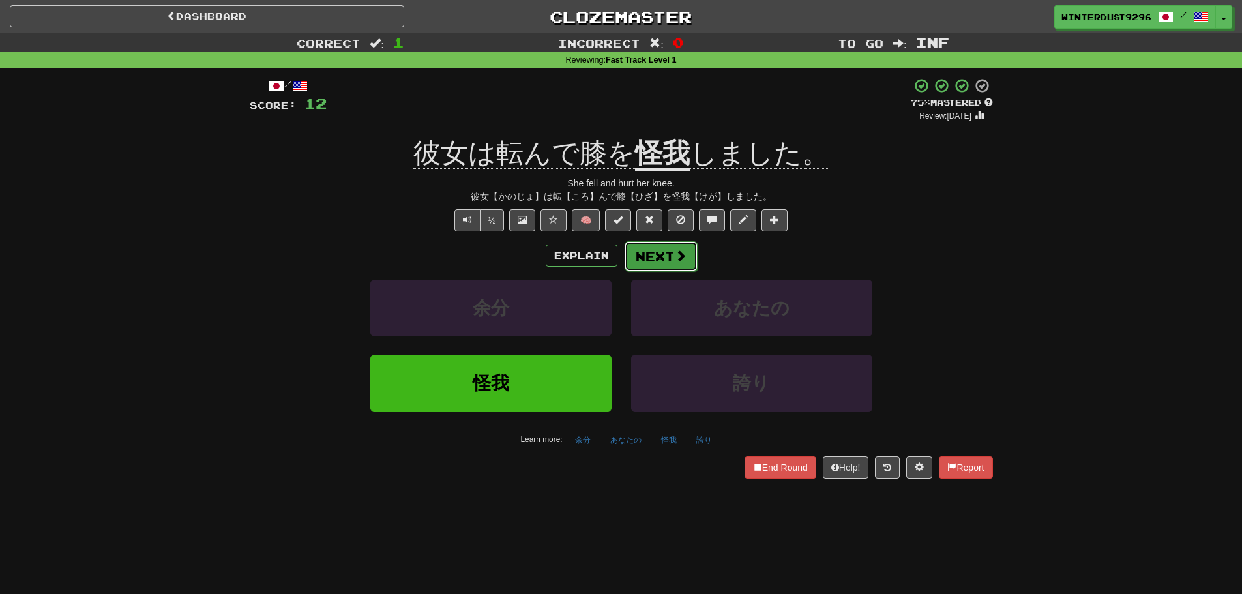
click at [662, 255] on button "Next" at bounding box center [661, 256] width 73 height 30
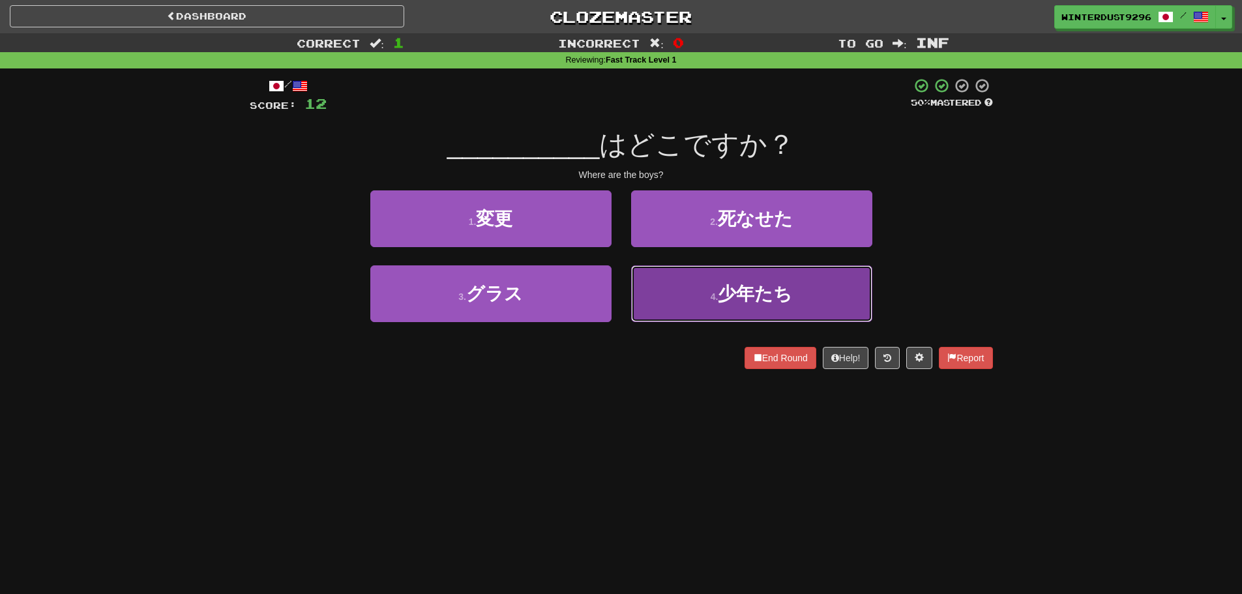
click at [747, 284] on span "少年たち" at bounding box center [755, 294] width 74 height 20
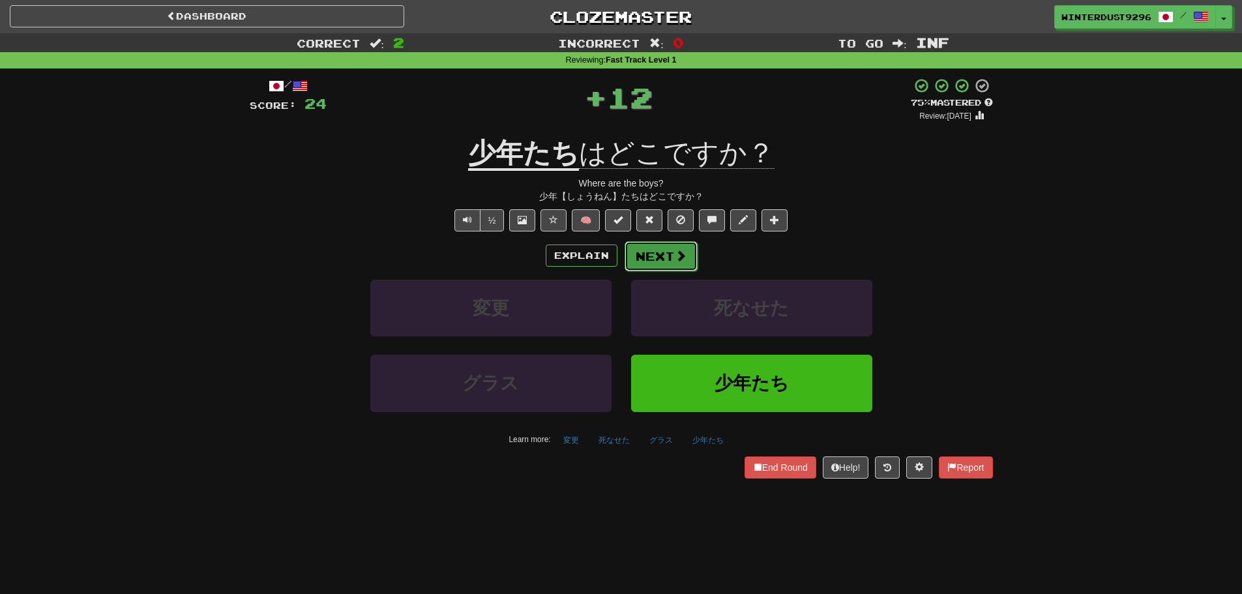
click at [661, 255] on button "Next" at bounding box center [661, 256] width 73 height 30
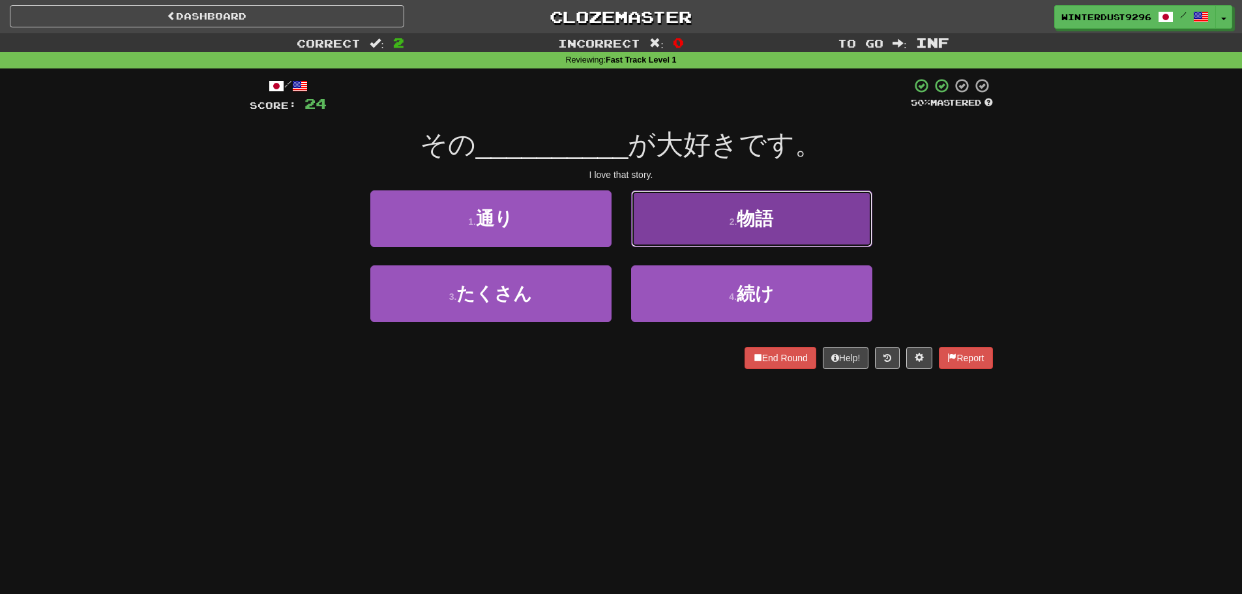
click at [765, 225] on span "物語" at bounding box center [755, 219] width 37 height 20
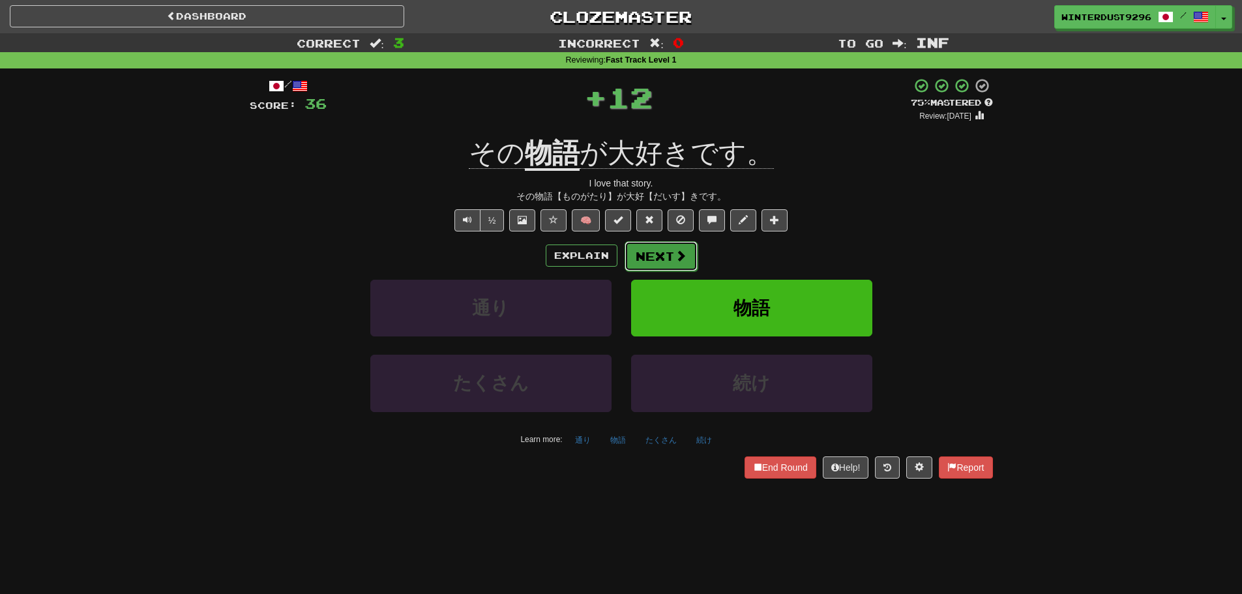
click at [675, 260] on span at bounding box center [681, 256] width 12 height 12
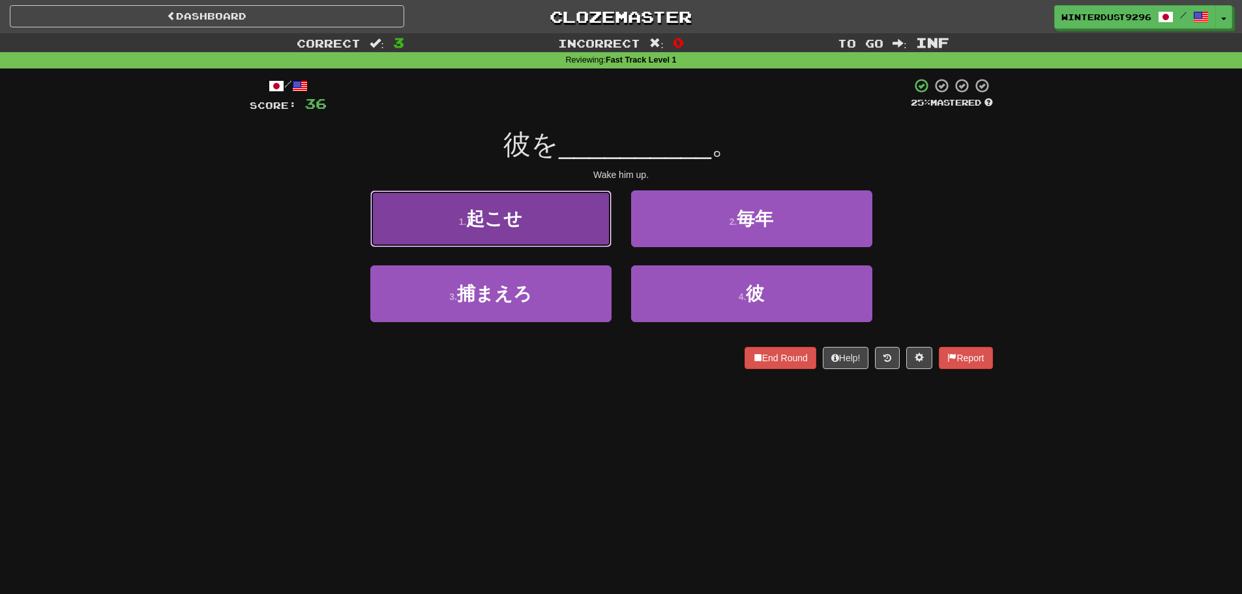
click at [586, 233] on button "1 . 起こせ" at bounding box center [490, 218] width 241 height 57
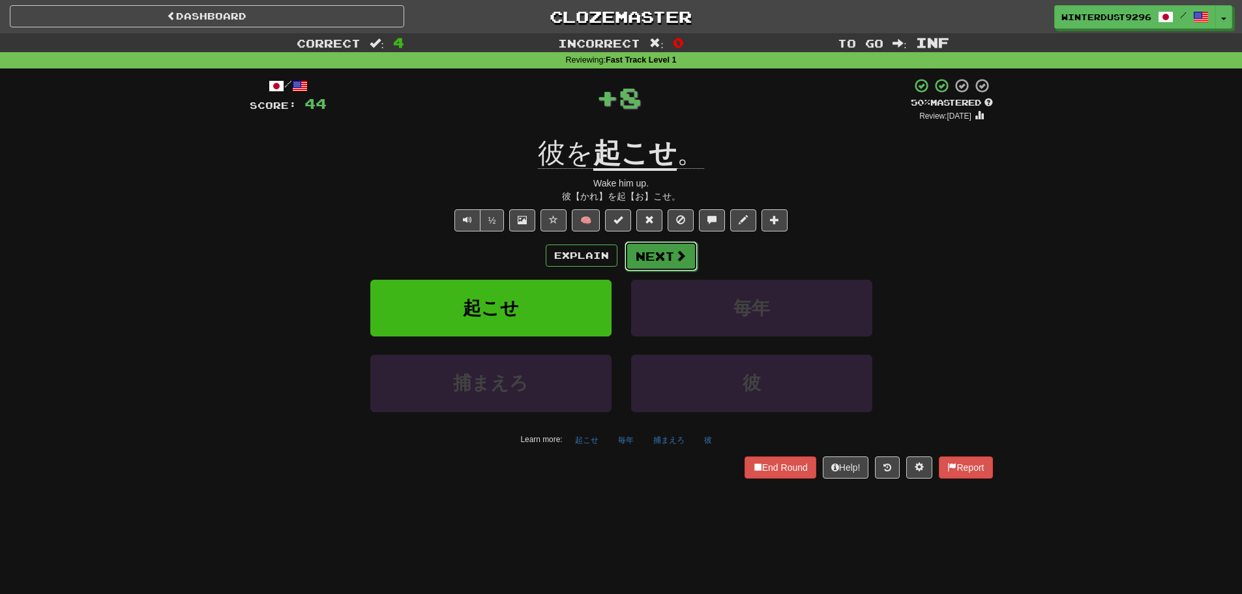
click at [651, 256] on button "Next" at bounding box center [661, 256] width 73 height 30
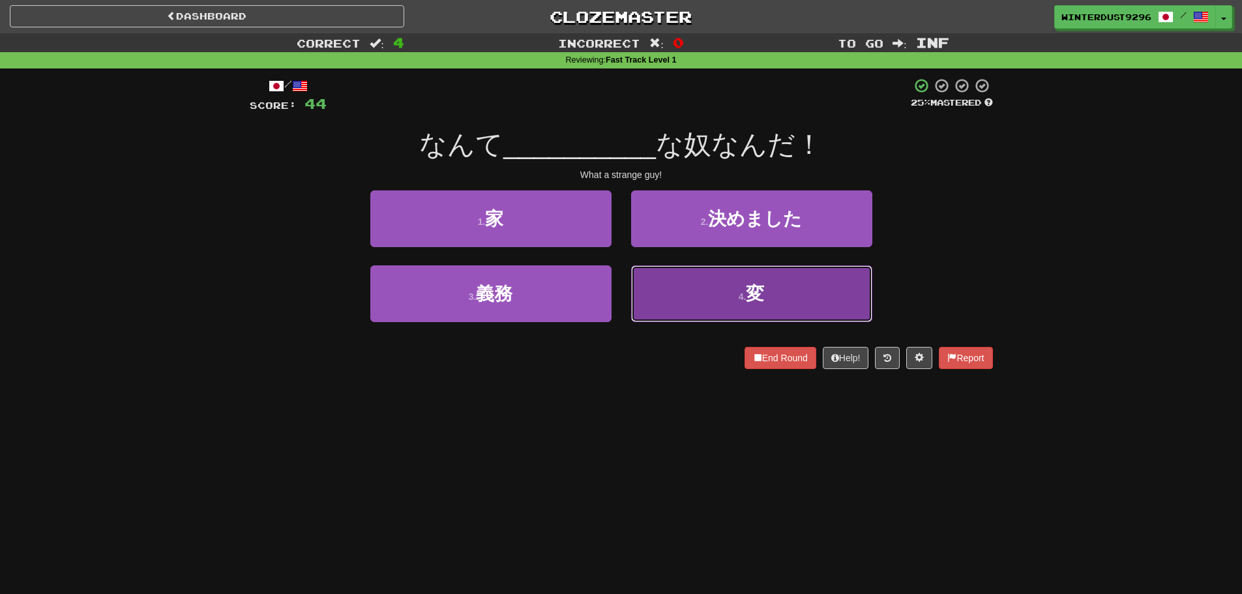
click at [672, 301] on button "4 . 変" at bounding box center [751, 293] width 241 height 57
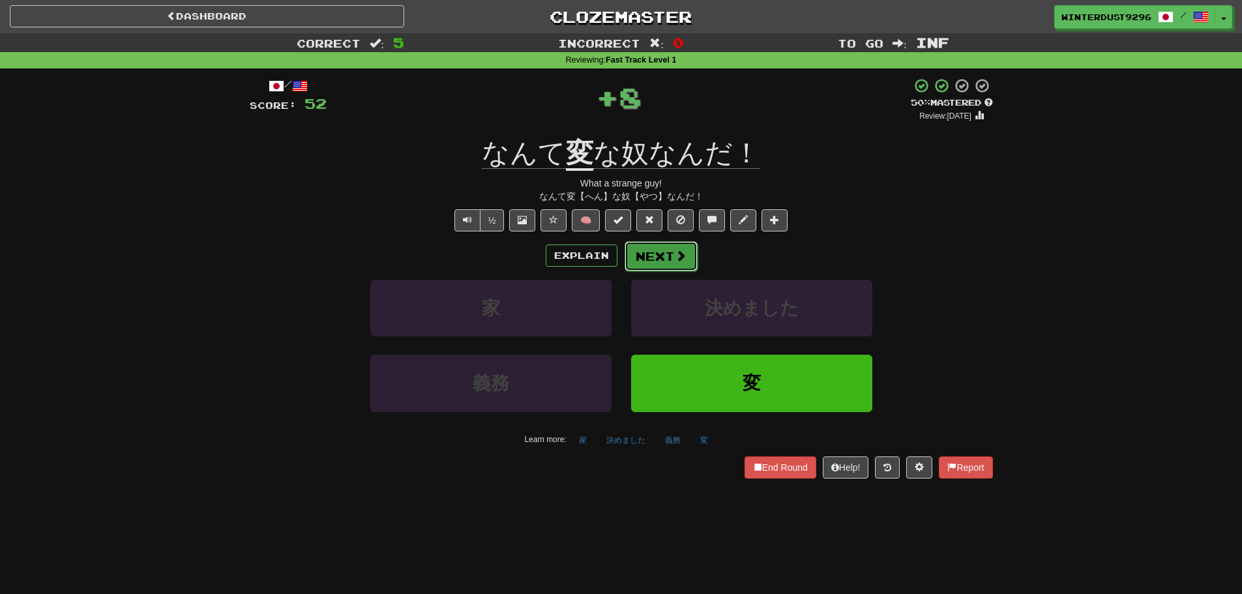
click at [653, 252] on button "Next" at bounding box center [661, 256] width 73 height 30
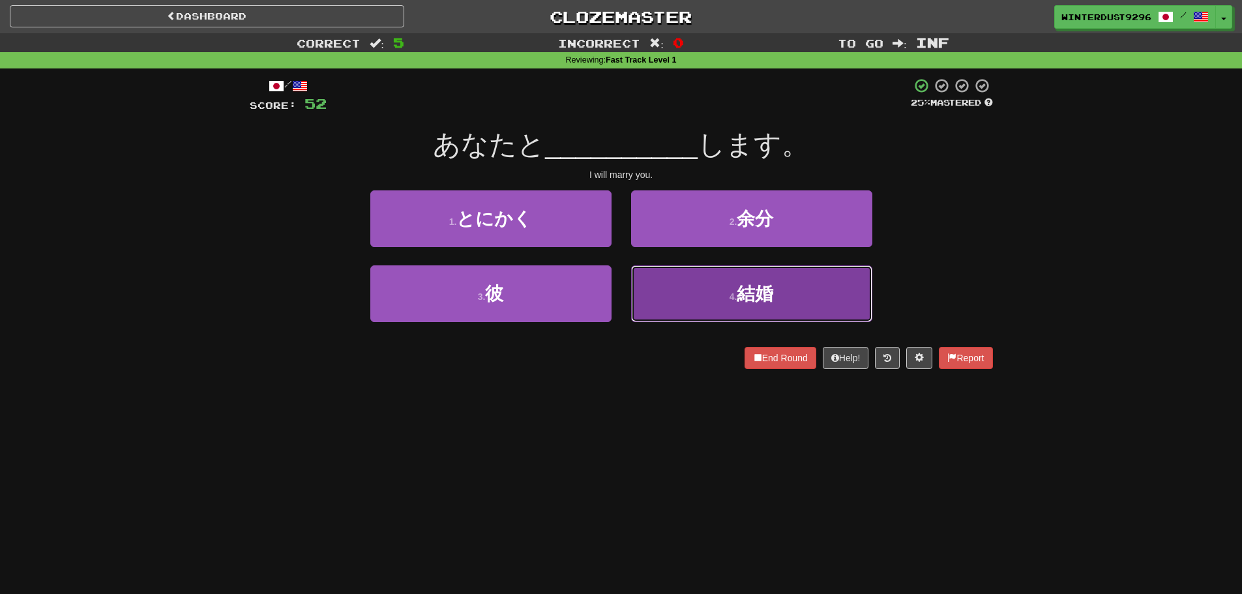
click at [688, 302] on button "4 . 結婚" at bounding box center [751, 293] width 241 height 57
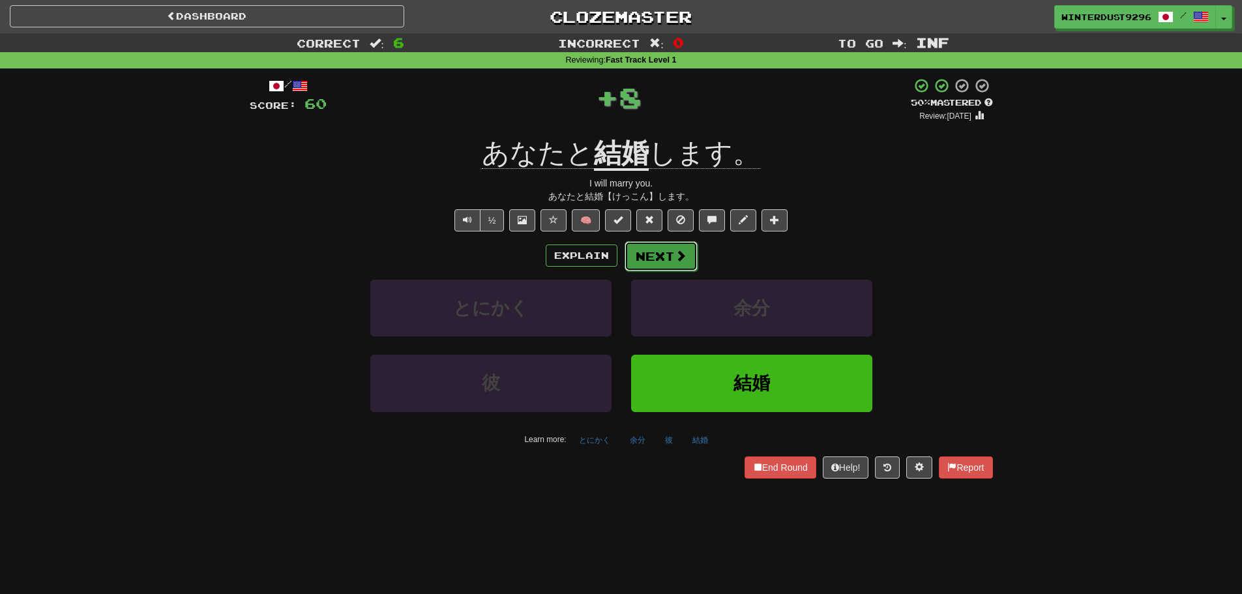
click at [657, 252] on button "Next" at bounding box center [661, 256] width 73 height 30
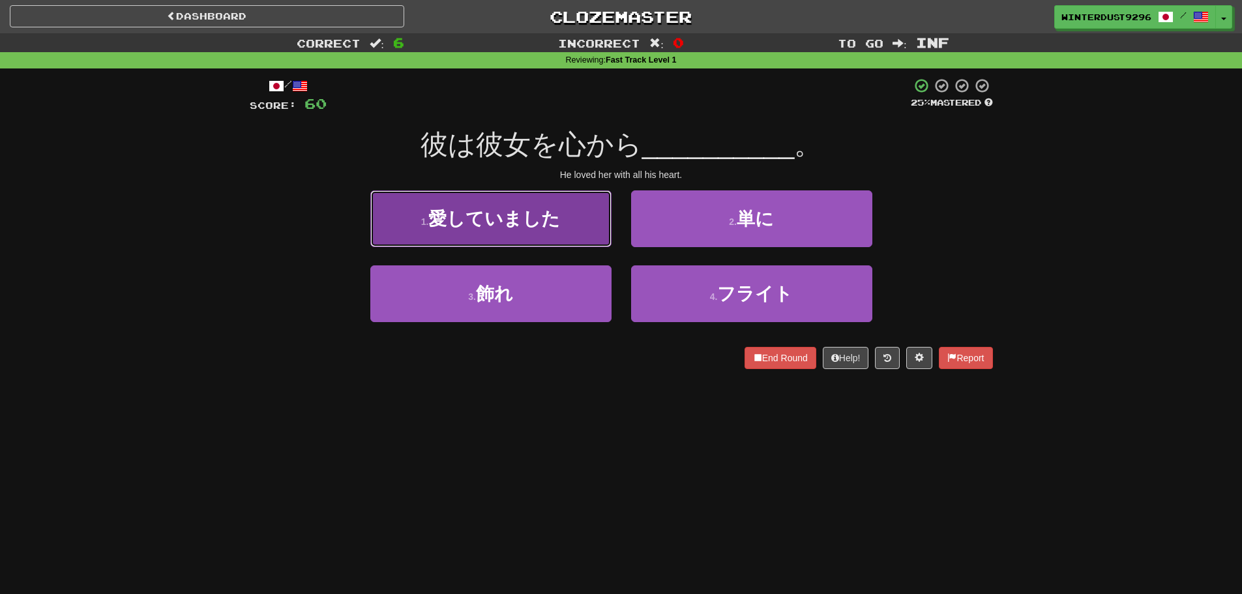
click at [564, 233] on button "1 . 愛していました" at bounding box center [490, 218] width 241 height 57
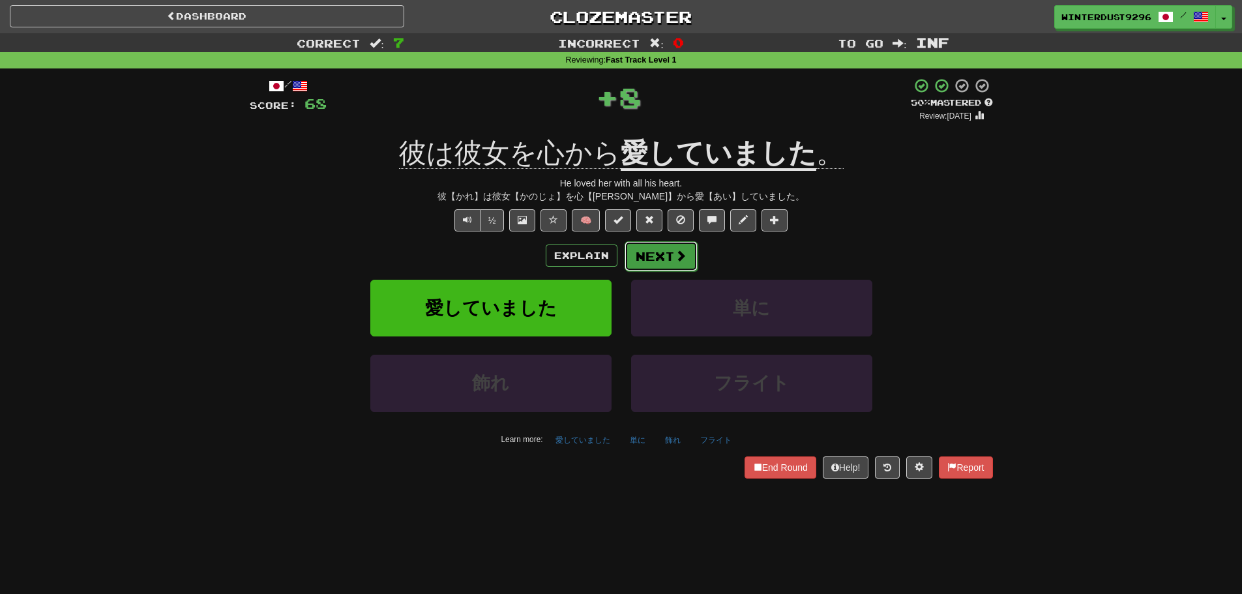
click at [642, 254] on button "Next" at bounding box center [661, 256] width 73 height 30
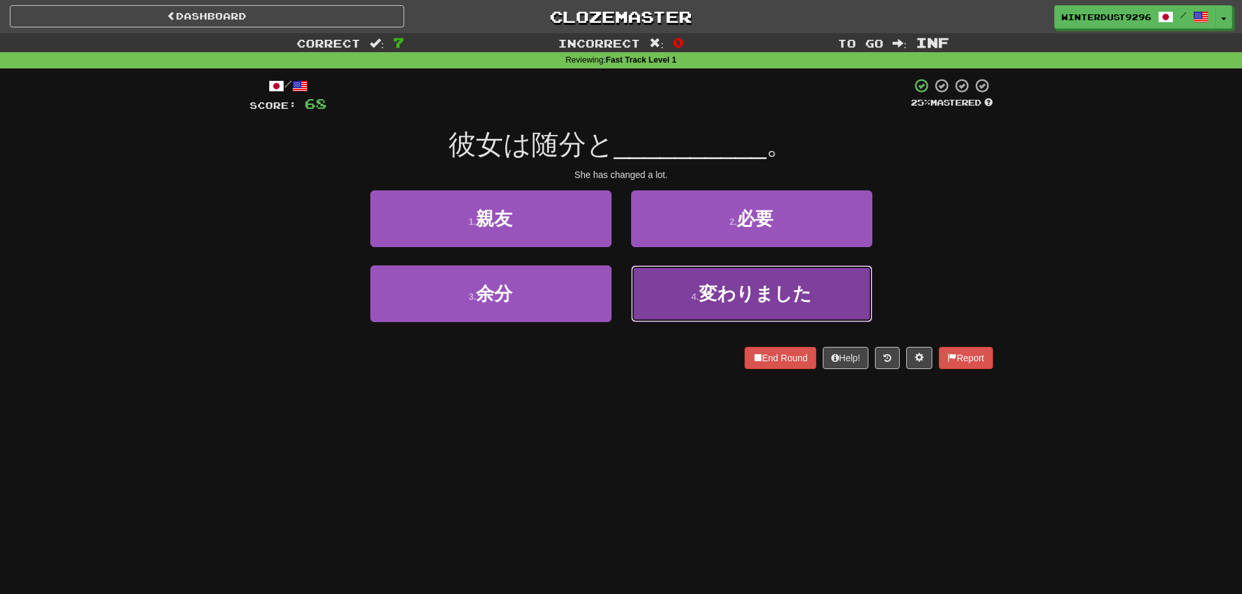
click at [693, 301] on small "4 ." at bounding box center [695, 296] width 8 height 10
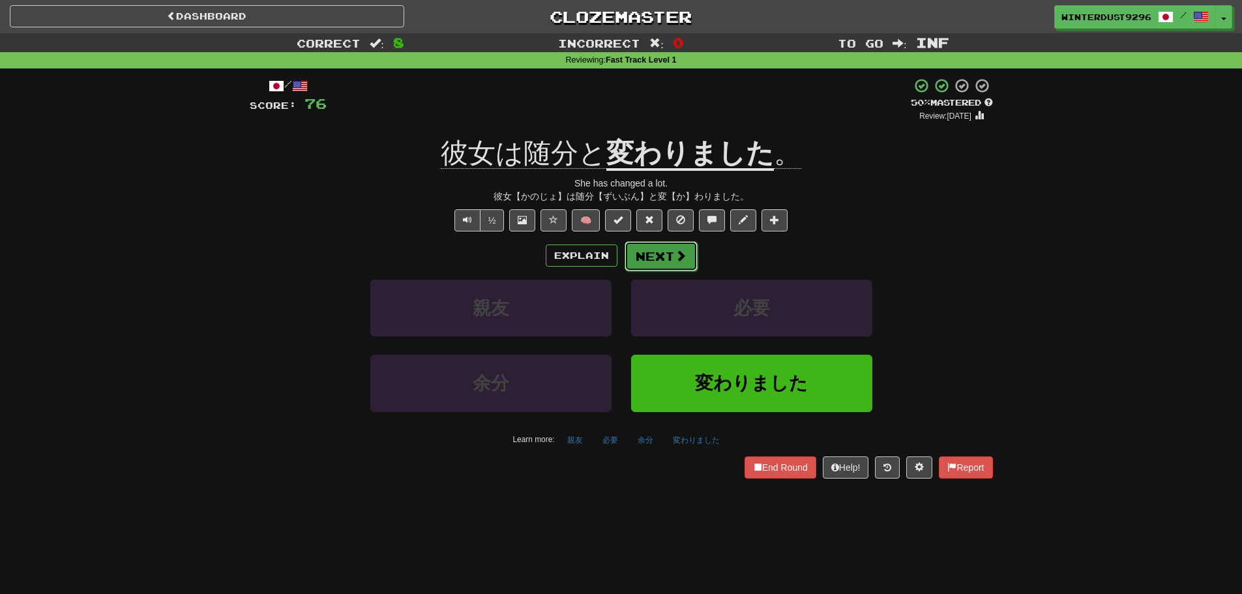
click at [676, 269] on button "Next" at bounding box center [661, 256] width 73 height 30
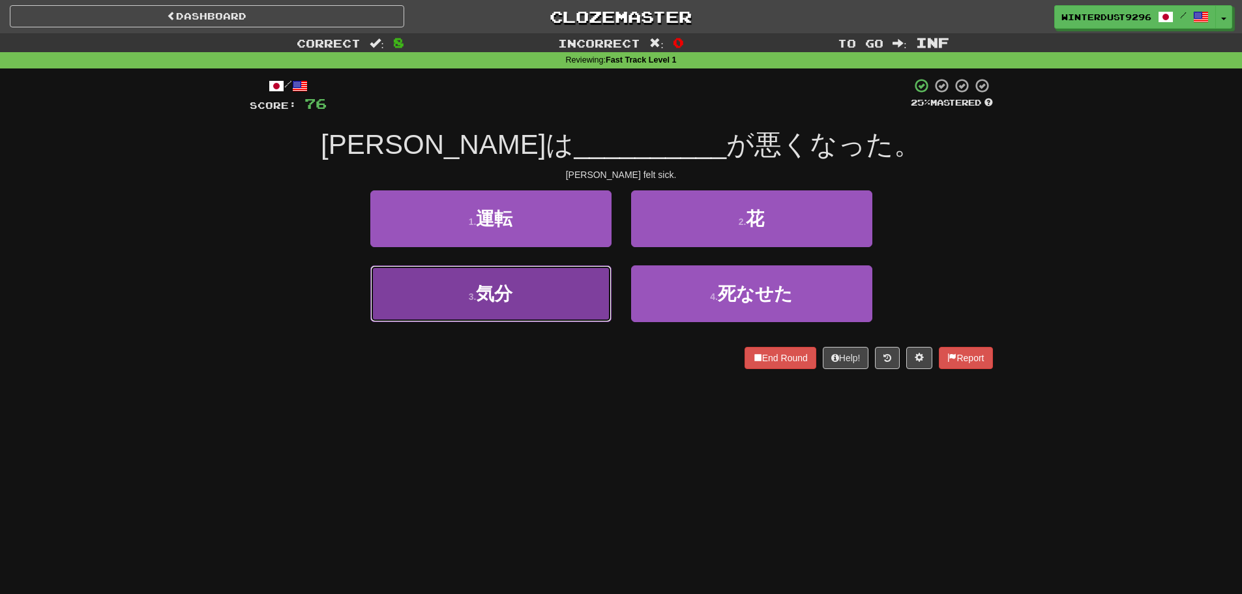
click at [564, 302] on button "3 . 気分" at bounding box center [490, 293] width 241 height 57
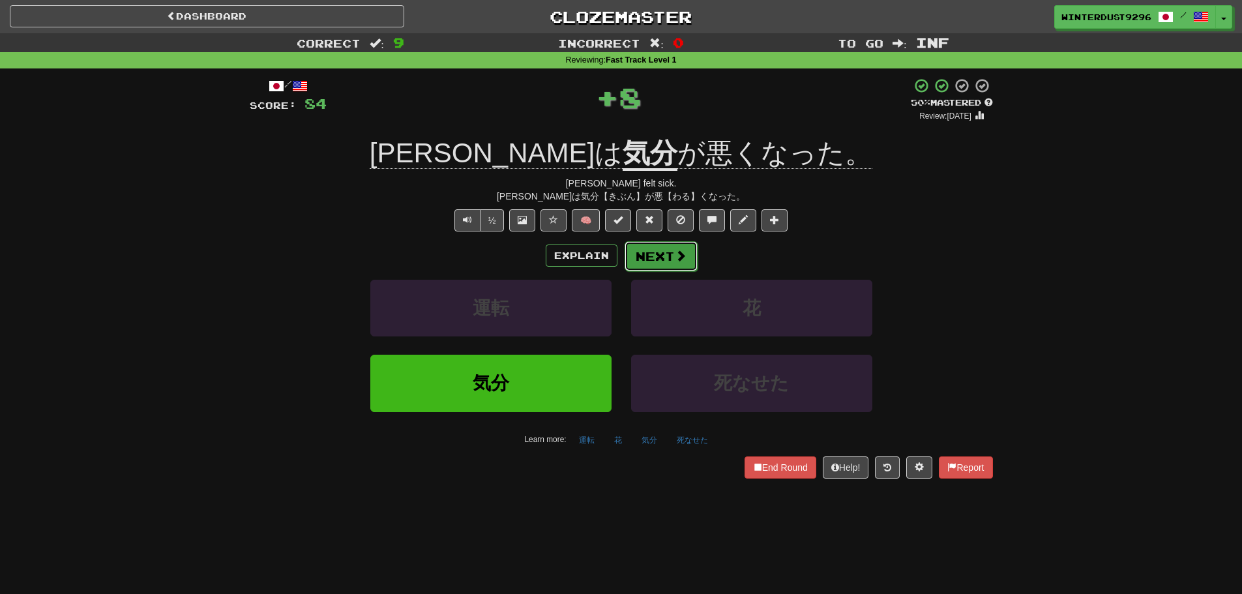
click at [658, 248] on button "Next" at bounding box center [661, 256] width 73 height 30
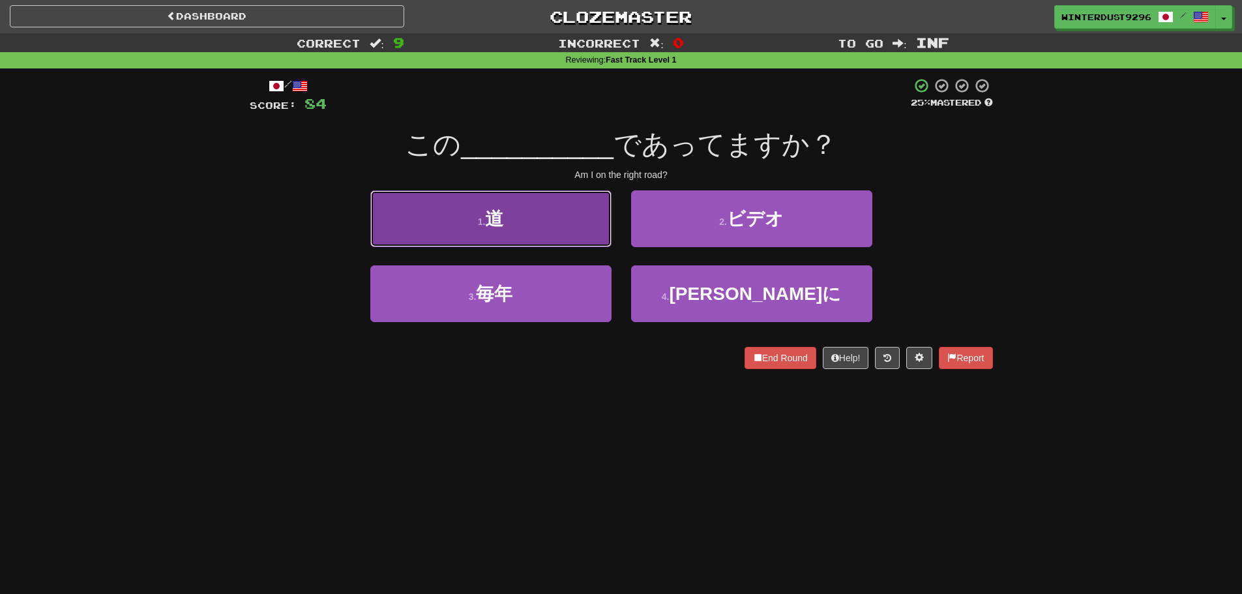
click at [581, 238] on button "1 . 道" at bounding box center [490, 218] width 241 height 57
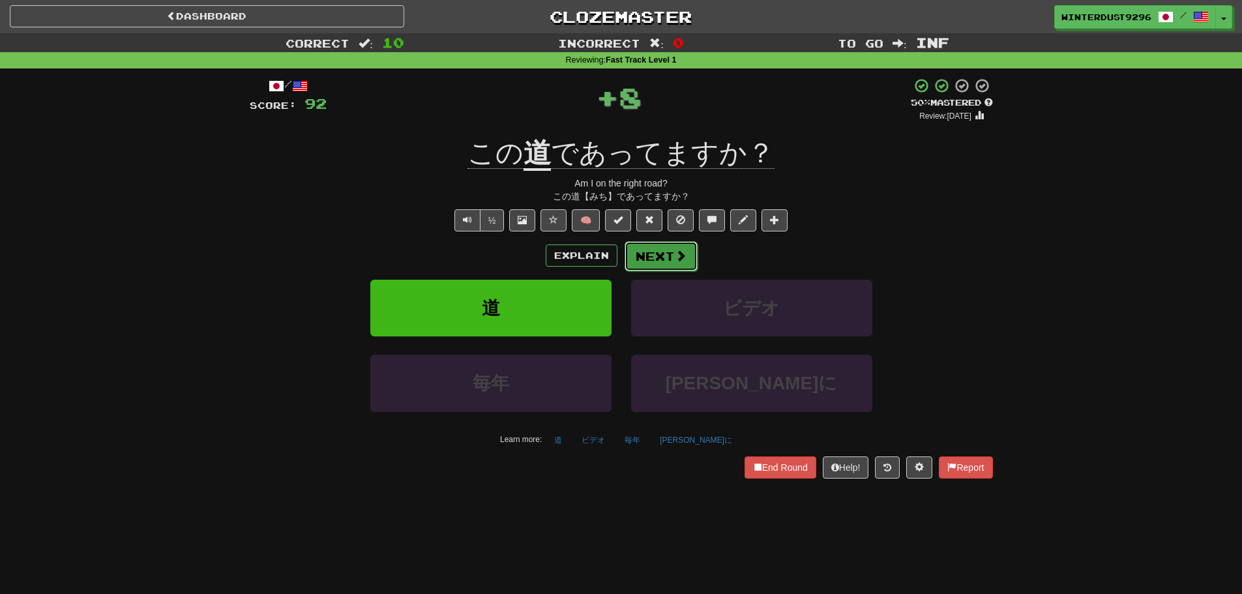
click at [632, 244] on button "Next" at bounding box center [661, 256] width 73 height 30
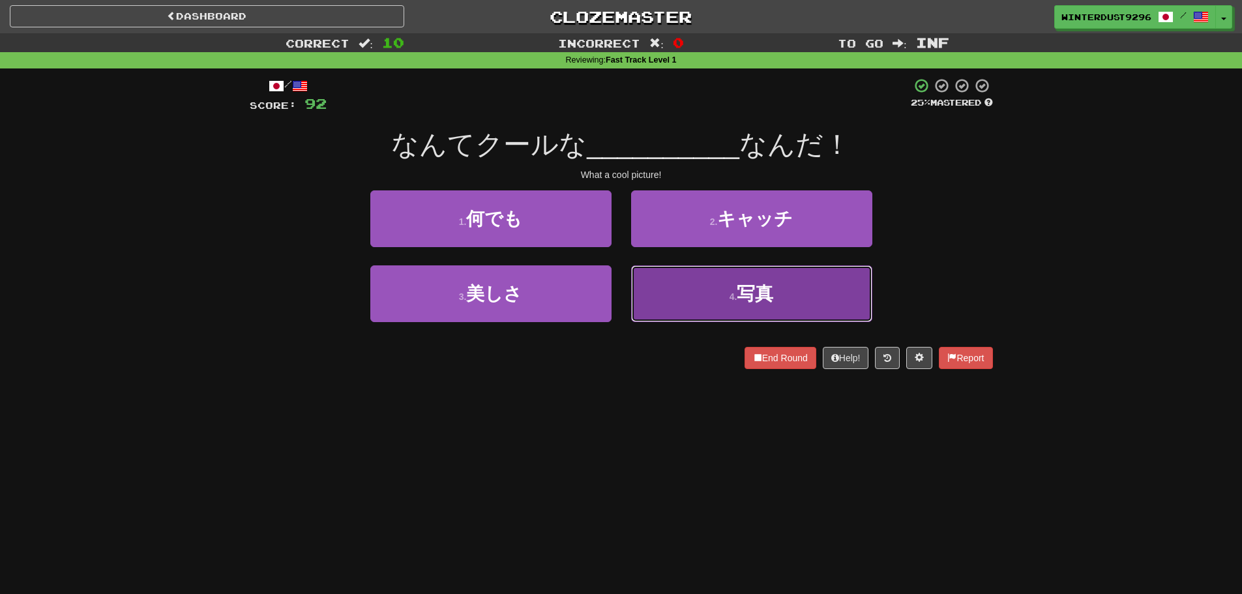
click at [684, 282] on button "4 . 写真" at bounding box center [751, 293] width 241 height 57
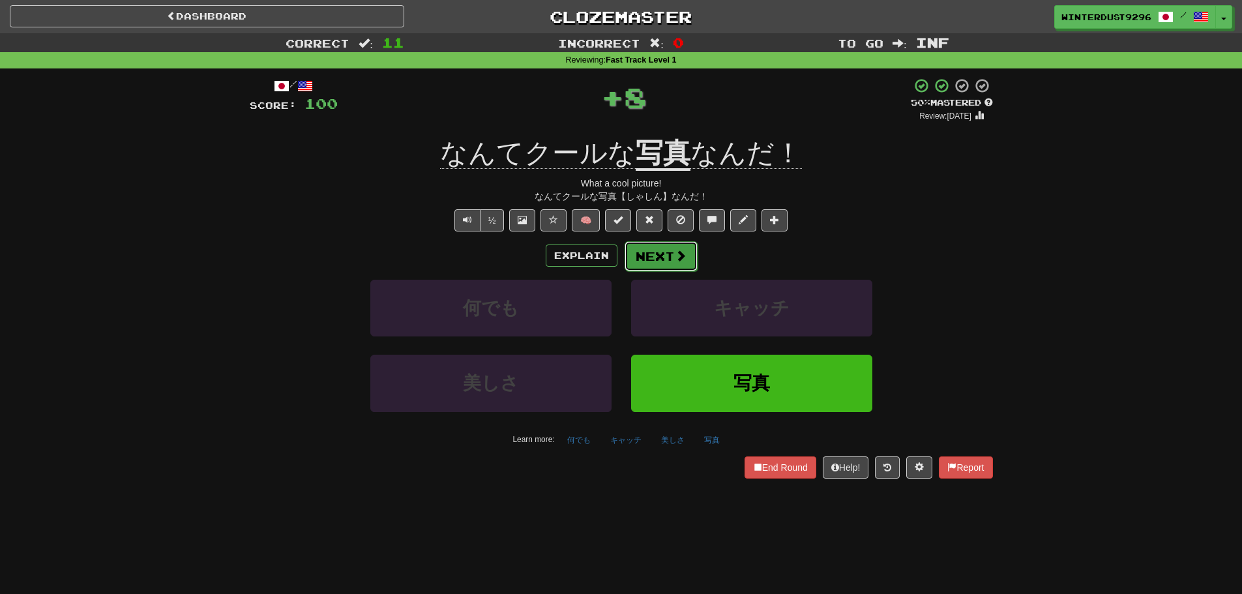
click at [663, 265] on button "Next" at bounding box center [661, 256] width 73 height 30
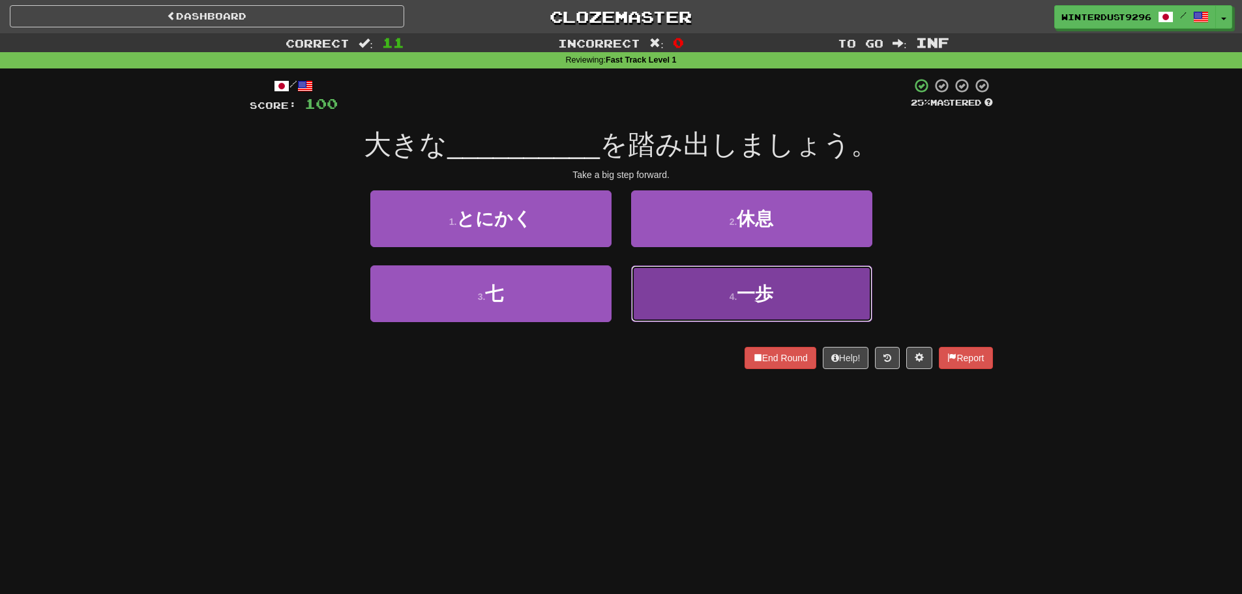
click at [703, 299] on button "4 . 一歩" at bounding box center [751, 293] width 241 height 57
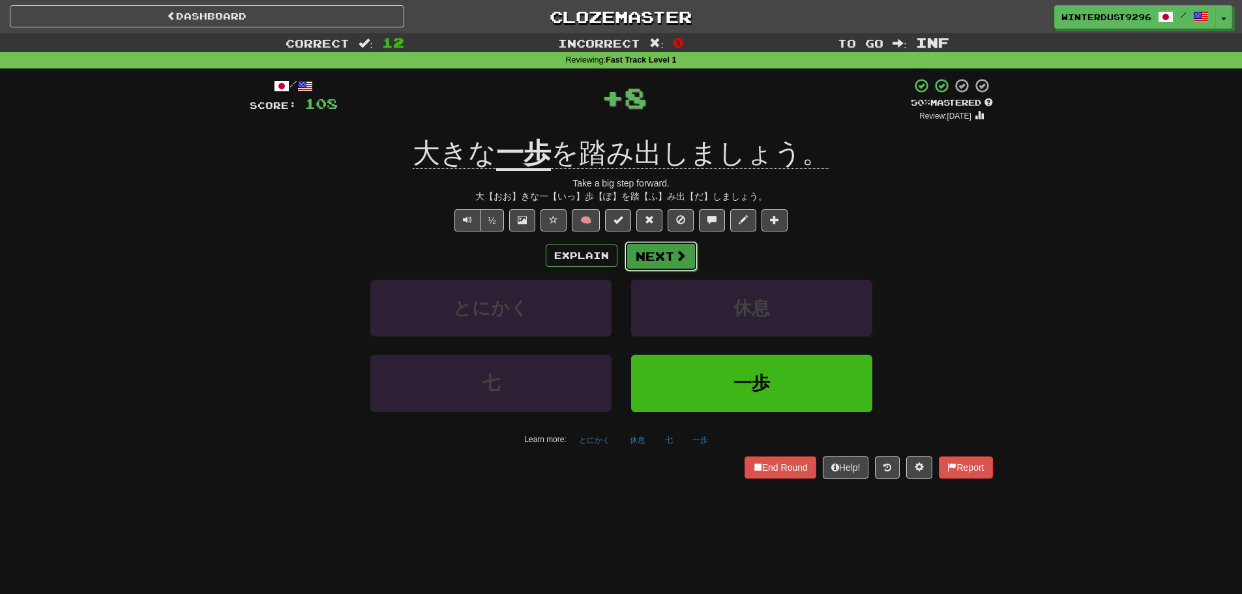
click at [662, 258] on button "Next" at bounding box center [661, 256] width 73 height 30
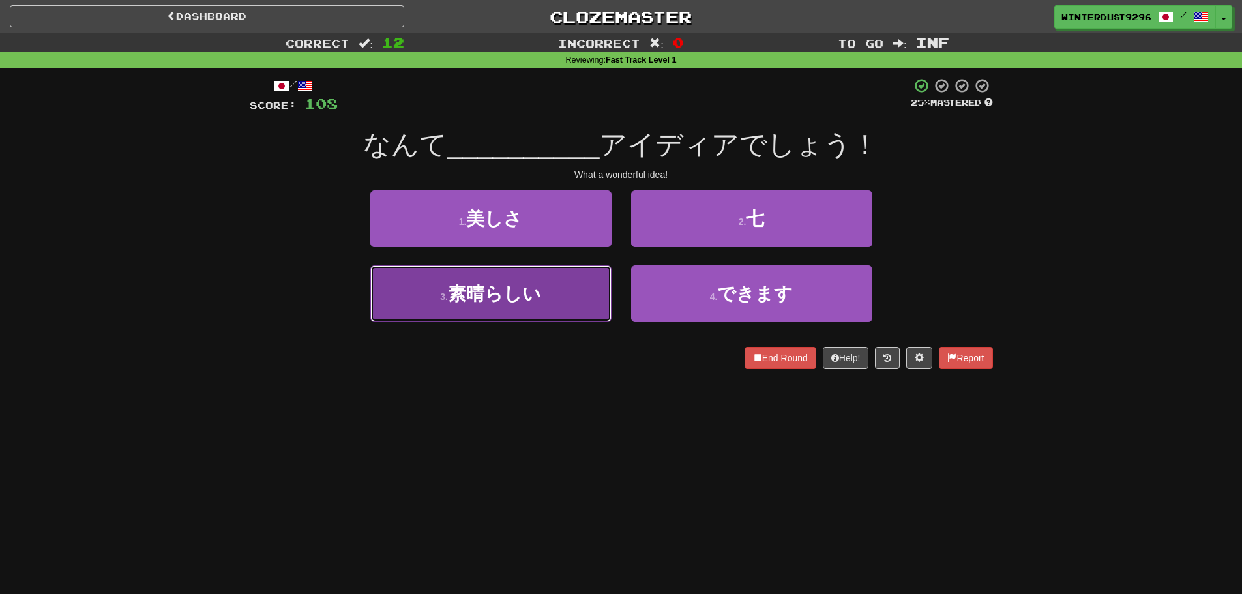
click at [542, 301] on button "3 . 素晴らしい" at bounding box center [490, 293] width 241 height 57
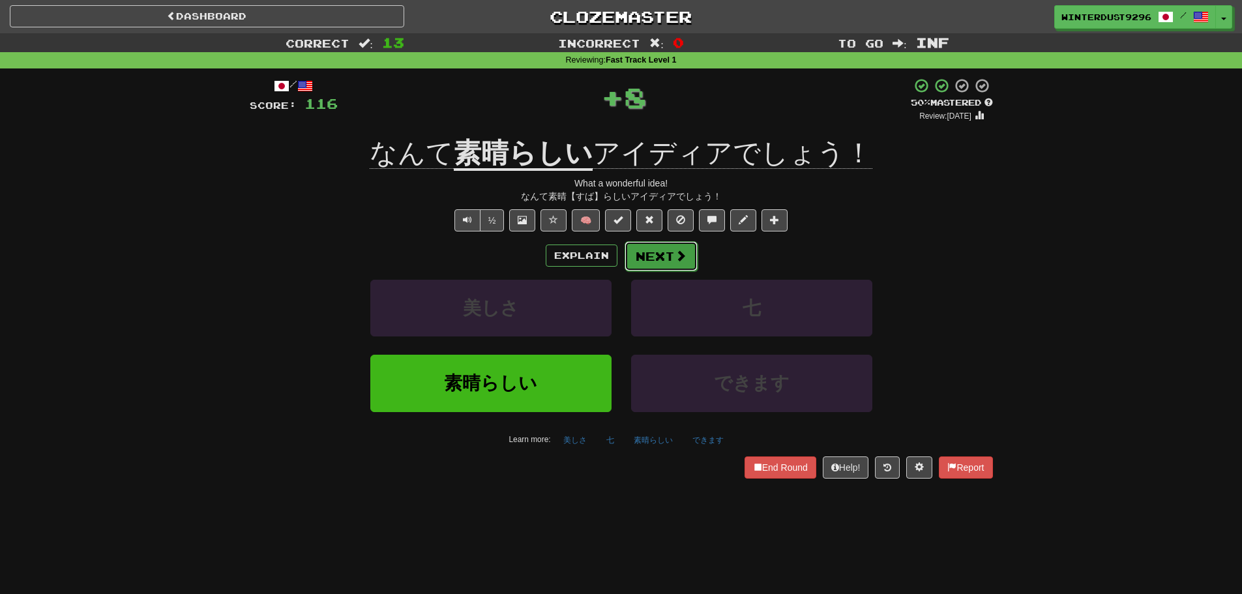
click at [647, 267] on button "Next" at bounding box center [661, 256] width 73 height 30
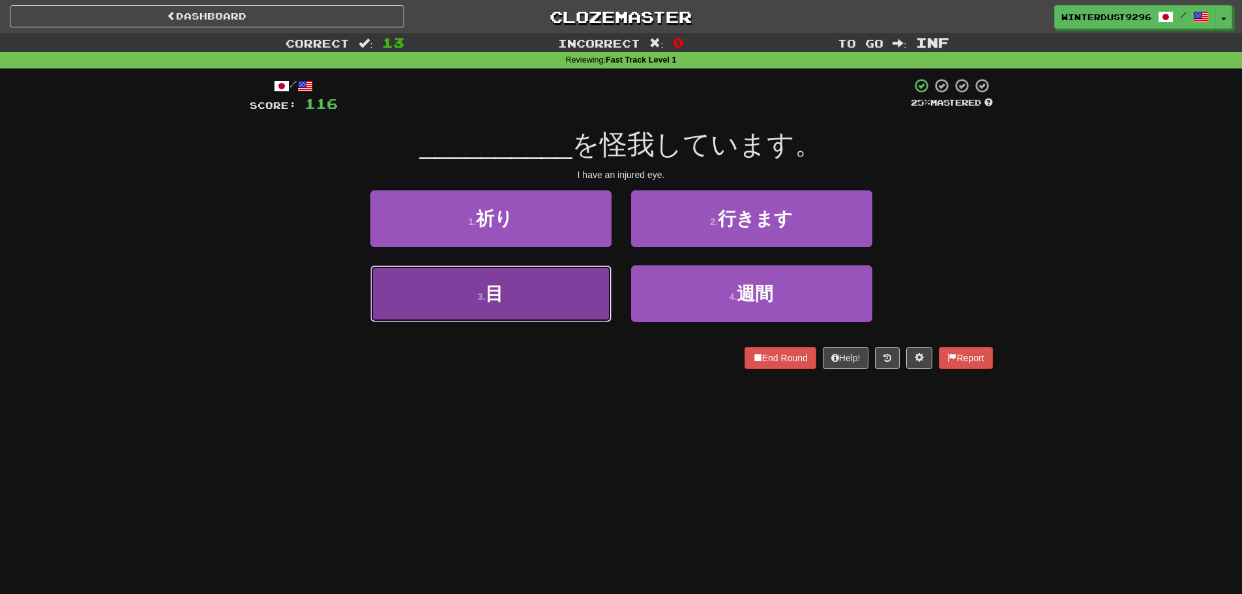
click at [554, 303] on button "3 . 目" at bounding box center [490, 293] width 241 height 57
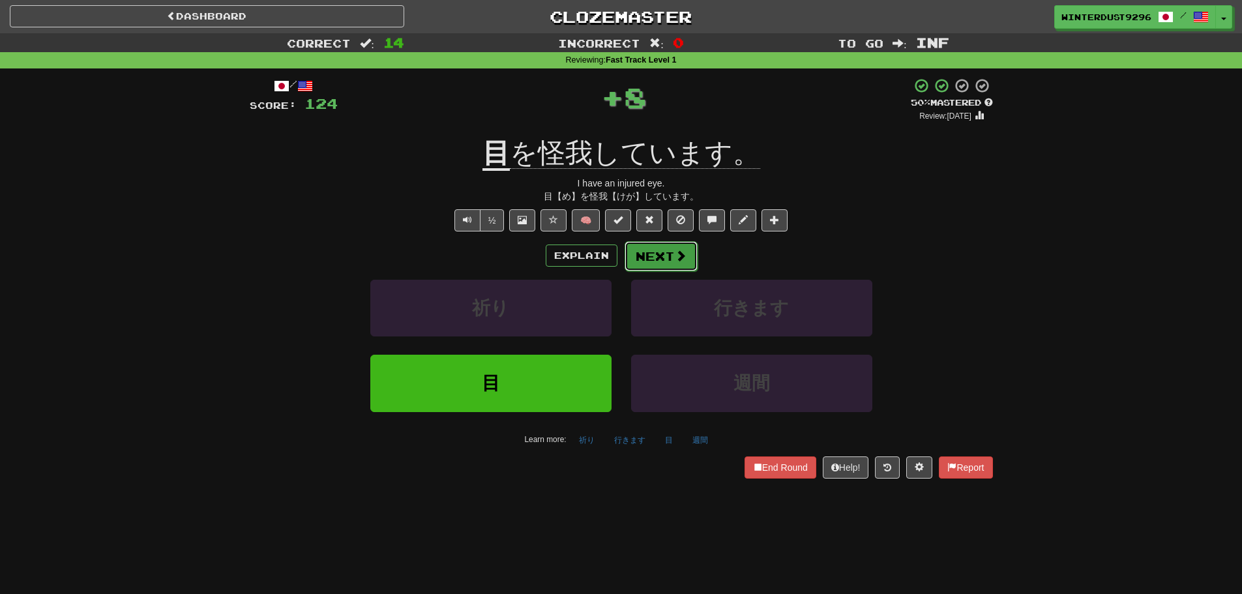
click at [660, 258] on button "Next" at bounding box center [661, 256] width 73 height 30
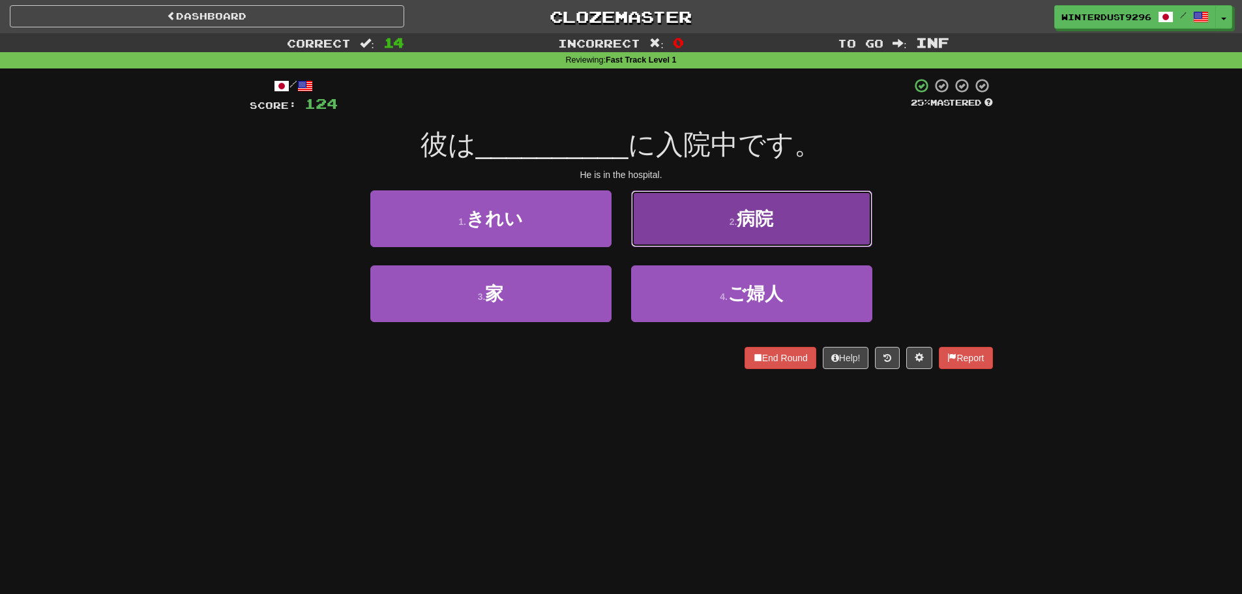
click at [694, 230] on button "2 . 病院" at bounding box center [751, 218] width 241 height 57
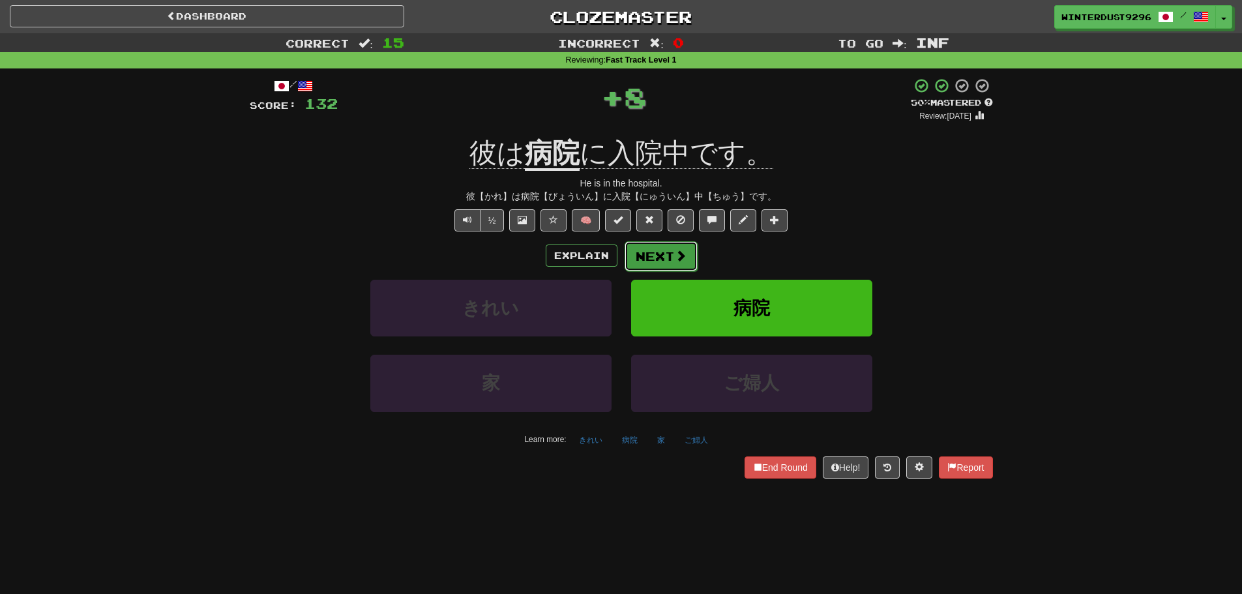
click at [672, 260] on button "Next" at bounding box center [661, 256] width 73 height 30
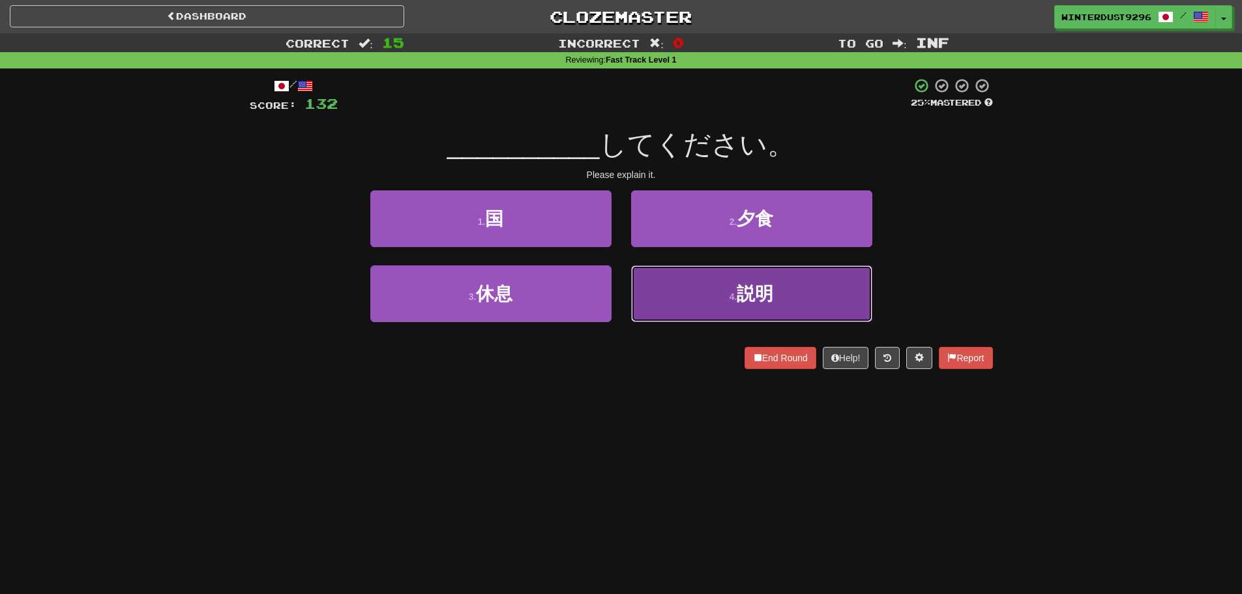
click at [668, 306] on button "4 . 説明" at bounding box center [751, 293] width 241 height 57
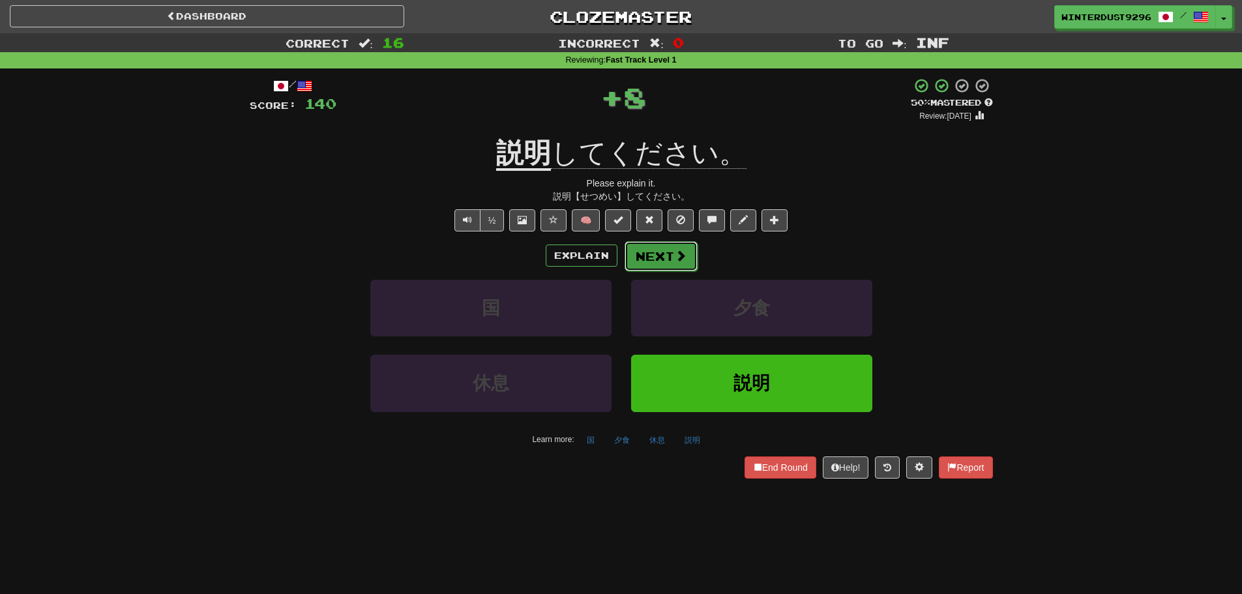
click at [661, 255] on button "Next" at bounding box center [661, 256] width 73 height 30
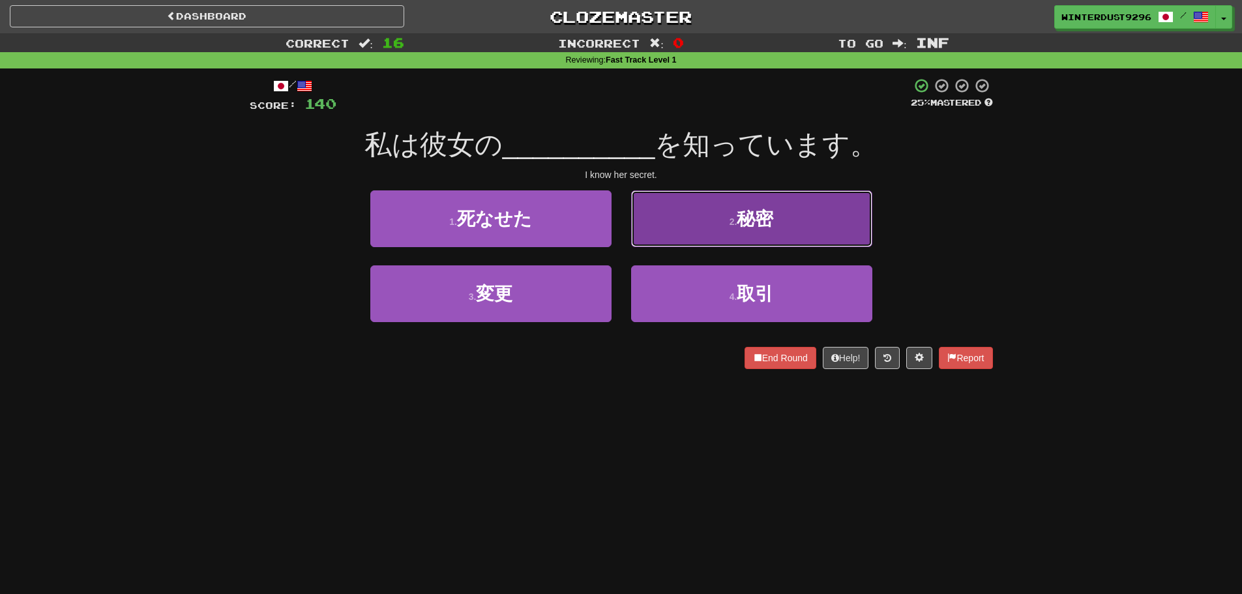
click at [731, 229] on button "2 . 秘密" at bounding box center [751, 218] width 241 height 57
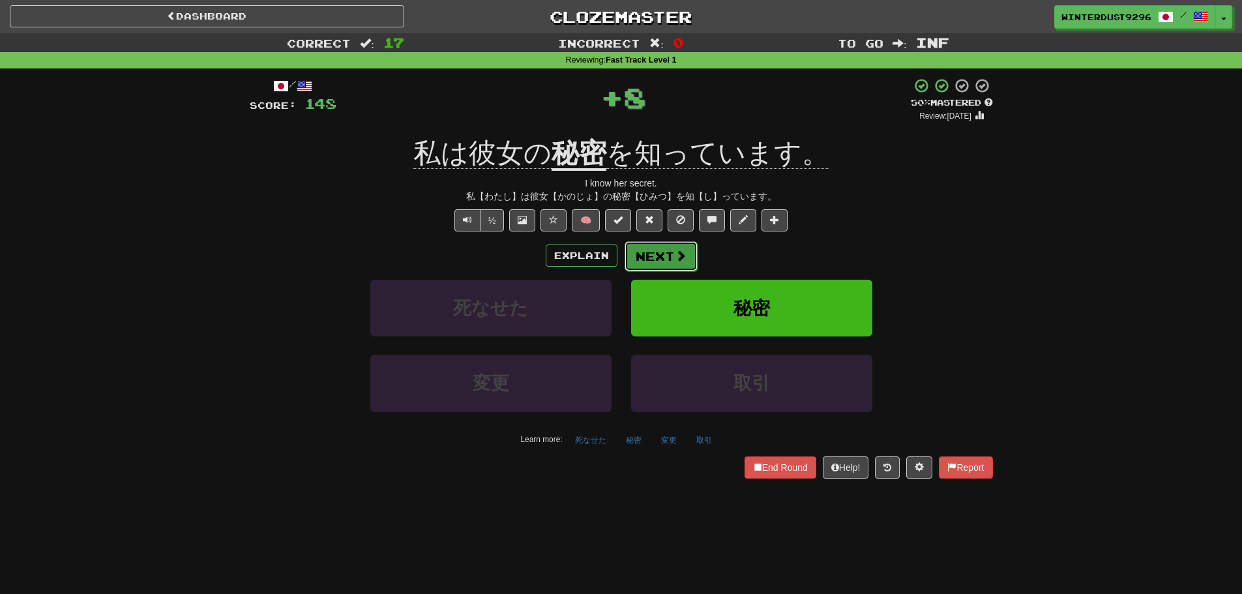
click at [664, 259] on button "Next" at bounding box center [661, 256] width 73 height 30
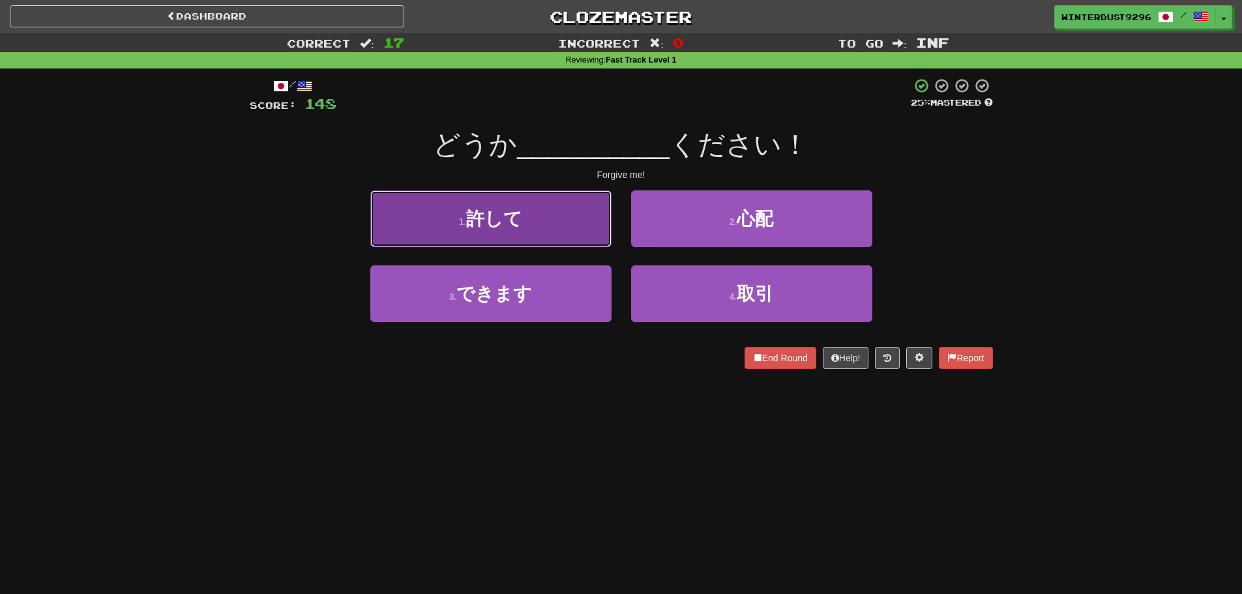
click at [566, 227] on button "1 . 許して" at bounding box center [490, 218] width 241 height 57
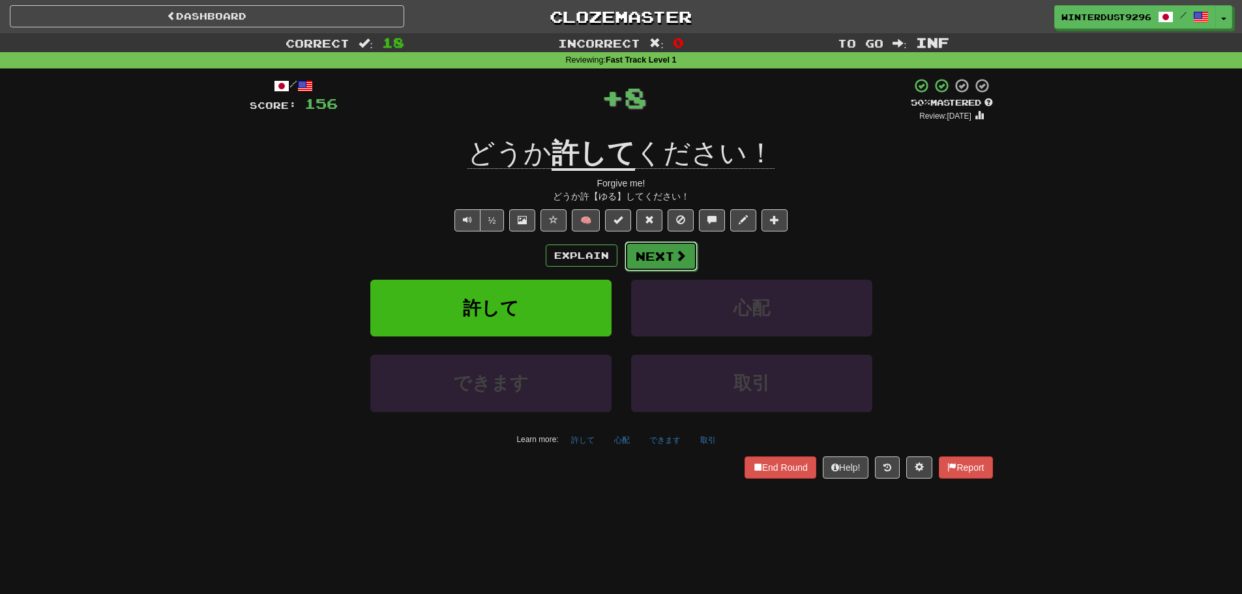
click at [675, 256] on span at bounding box center [681, 256] width 12 height 12
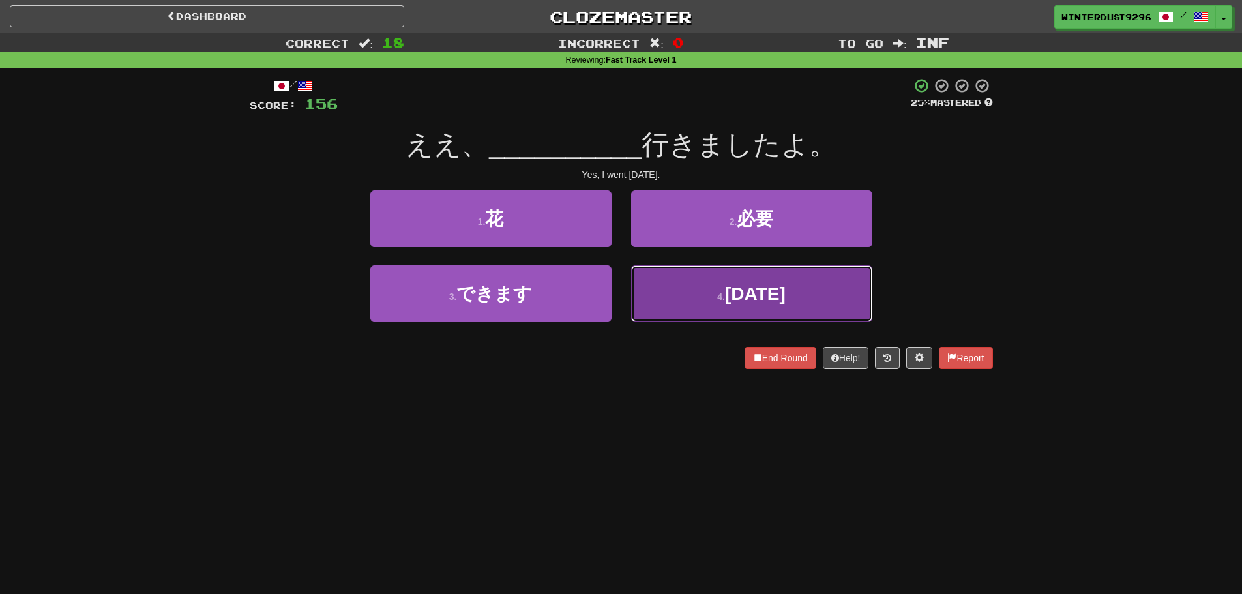
click at [697, 306] on button "4 . 昨日" at bounding box center [751, 293] width 241 height 57
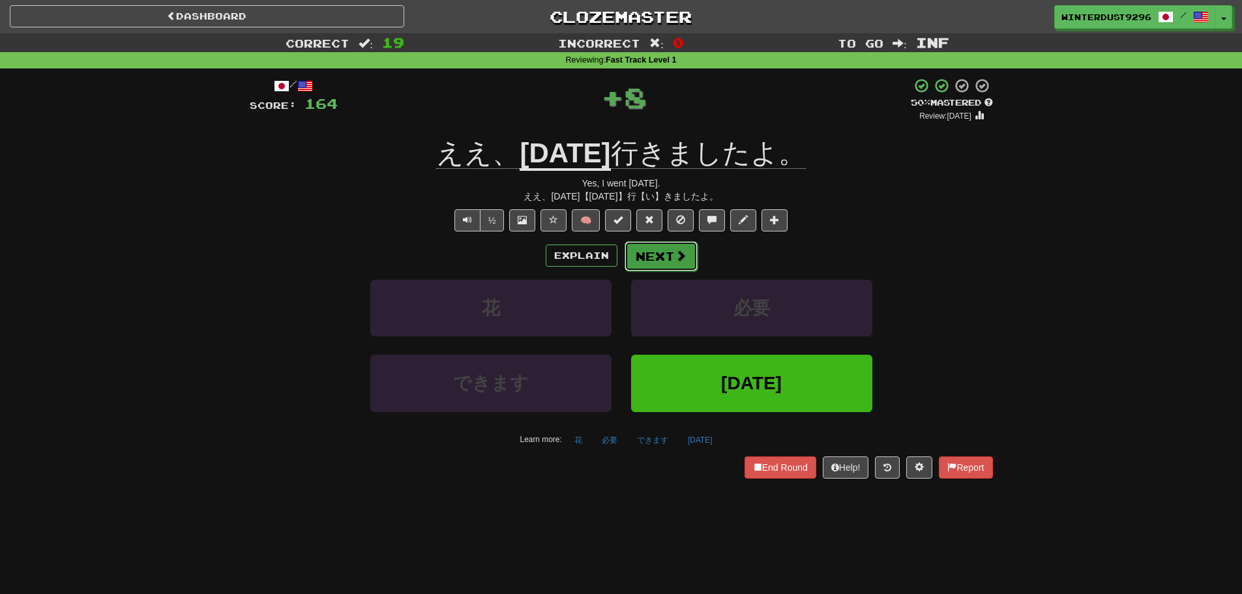
click at [649, 252] on button "Next" at bounding box center [661, 256] width 73 height 30
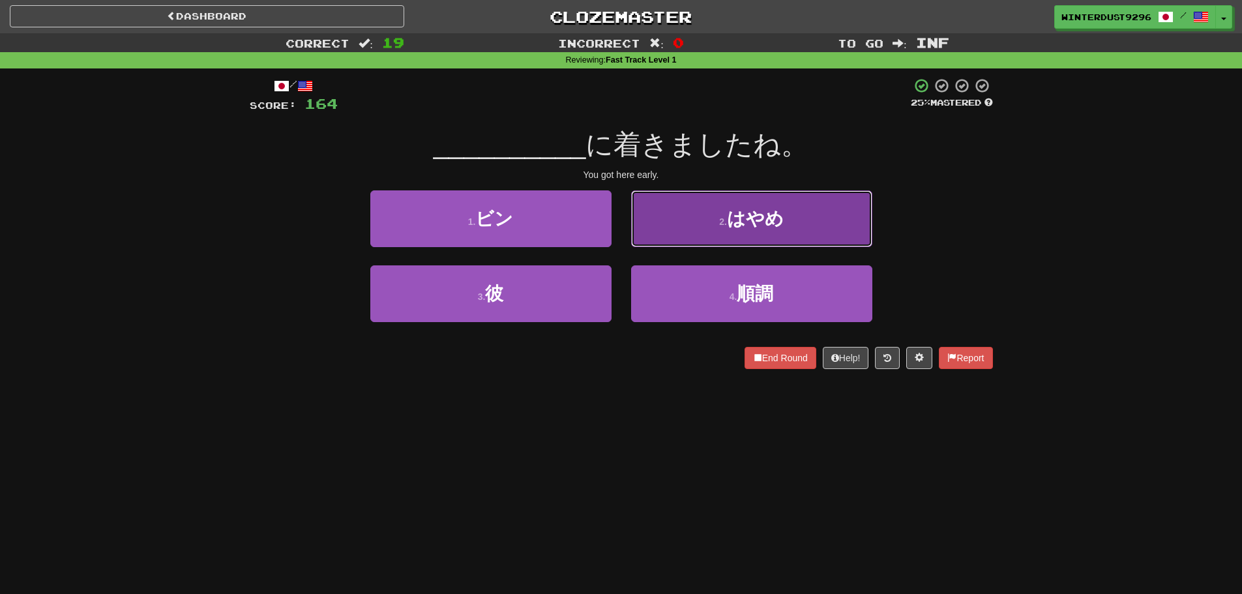
click at [726, 229] on button "2 . はやめ" at bounding box center [751, 218] width 241 height 57
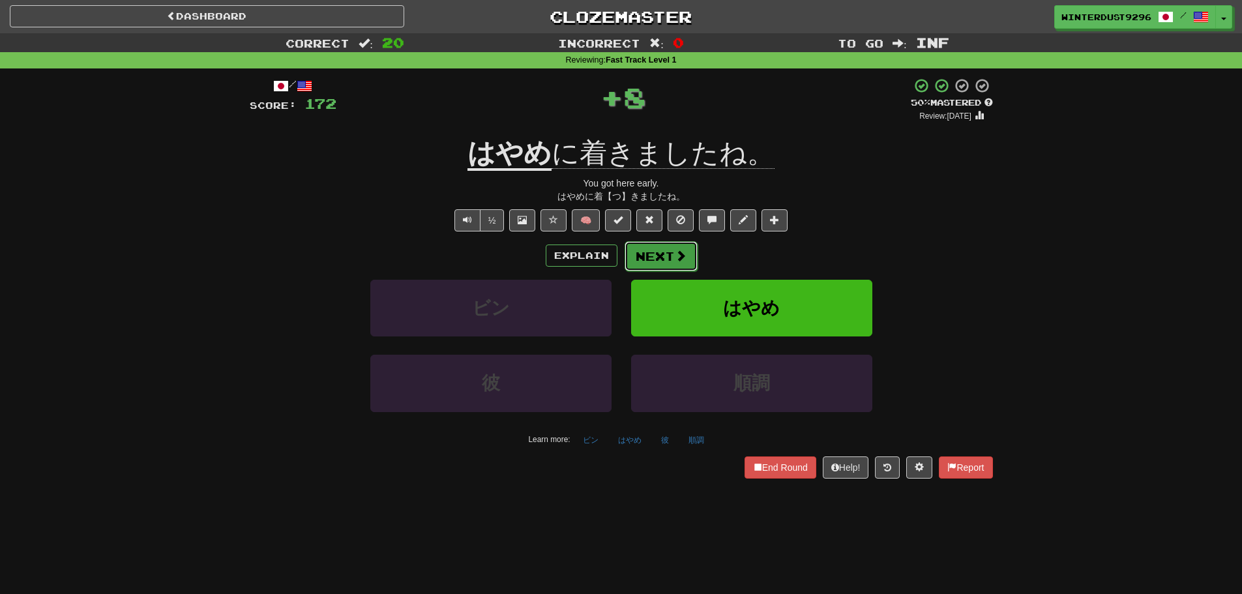
click at [681, 251] on span at bounding box center [681, 256] width 12 height 12
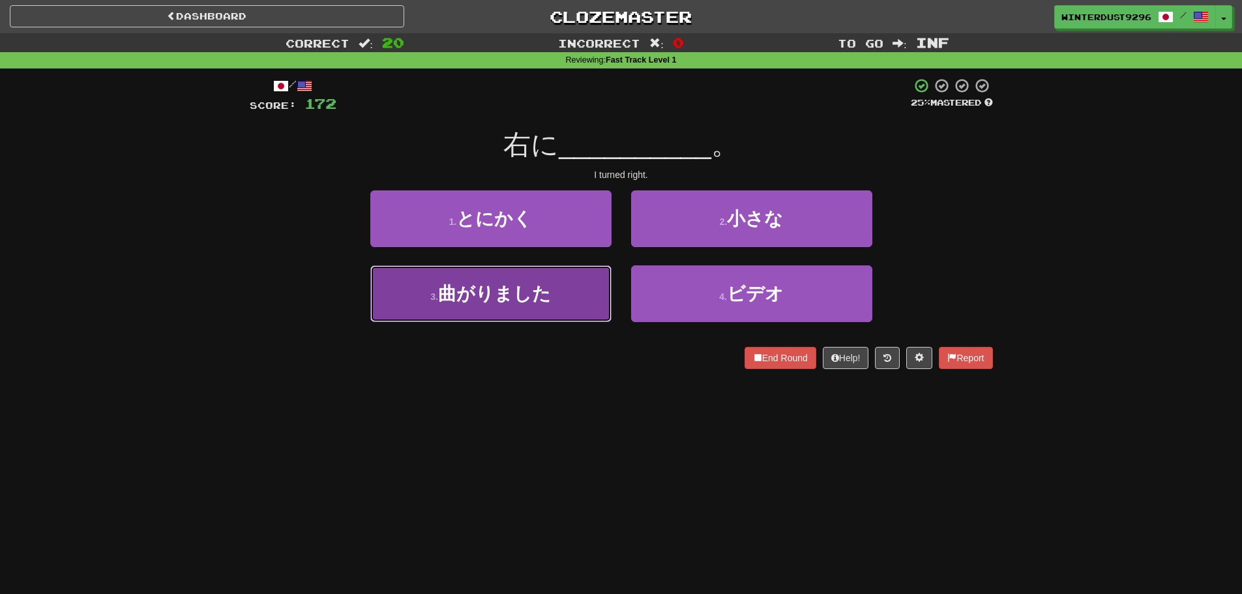
click at [505, 307] on button "3 . 曲がりました" at bounding box center [490, 293] width 241 height 57
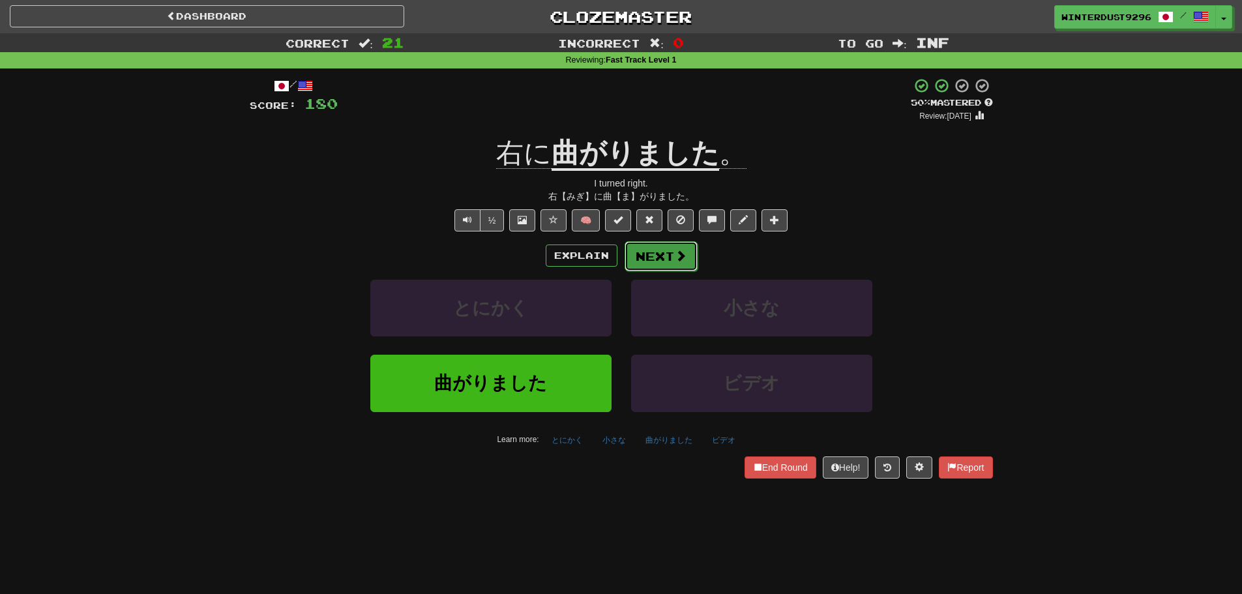
click at [673, 259] on button "Next" at bounding box center [661, 256] width 73 height 30
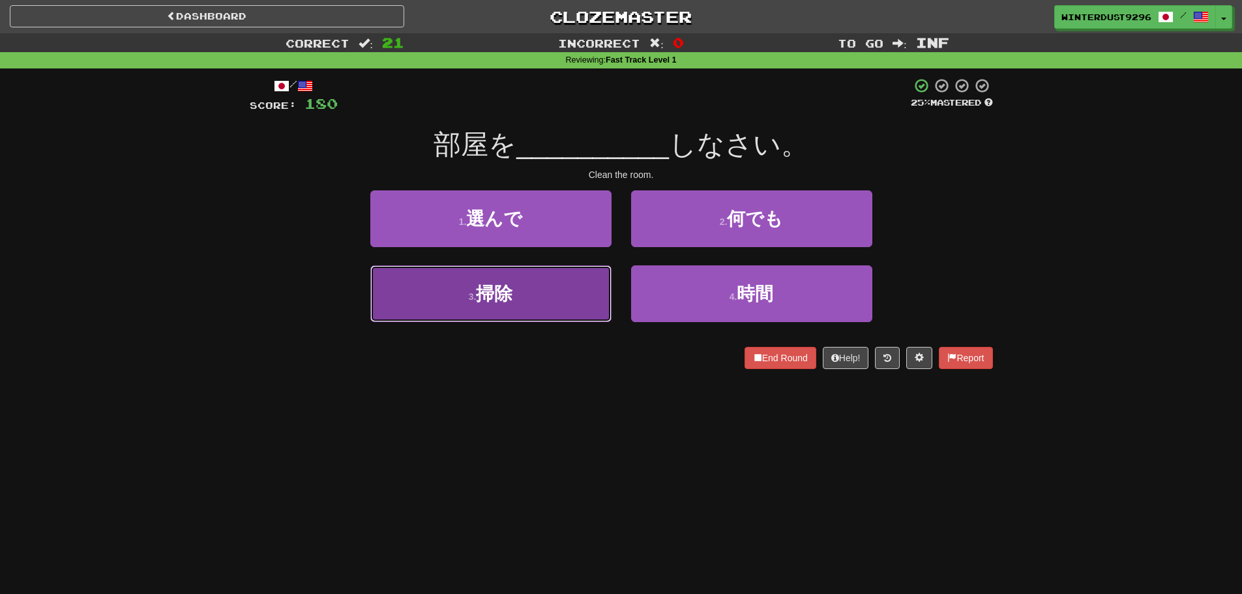
click at [586, 299] on button "3 . 掃除" at bounding box center [490, 293] width 241 height 57
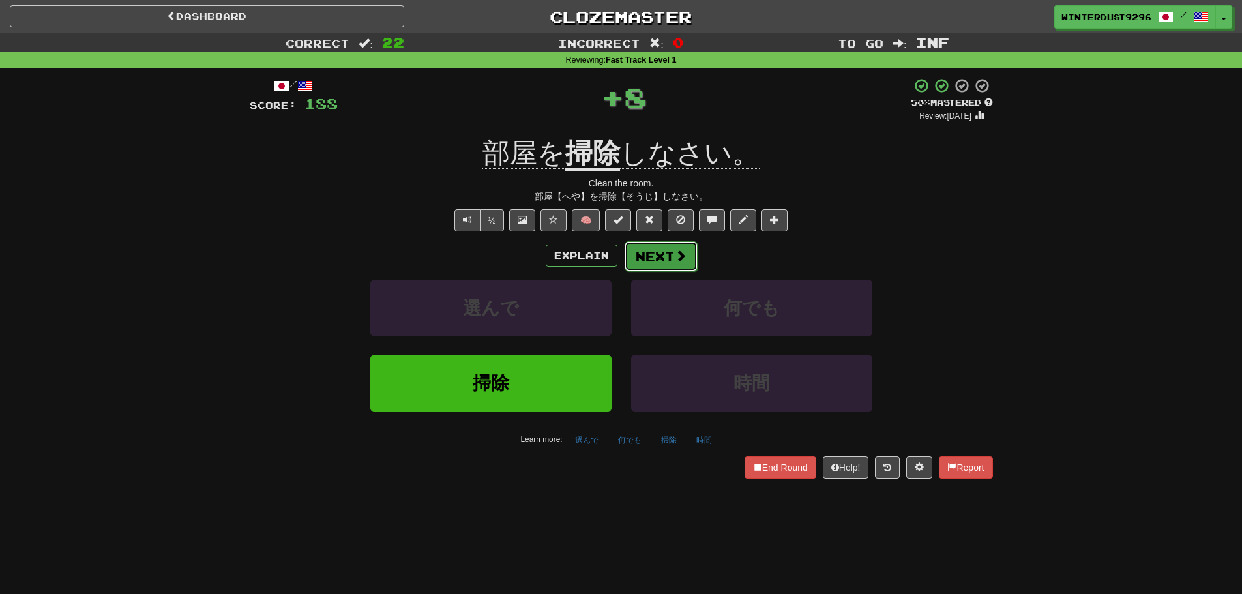
click at [663, 256] on button "Next" at bounding box center [661, 256] width 73 height 30
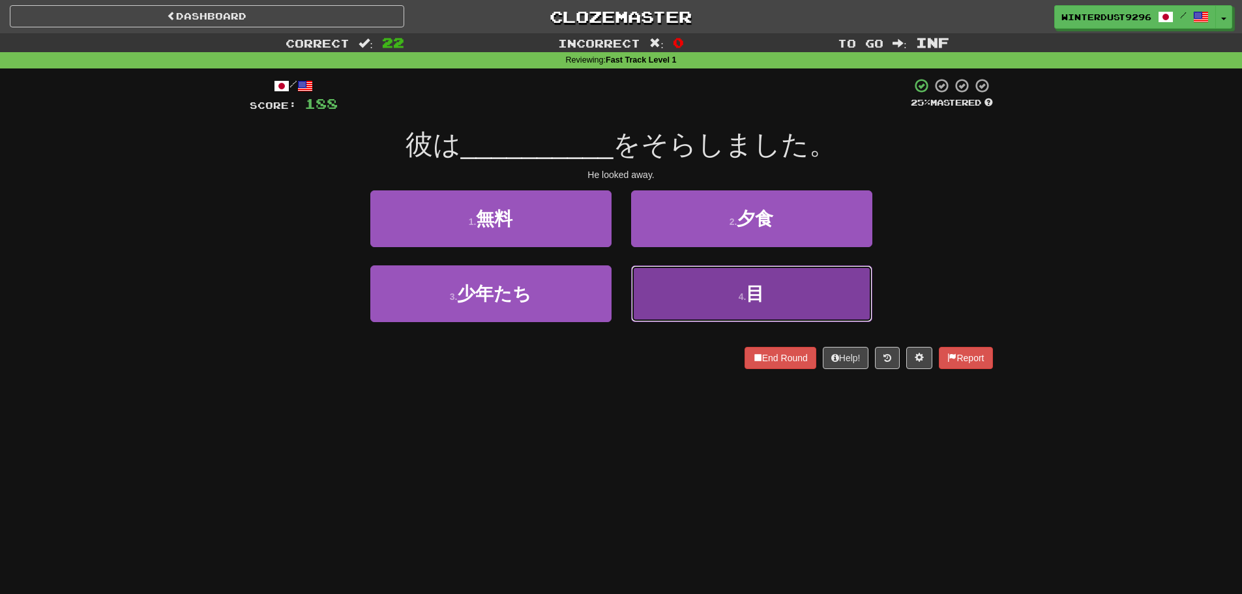
click at [654, 300] on button "4 . 目" at bounding box center [751, 293] width 241 height 57
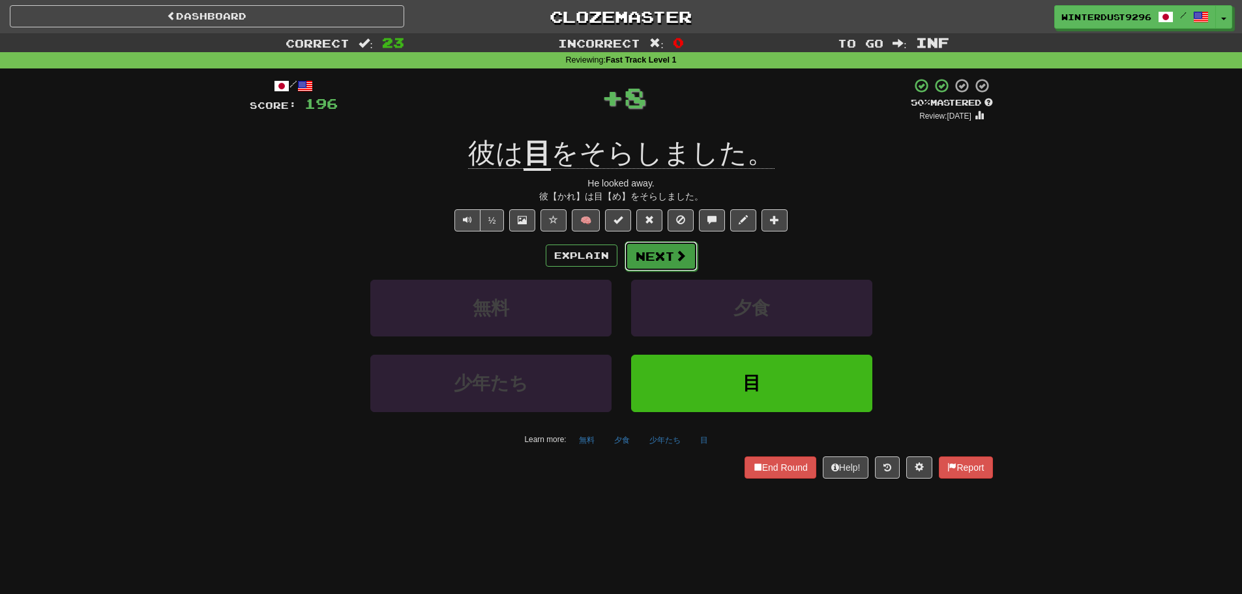
click at [650, 257] on button "Next" at bounding box center [661, 256] width 73 height 30
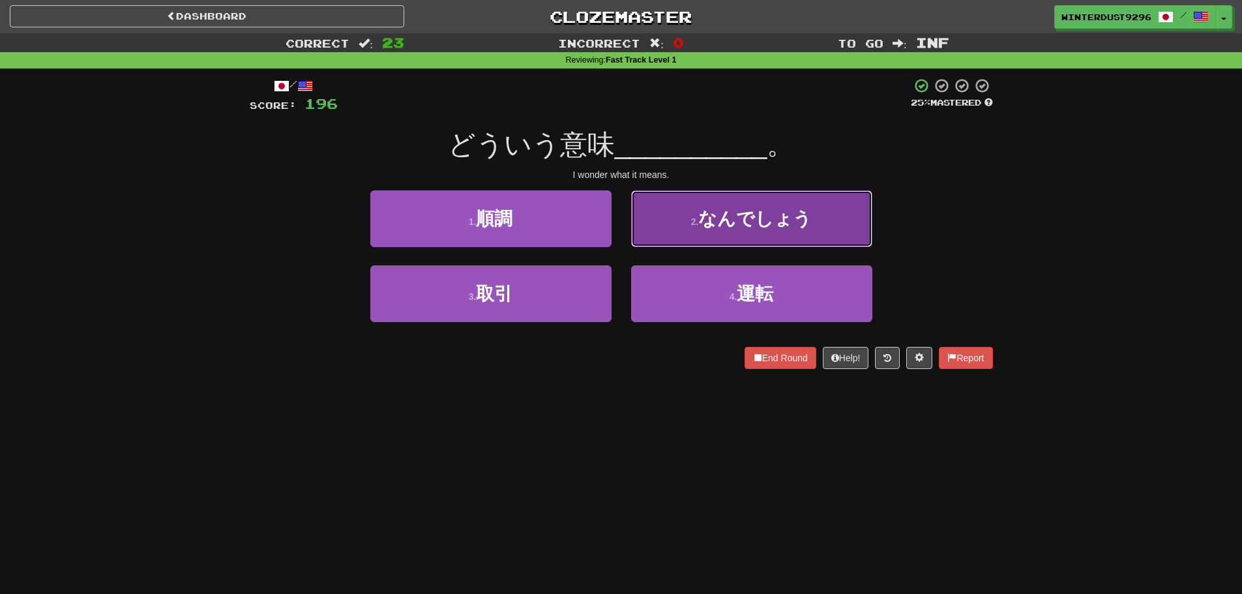
click at [770, 218] on span "なんでしょう" at bounding box center [754, 219] width 113 height 20
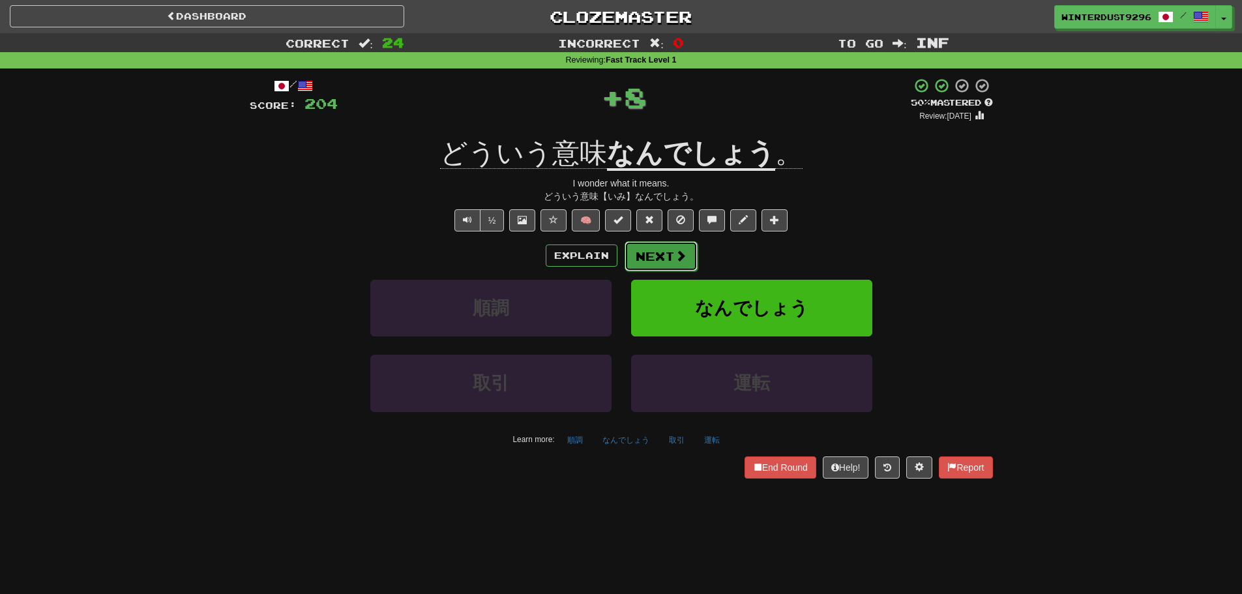
click at [638, 262] on button "Next" at bounding box center [661, 256] width 73 height 30
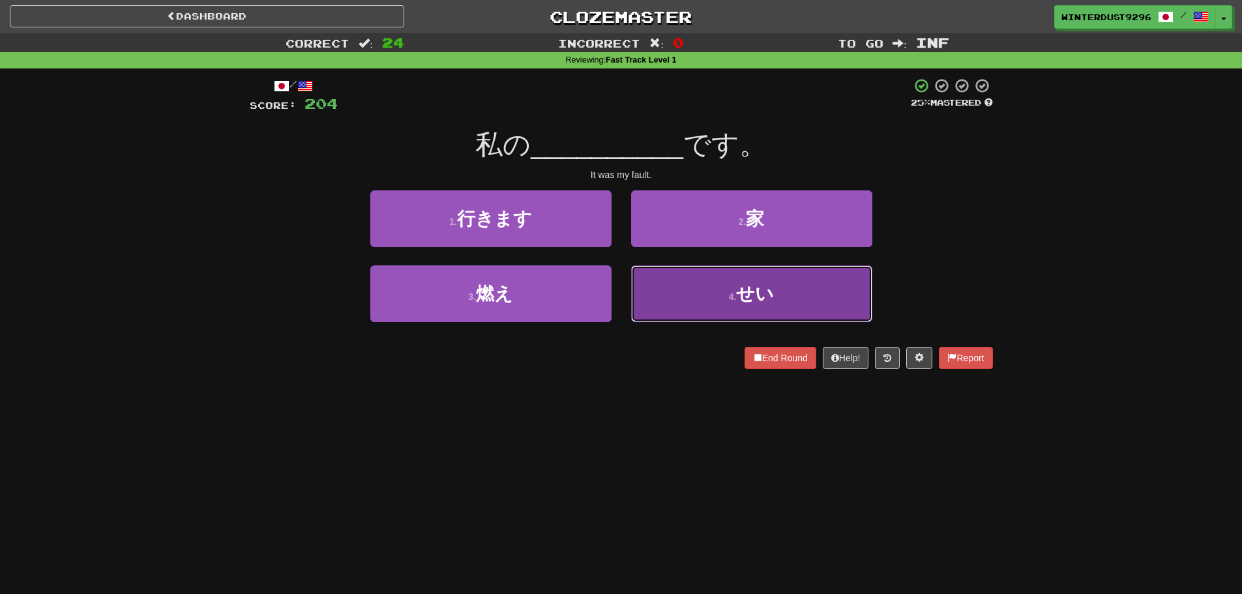
click at [679, 291] on button "4 . せい" at bounding box center [751, 293] width 241 height 57
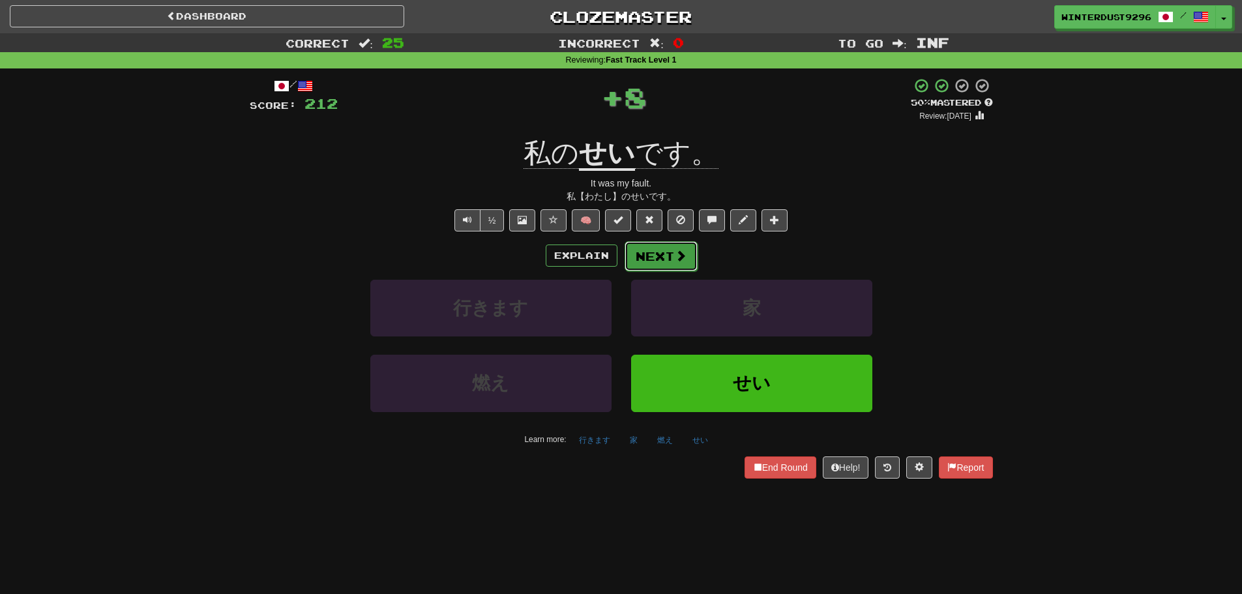
click at [657, 256] on button "Next" at bounding box center [661, 256] width 73 height 30
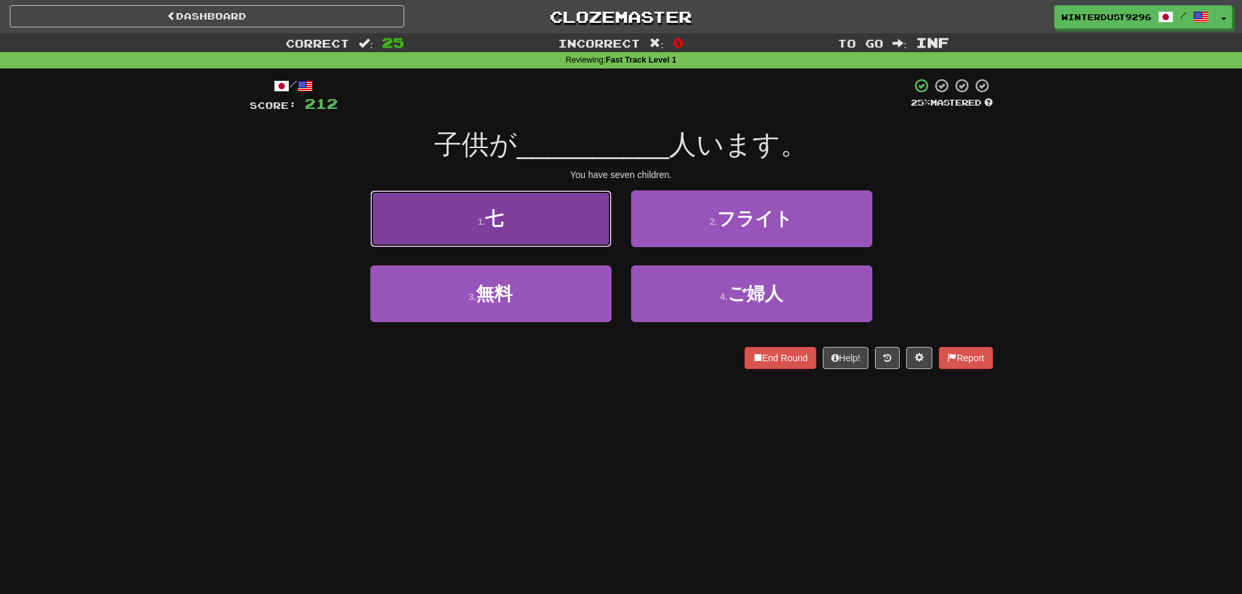
click at [572, 228] on button "1 . 七" at bounding box center [490, 218] width 241 height 57
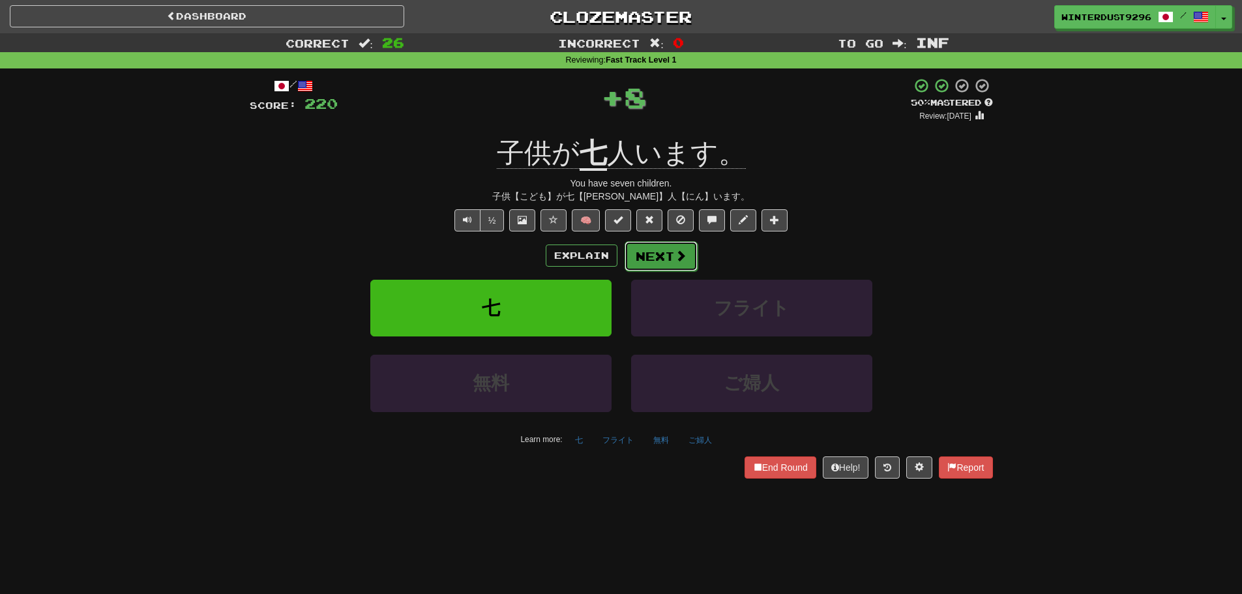
click at [649, 259] on button "Next" at bounding box center [661, 256] width 73 height 30
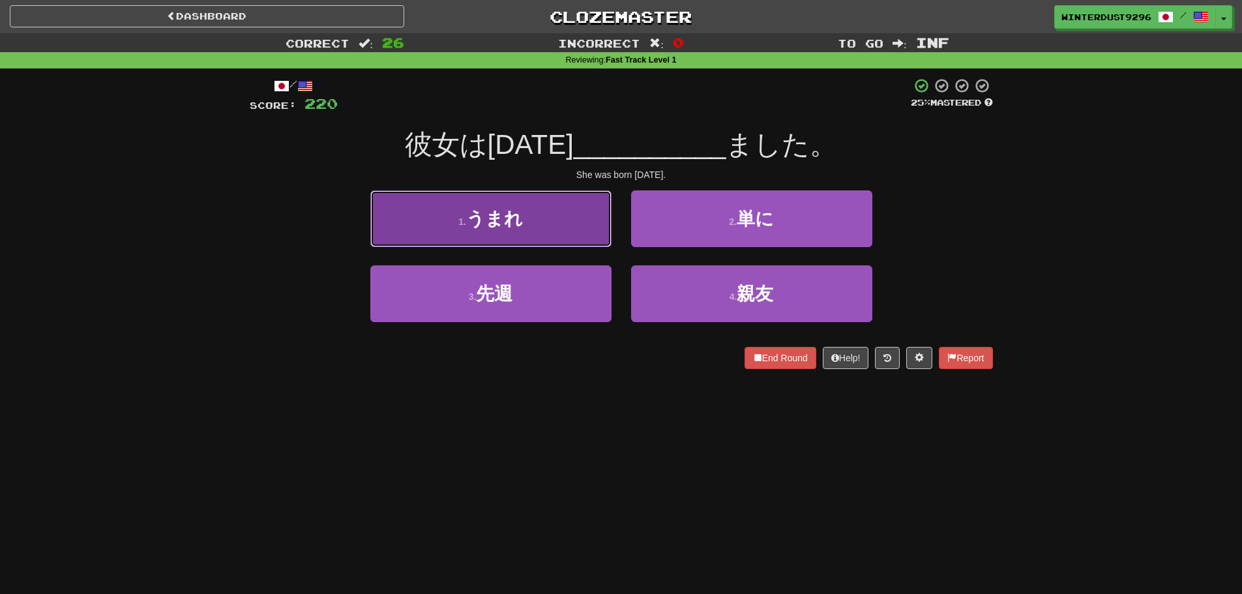
click at [567, 229] on button "1 . うまれ" at bounding box center [490, 218] width 241 height 57
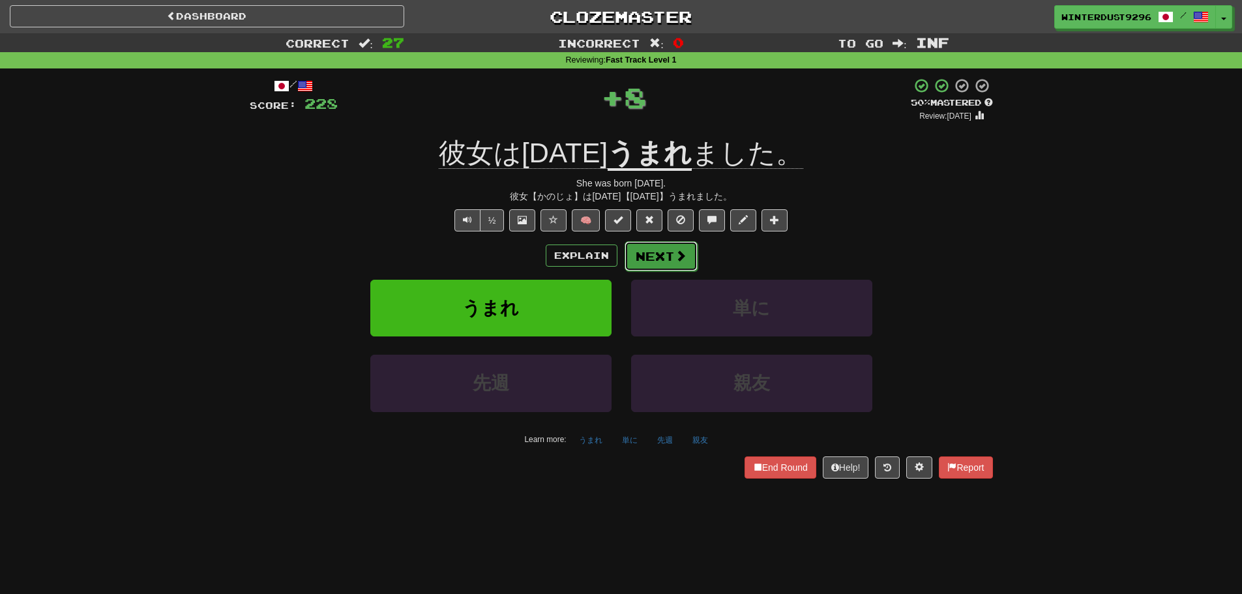
click at [664, 254] on button "Next" at bounding box center [661, 256] width 73 height 30
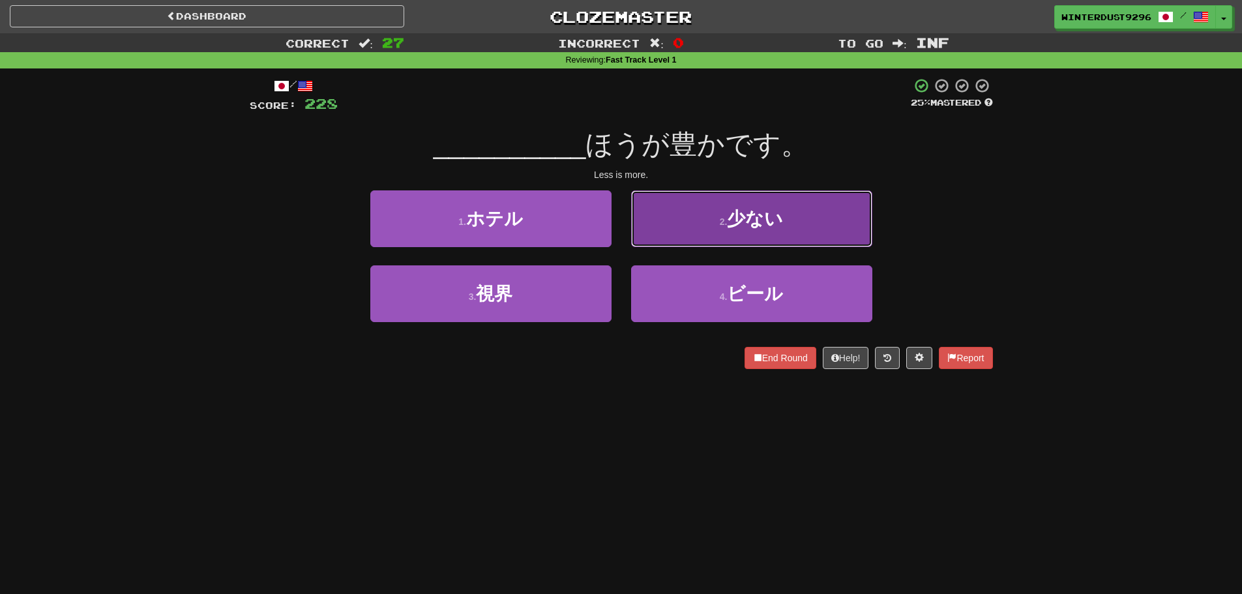
click at [684, 230] on button "2 . 少ない" at bounding box center [751, 218] width 241 height 57
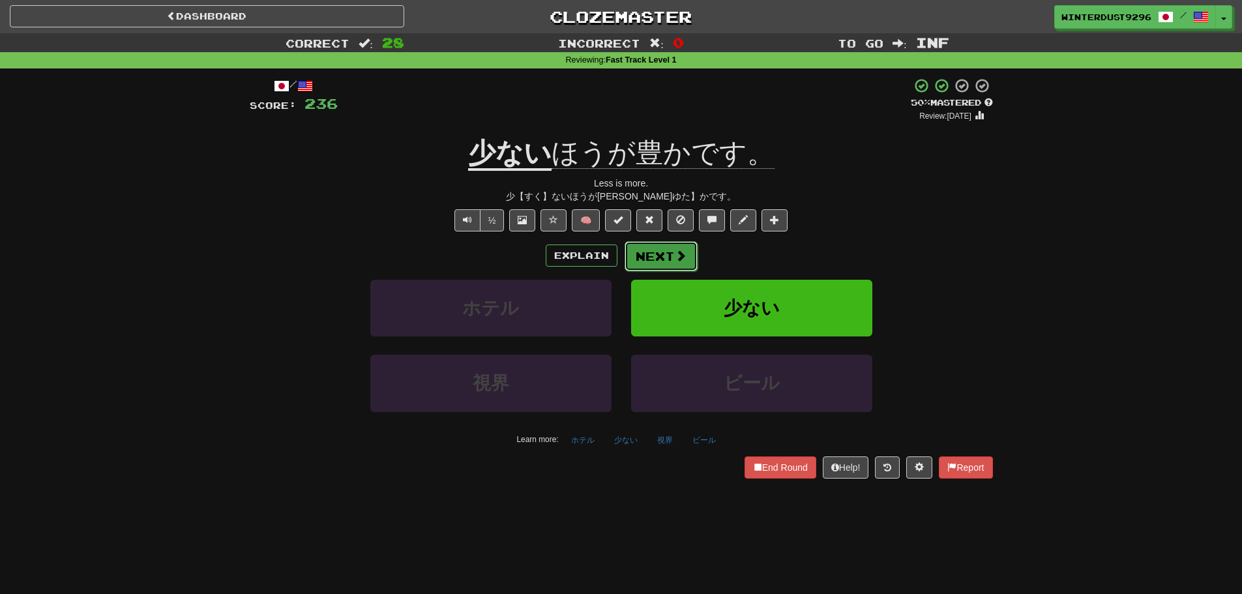
click at [675, 260] on span at bounding box center [681, 256] width 12 height 12
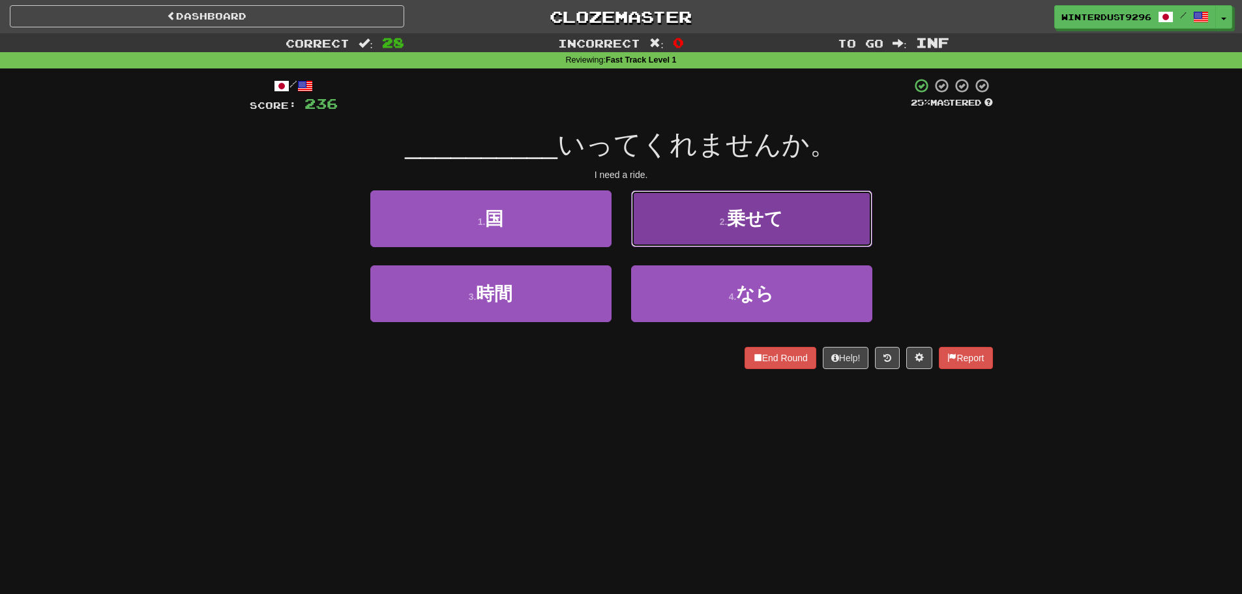
click at [716, 237] on button "2 . 乗せて" at bounding box center [751, 218] width 241 height 57
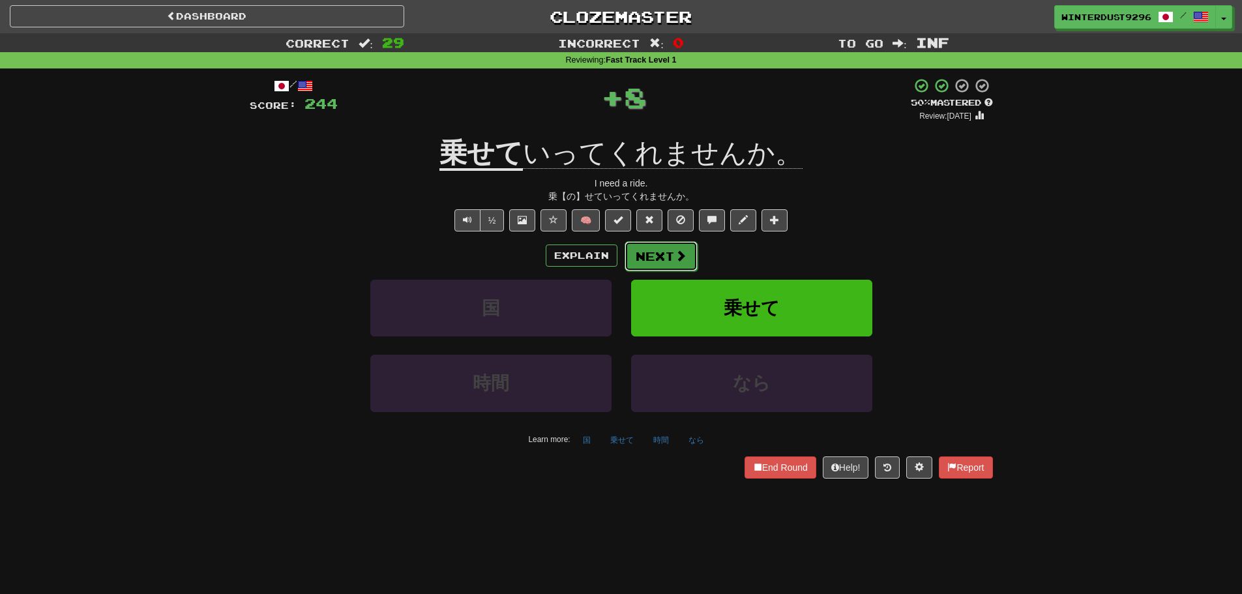
click at [657, 257] on button "Next" at bounding box center [661, 256] width 73 height 30
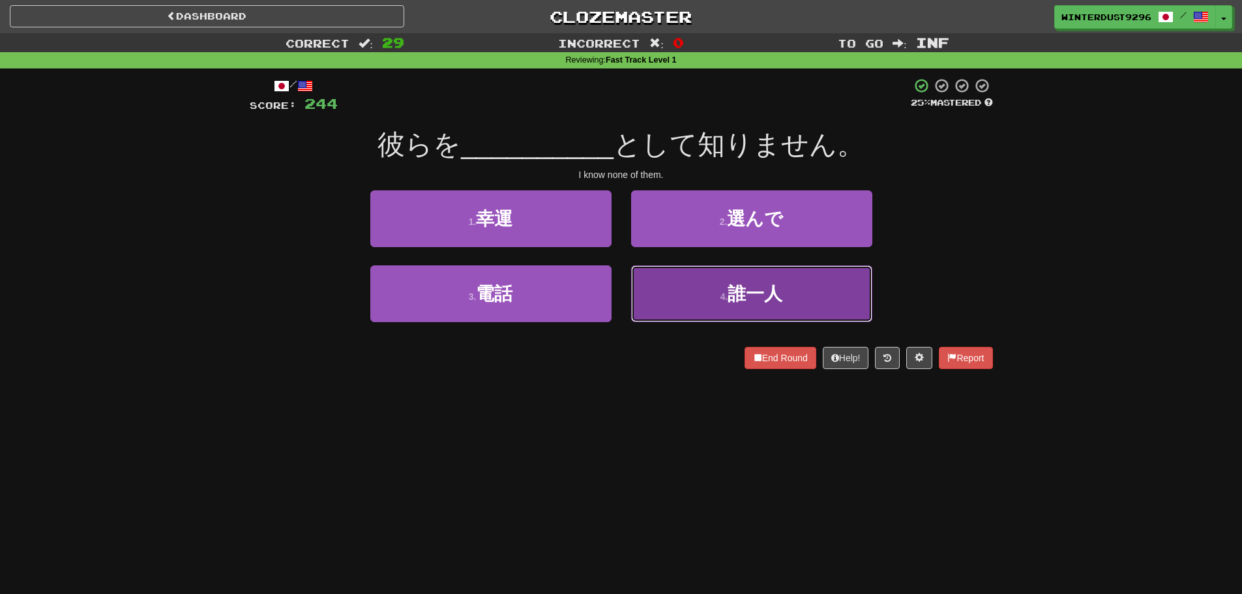
click at [657, 306] on button "4 . 誰一人" at bounding box center [751, 293] width 241 height 57
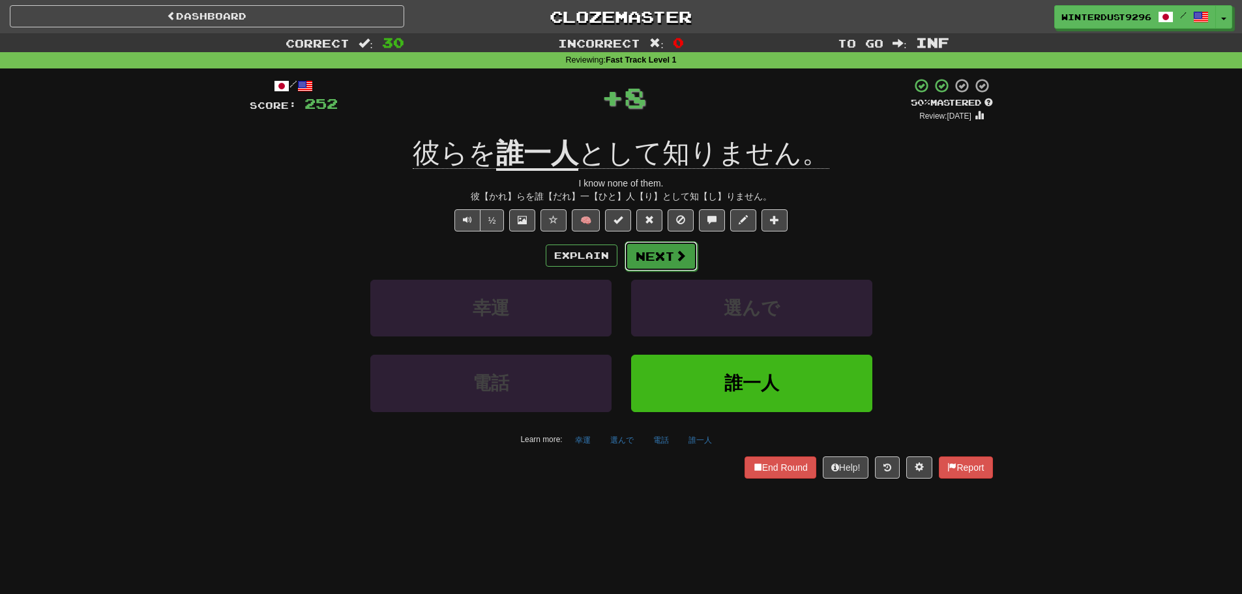
click at [646, 260] on button "Next" at bounding box center [661, 256] width 73 height 30
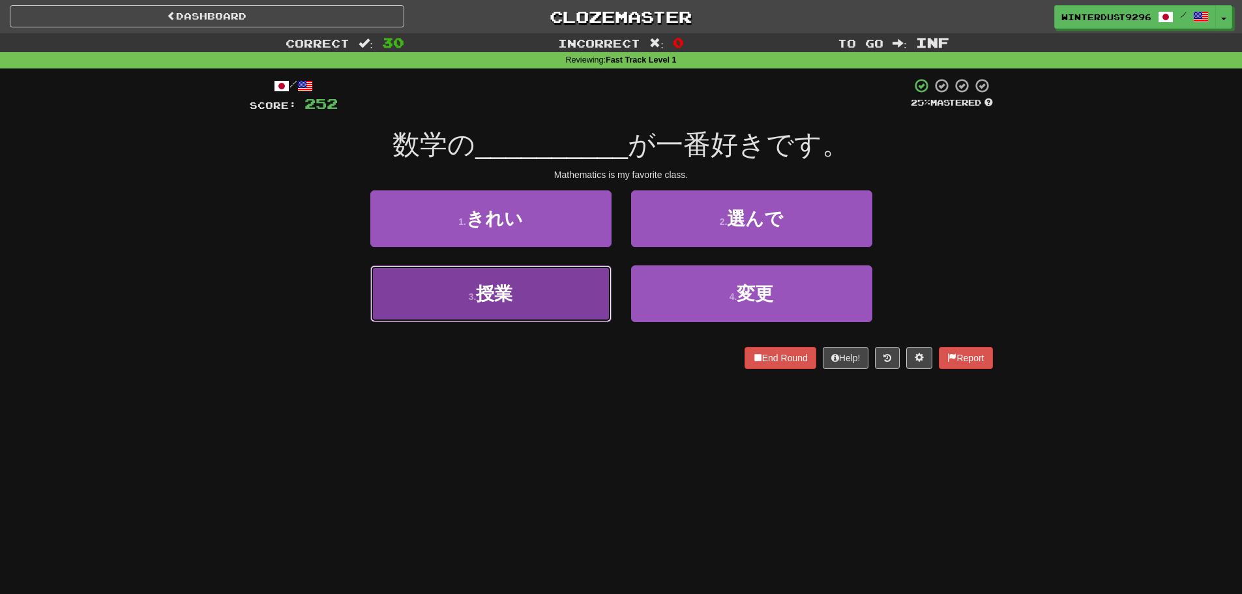
click at [523, 306] on button "3 . 授業" at bounding box center [490, 293] width 241 height 57
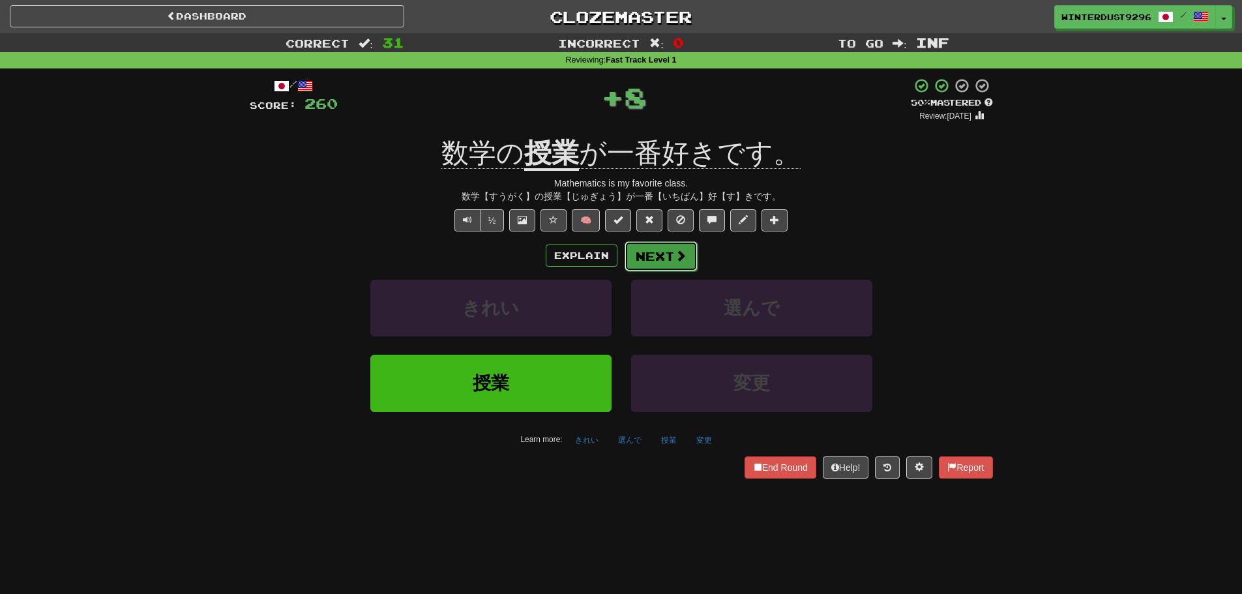
click at [675, 259] on span at bounding box center [681, 256] width 12 height 12
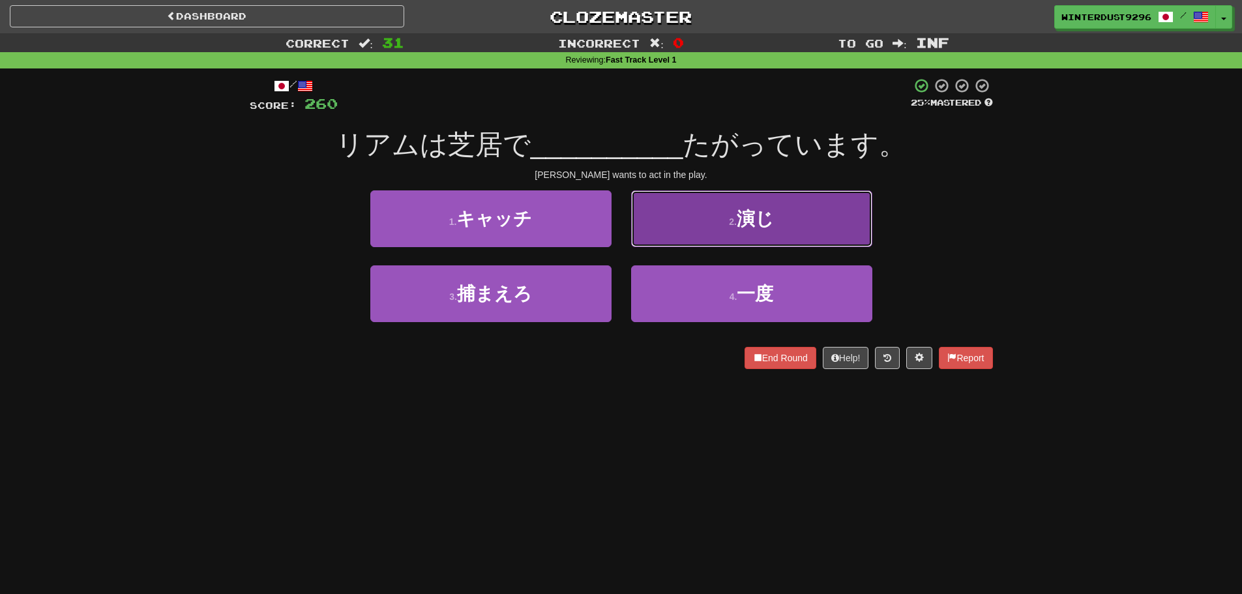
click at [707, 219] on button "2 . 演じ" at bounding box center [751, 218] width 241 height 57
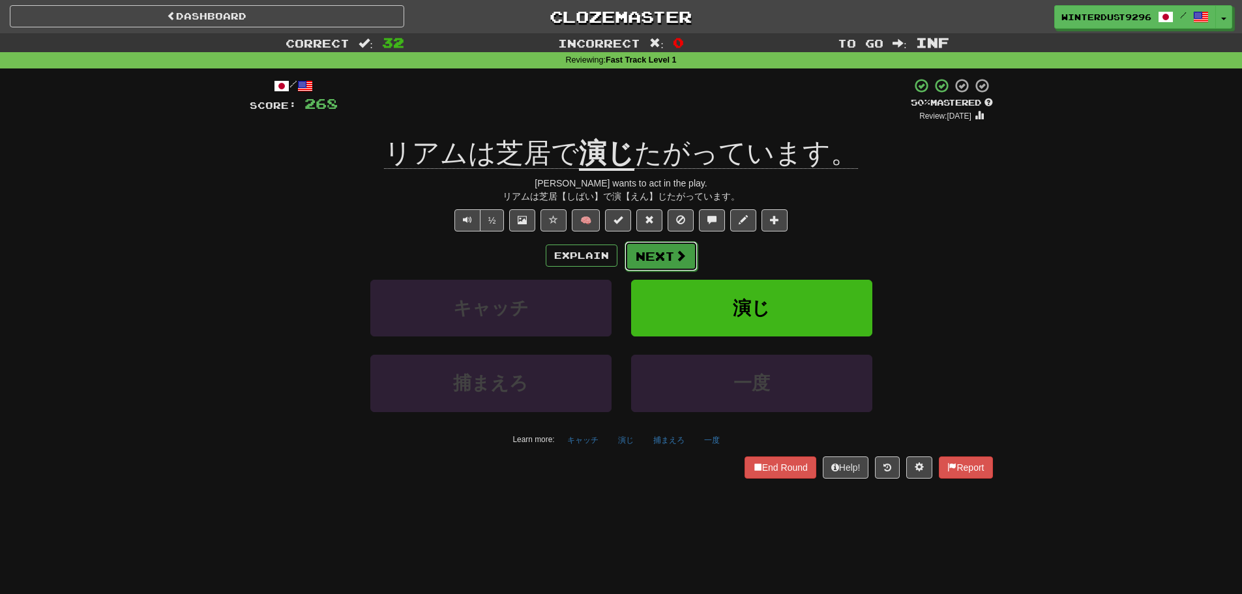
click at [677, 255] on span at bounding box center [681, 256] width 12 height 12
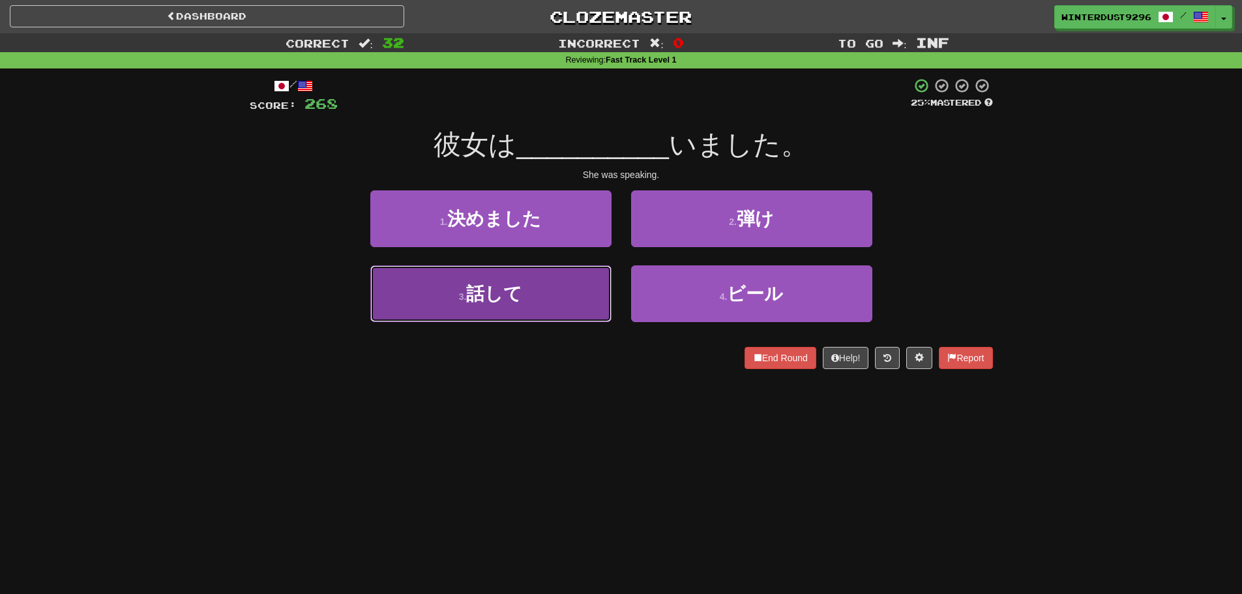
click at [577, 300] on button "3 . 話して" at bounding box center [490, 293] width 241 height 57
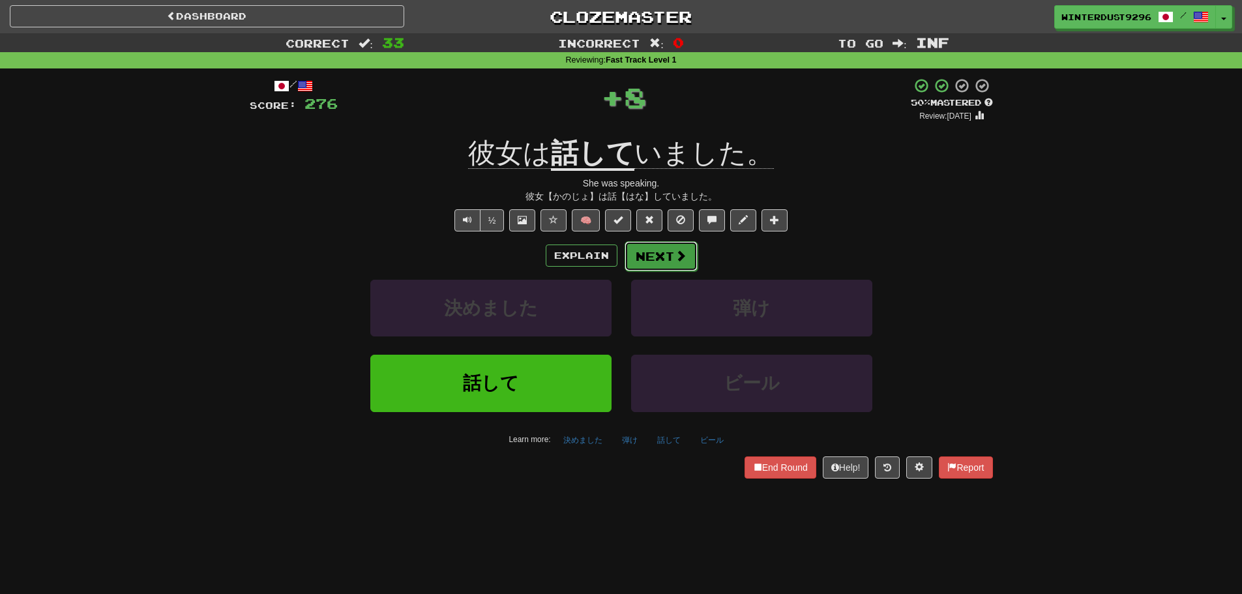
click at [660, 252] on button "Next" at bounding box center [661, 256] width 73 height 30
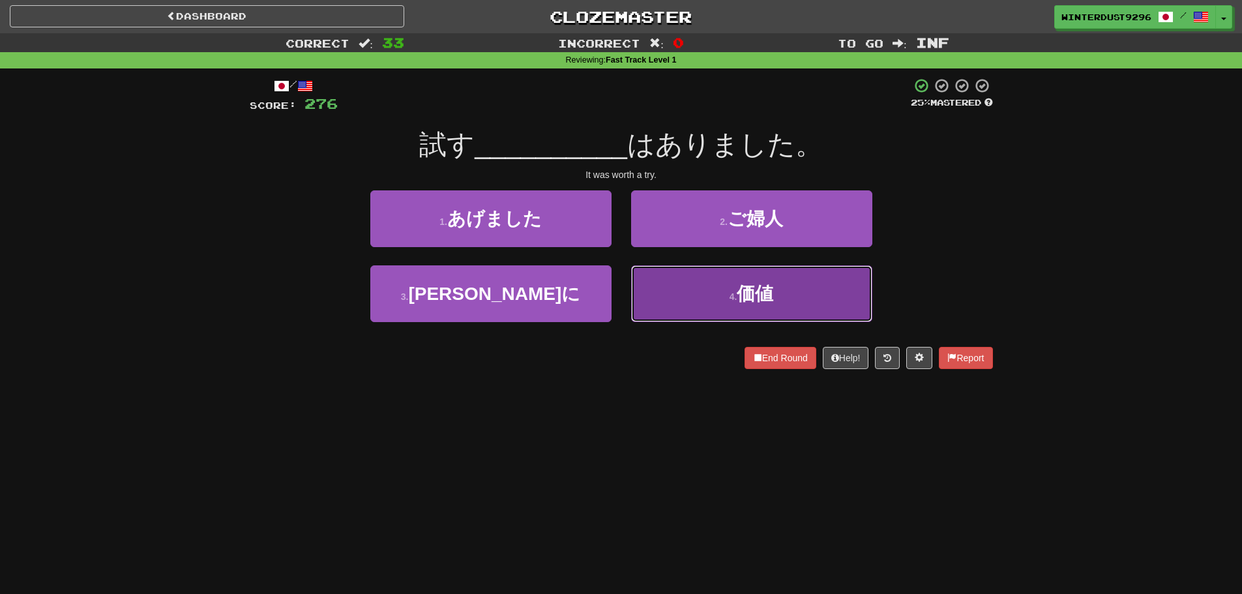
click at [726, 300] on button "4 . 価値" at bounding box center [751, 293] width 241 height 57
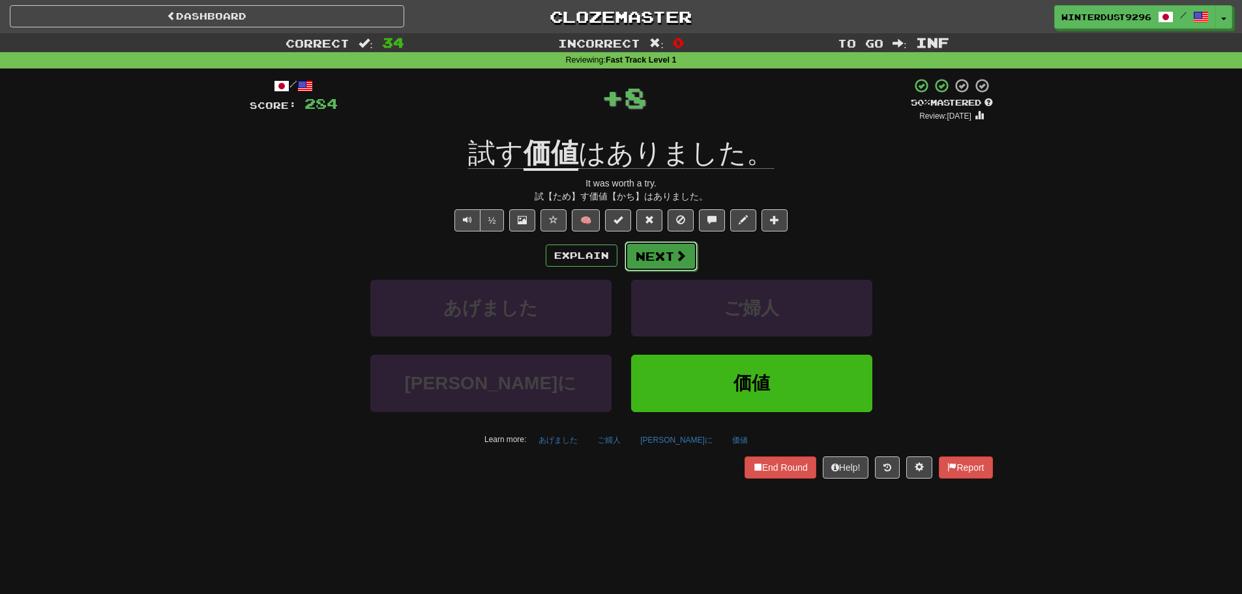
click at [647, 259] on button "Next" at bounding box center [661, 256] width 73 height 30
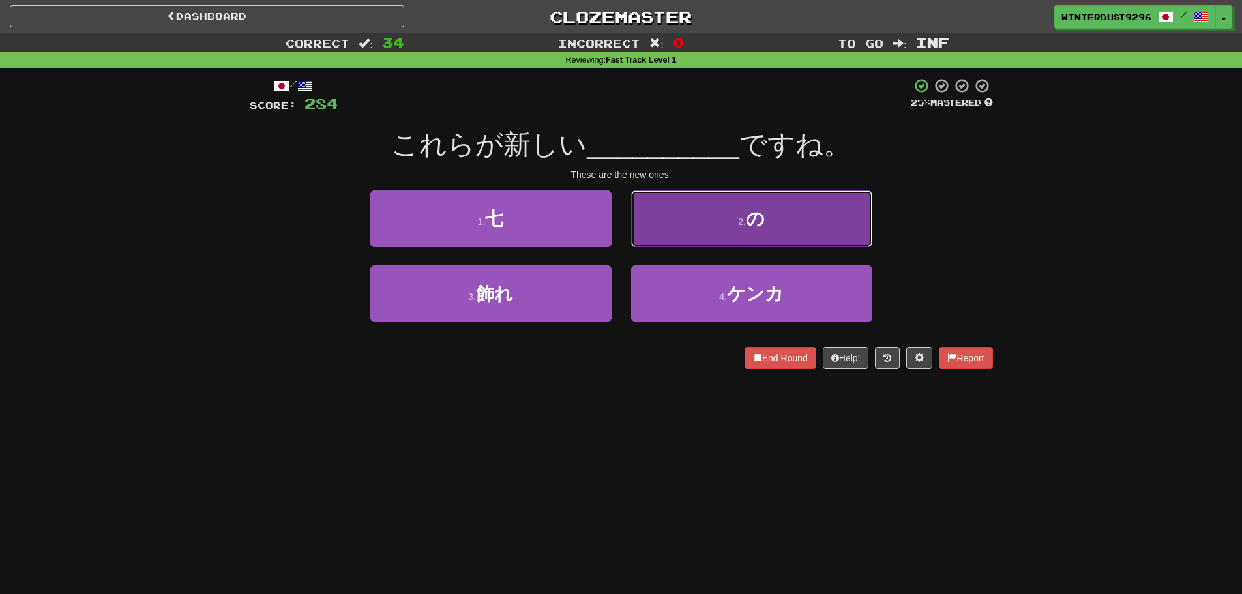
click at [710, 233] on button "2 . の" at bounding box center [751, 218] width 241 height 57
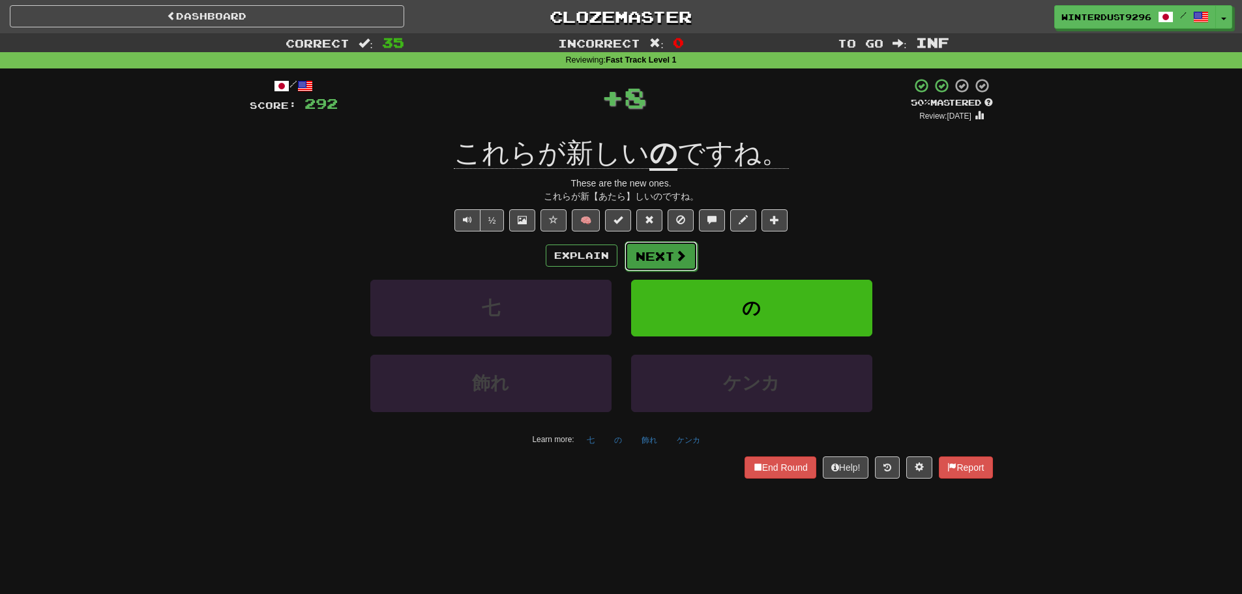
click at [654, 256] on button "Next" at bounding box center [661, 256] width 73 height 30
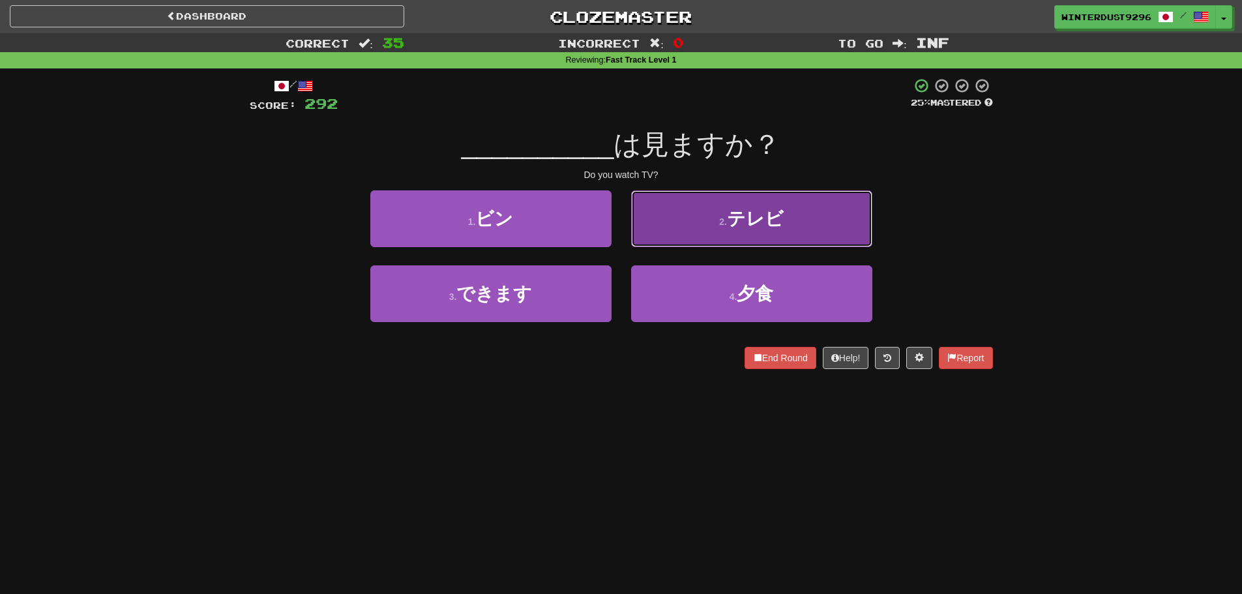
click at [697, 220] on button "2 . テレビ" at bounding box center [751, 218] width 241 height 57
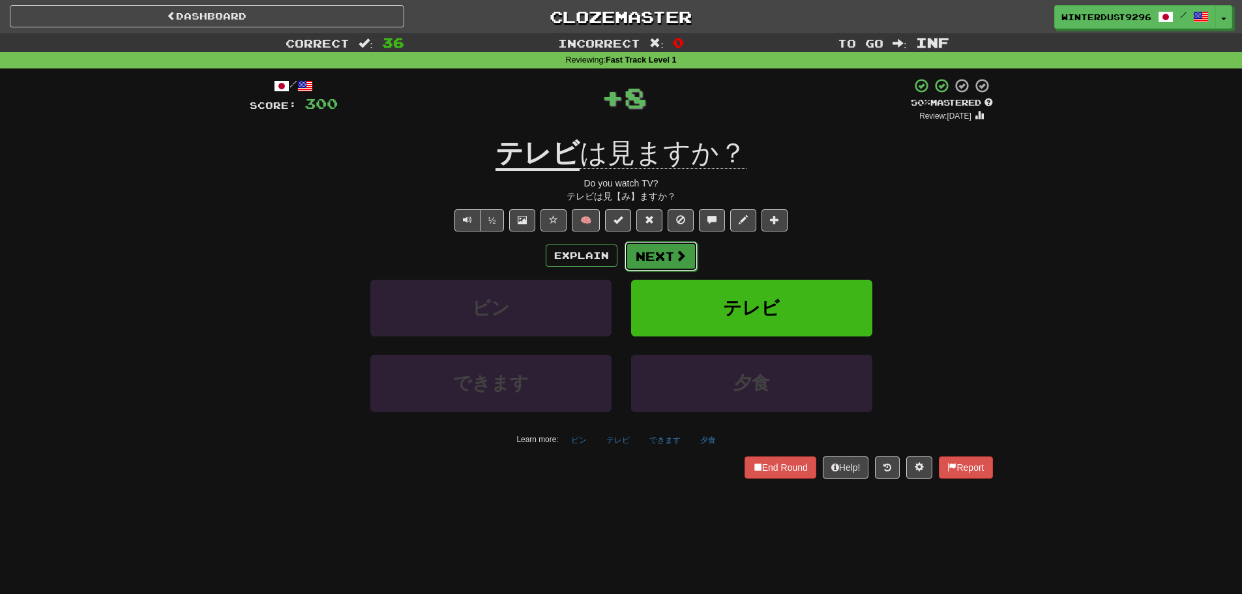
click at [670, 256] on button "Next" at bounding box center [661, 256] width 73 height 30
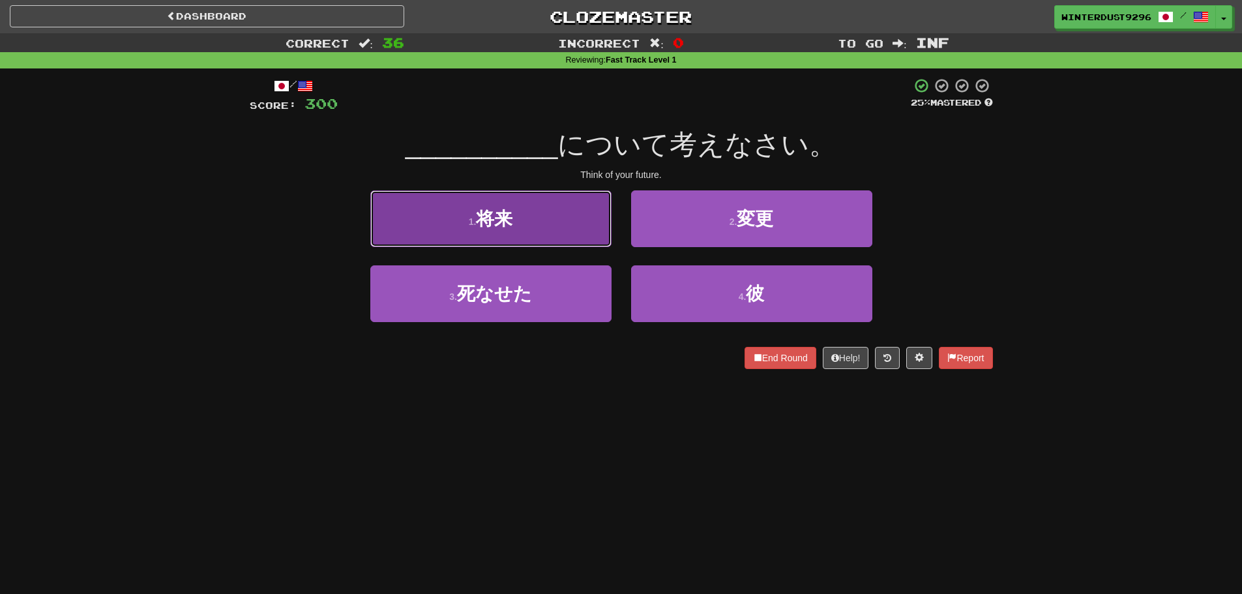
click at [593, 237] on button "1 . 将来" at bounding box center [490, 218] width 241 height 57
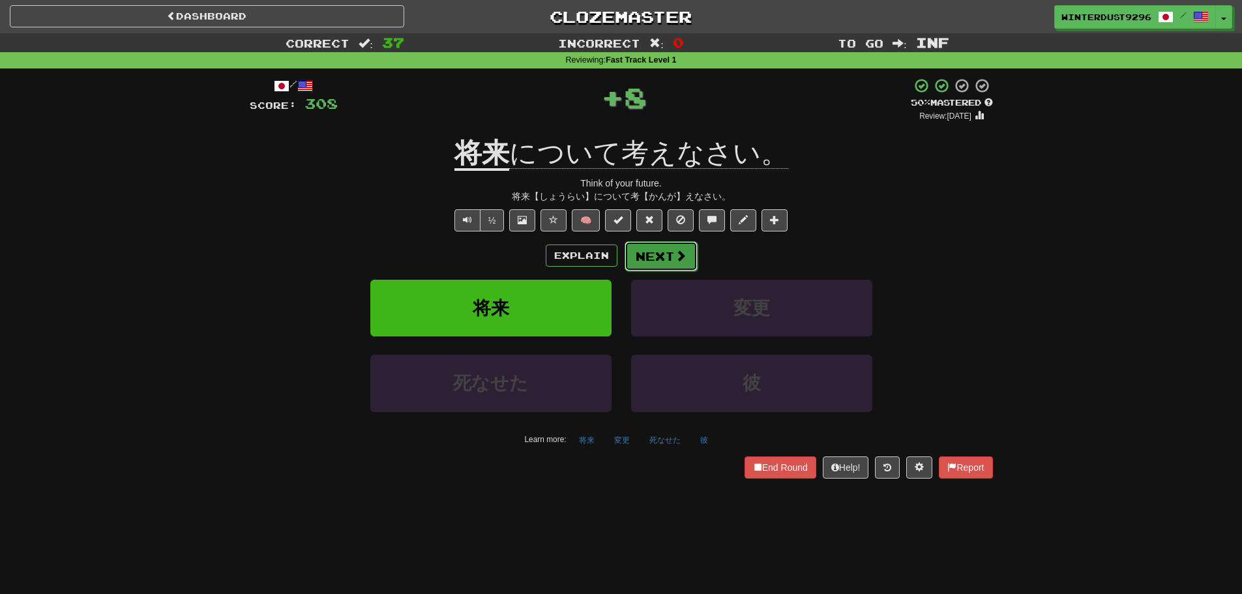
click at [666, 249] on button "Next" at bounding box center [661, 256] width 73 height 30
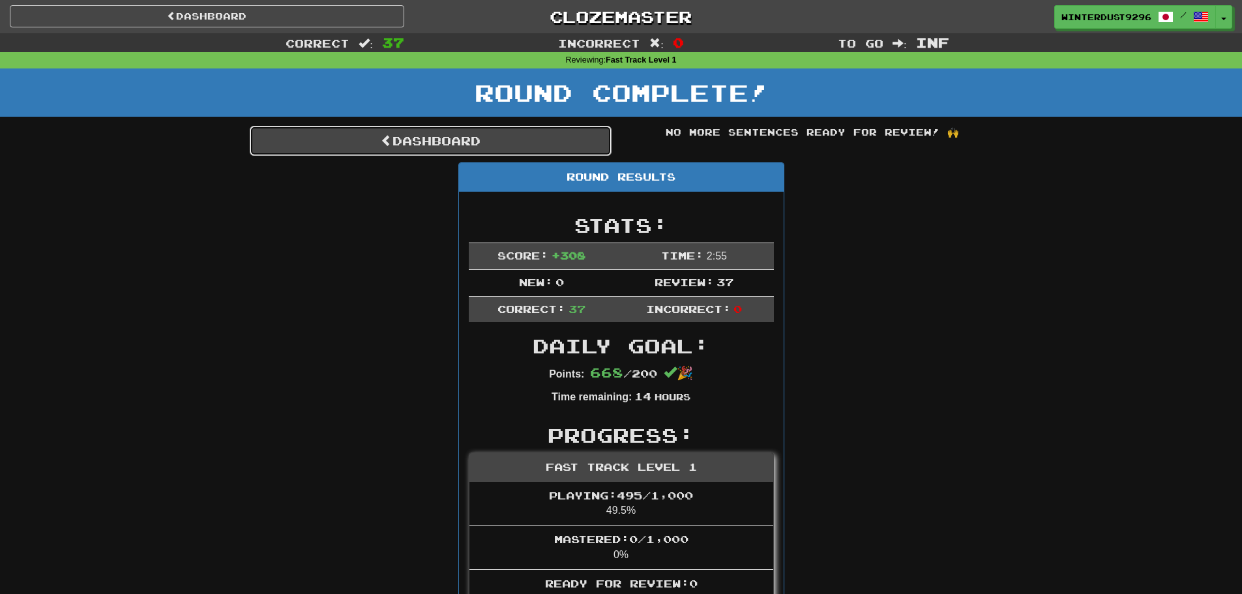
click at [479, 141] on link "Dashboard" at bounding box center [431, 141] width 362 height 30
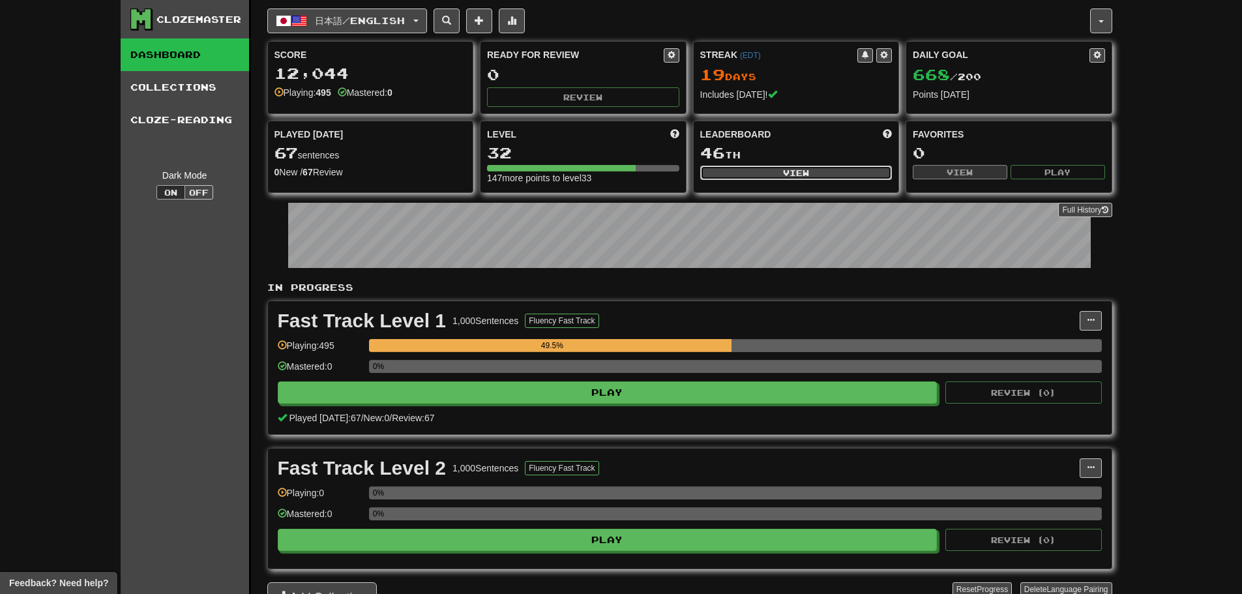
click at [824, 170] on button "View" at bounding box center [796, 173] width 192 height 14
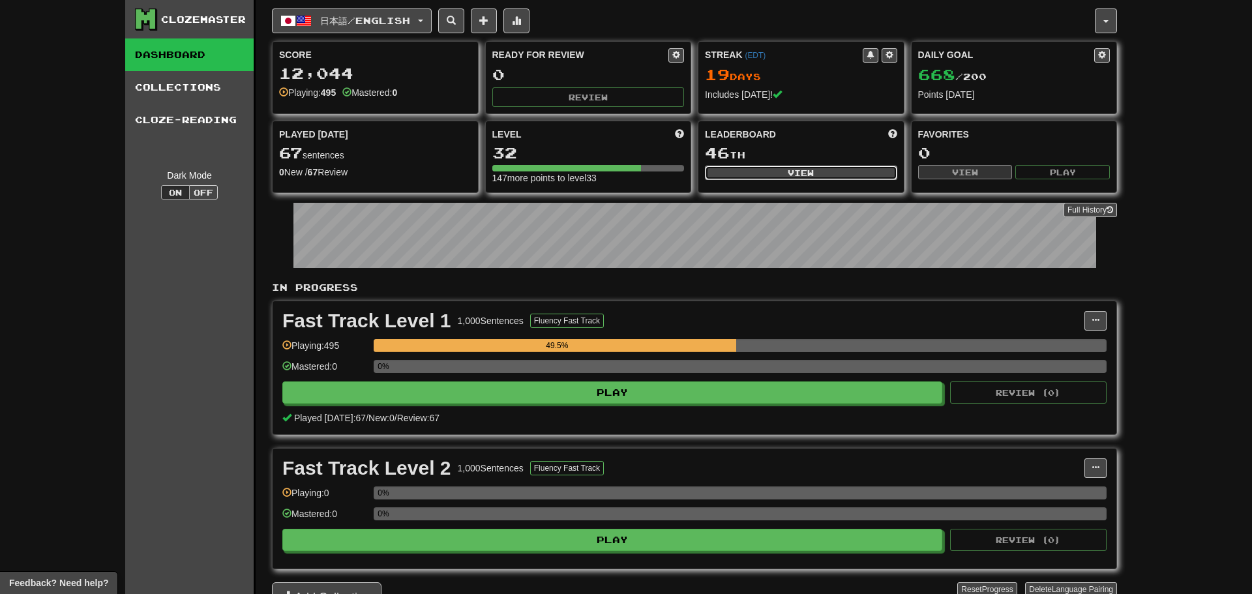
select select "**********"
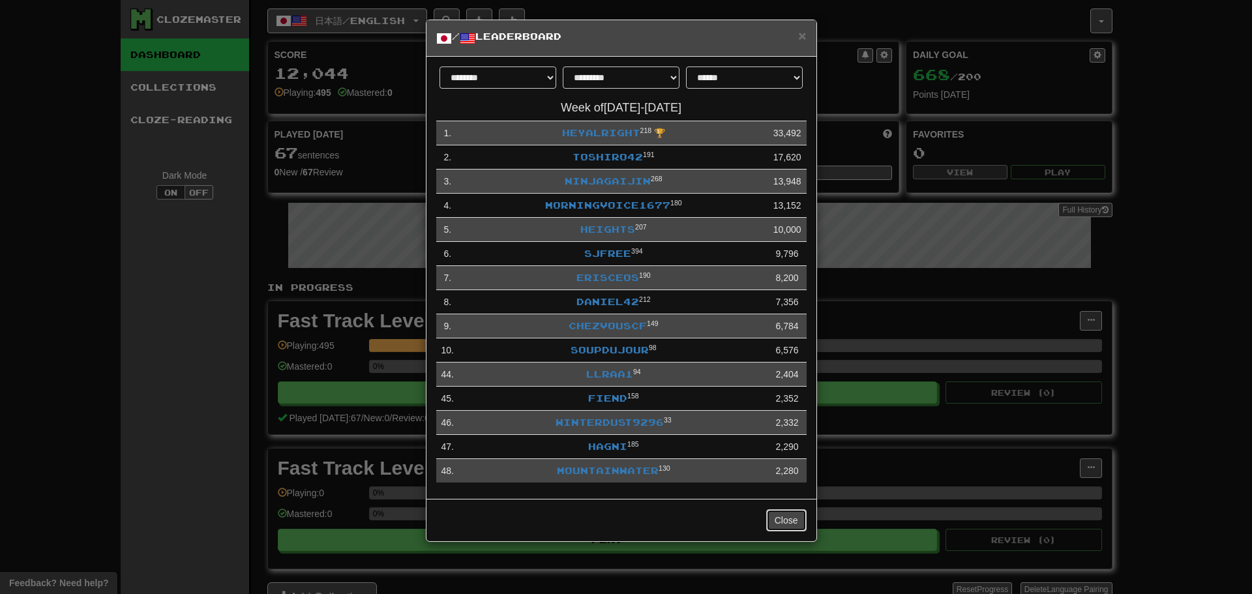
click at [780, 520] on button "Close" at bounding box center [786, 520] width 40 height 22
